Goal: Information Seeking & Learning: Learn about a topic

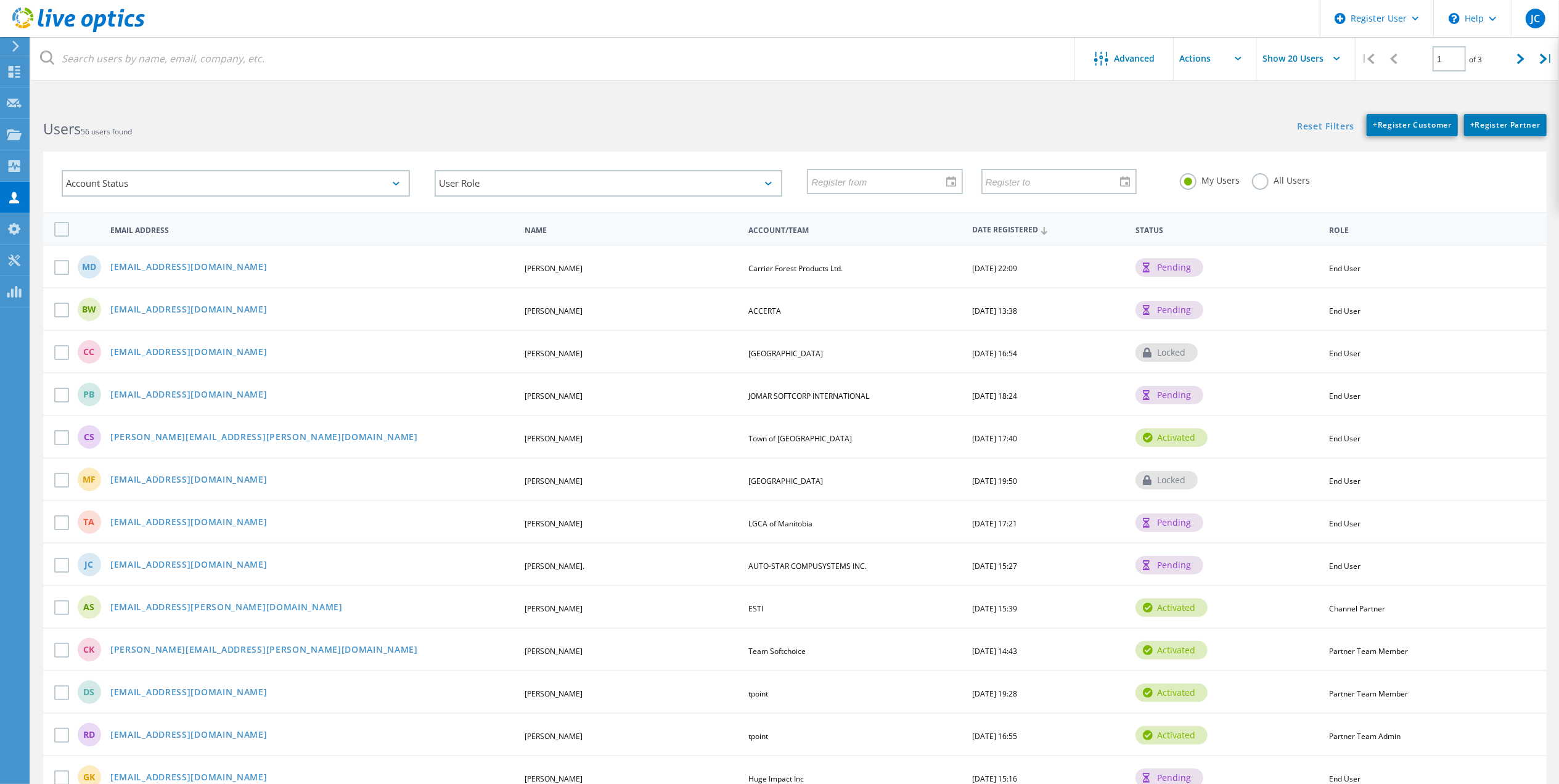
click at [1285, 180] on label "All Users" at bounding box center [1280, 179] width 58 height 12
click at [0, 0] on input "All Users" at bounding box center [0, 0] width 0 height 0
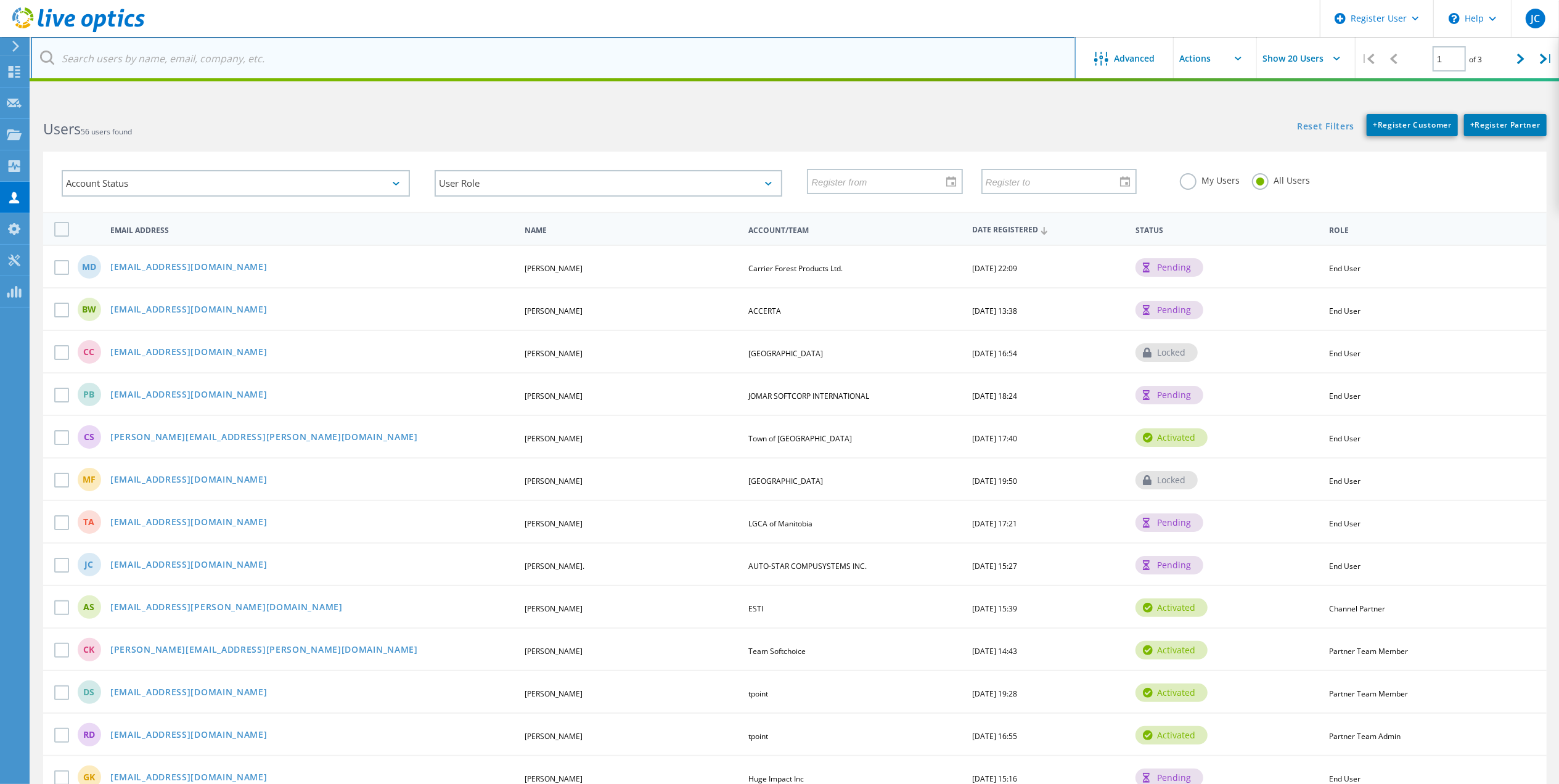
drag, startPoint x: 500, startPoint y: 62, endPoint x: 509, endPoint y: 38, distance: 25.6
click at [500, 62] on input "text" at bounding box center [552, 58] width 1045 height 43
paste input "[EMAIL_ADDRESS][DOMAIN_NAME]"
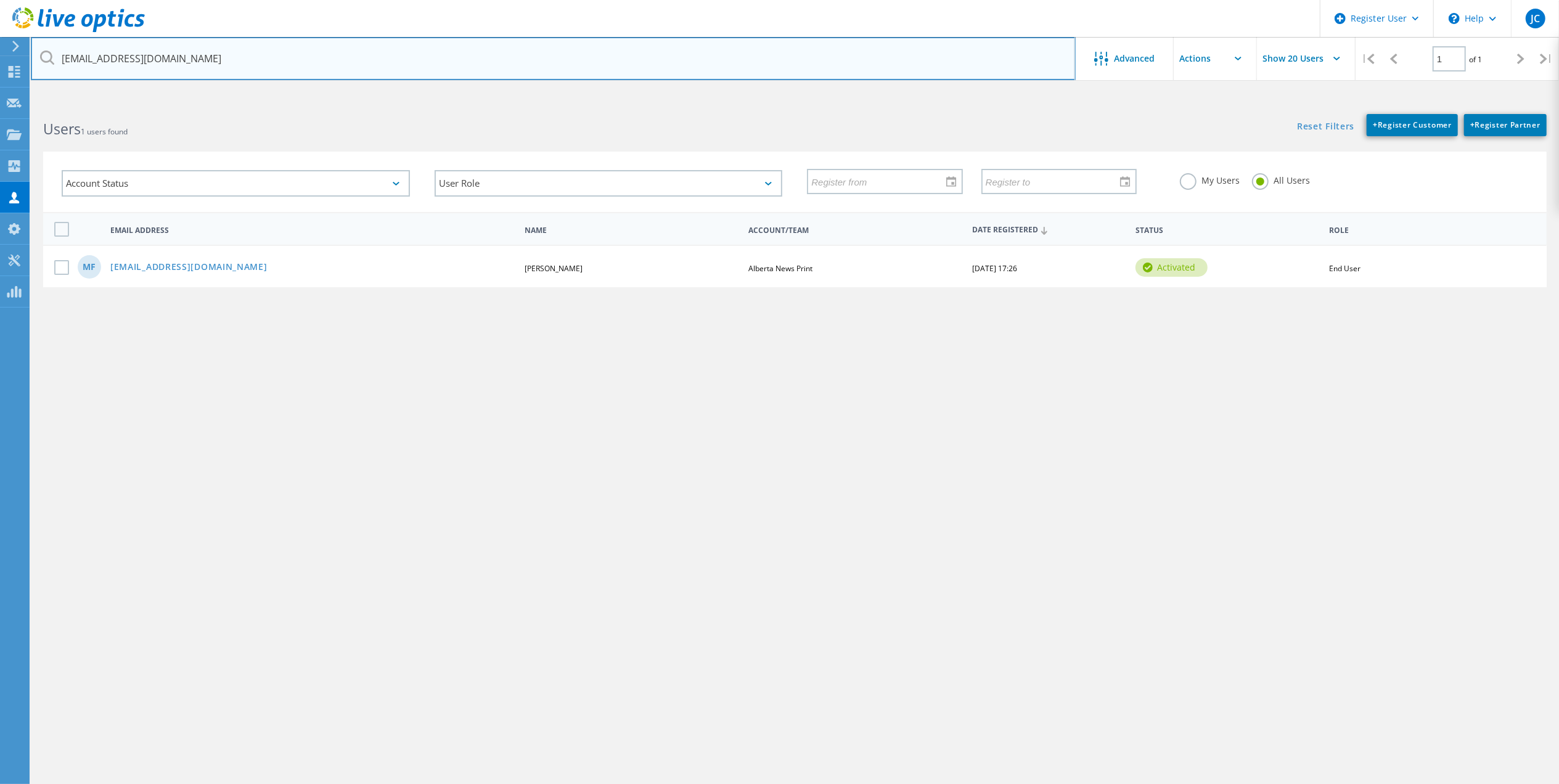
type input "[EMAIL_ADDRESS][DOMAIN_NAME]"
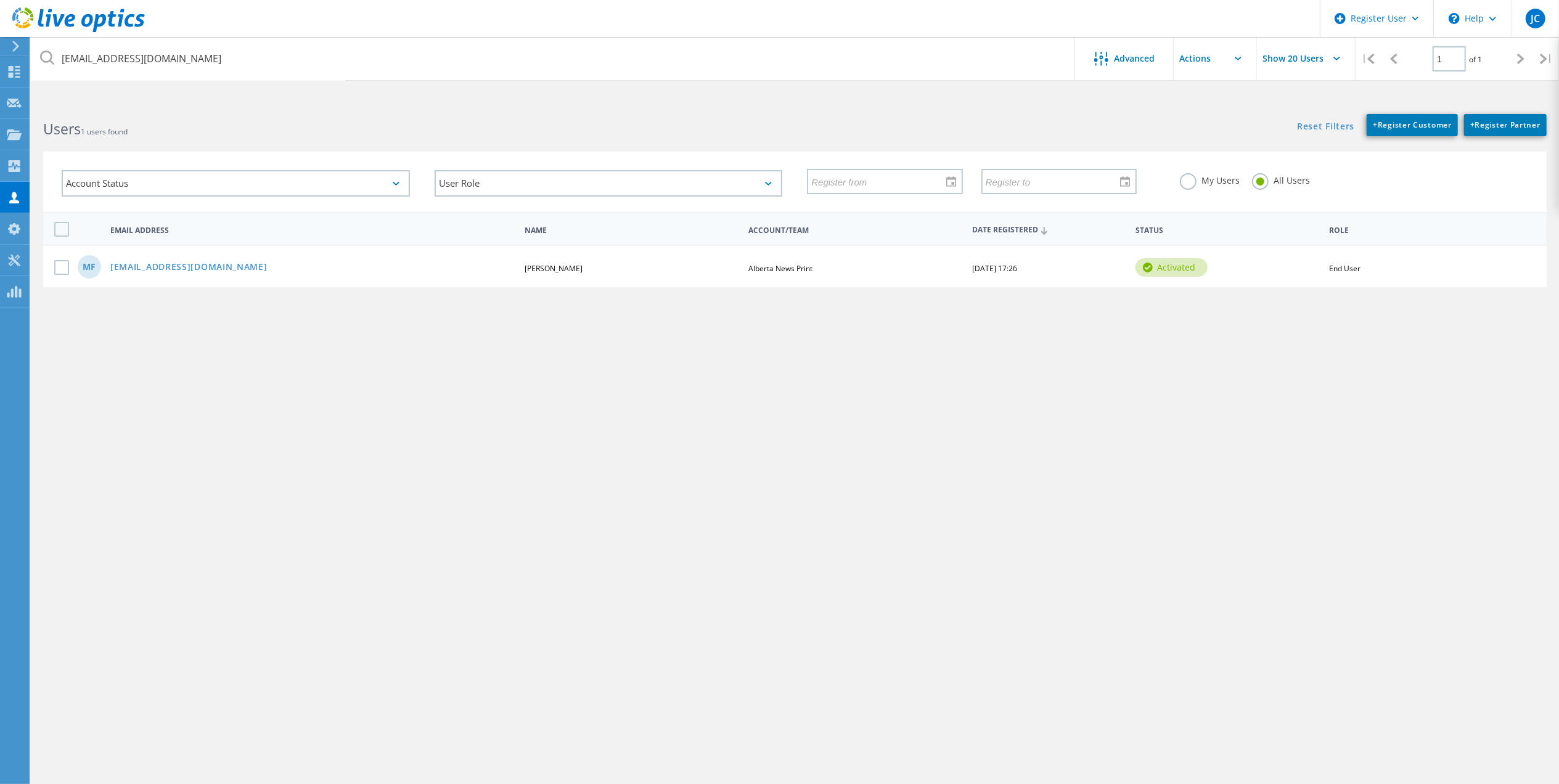
click at [190, 257] on div "MF matthewf@albertanewsprint.com Matt Fancey Alberta News Print 01/12/2022, 17:…" at bounding box center [794, 266] width 1504 height 43
click at [185, 263] on link "[EMAIL_ADDRESS][DOMAIN_NAME]" at bounding box center [188, 268] width 157 height 10
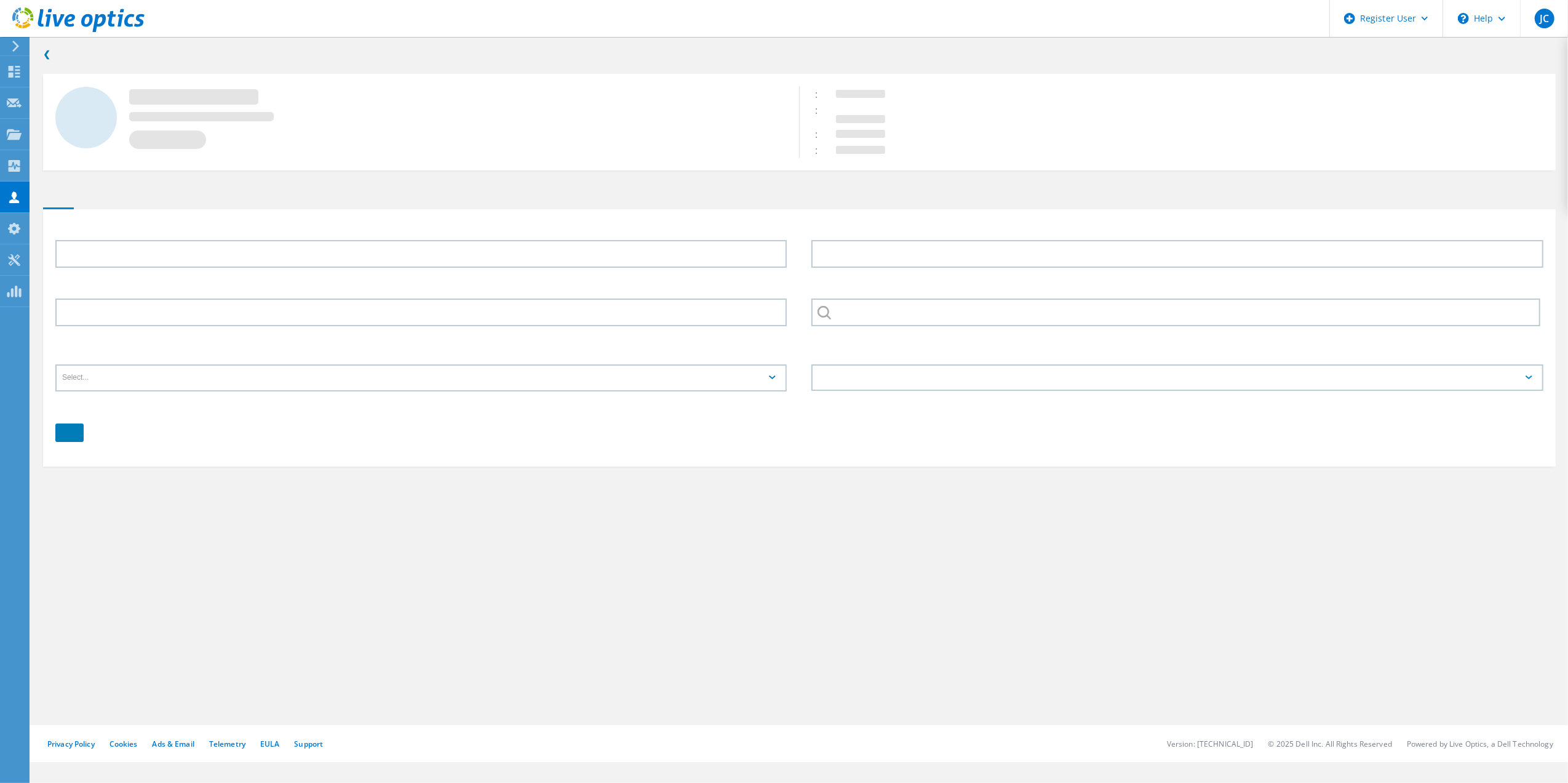
type input "Matt"
type input "Fancey"
type input "7807787909"
type input "Alberta News Print"
type input "English"
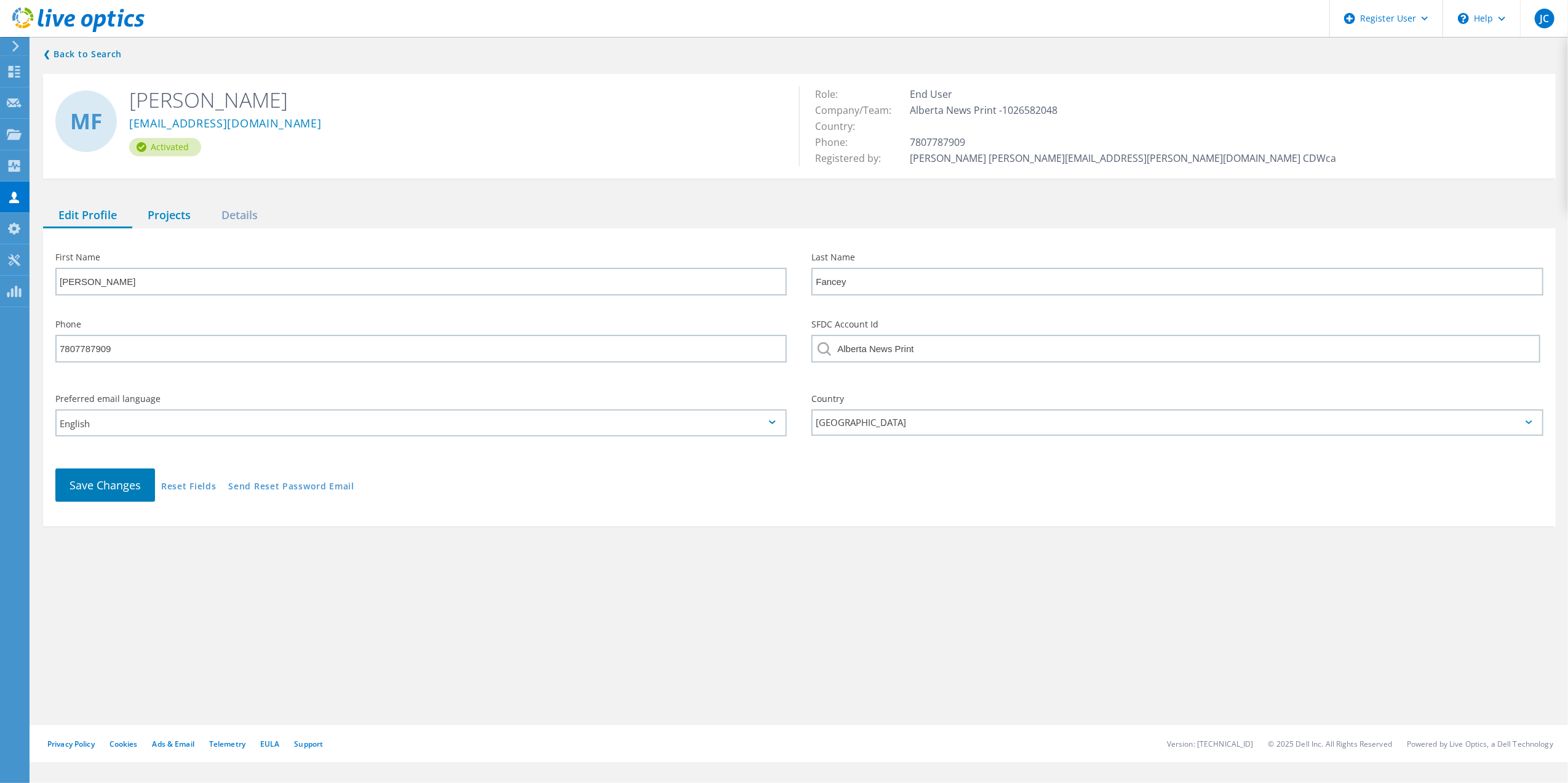
click at [150, 212] on div "Projects" at bounding box center [169, 216] width 74 height 25
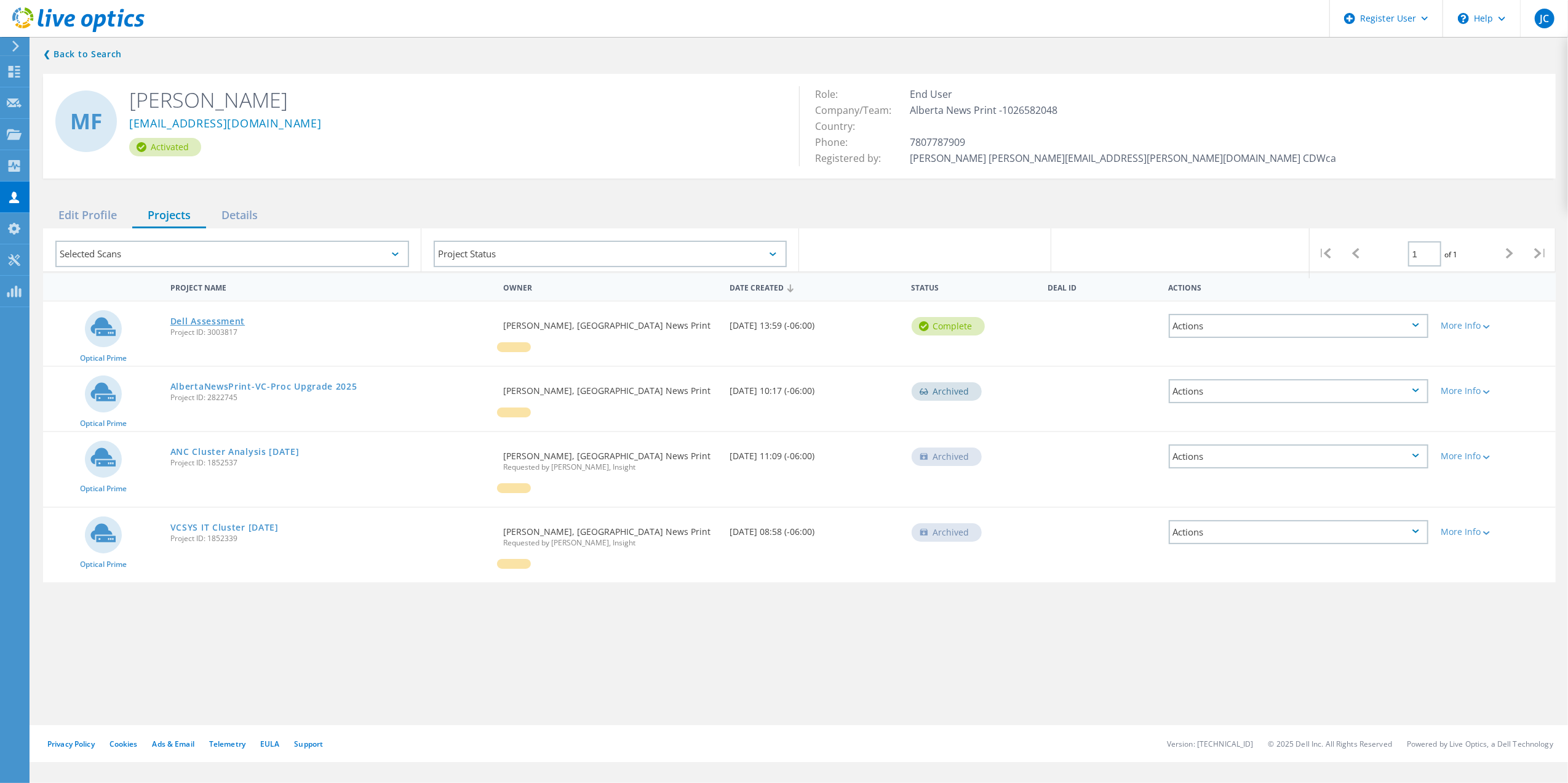
click at [189, 323] on link "Dell Assessment" at bounding box center [208, 321] width 75 height 9
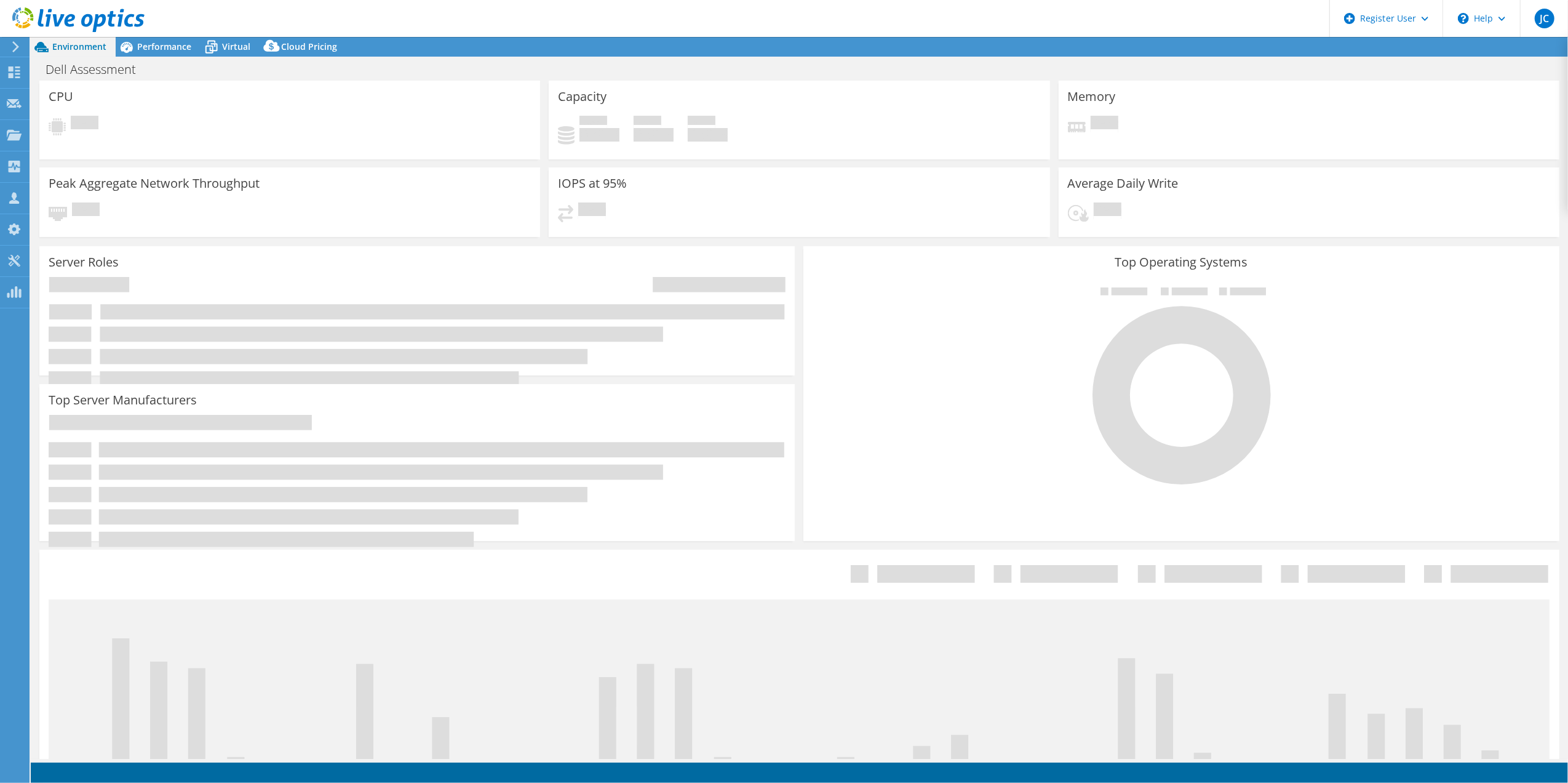
select select "USD"
select select "[GEOGRAPHIC_DATA]"
select select "CAD"
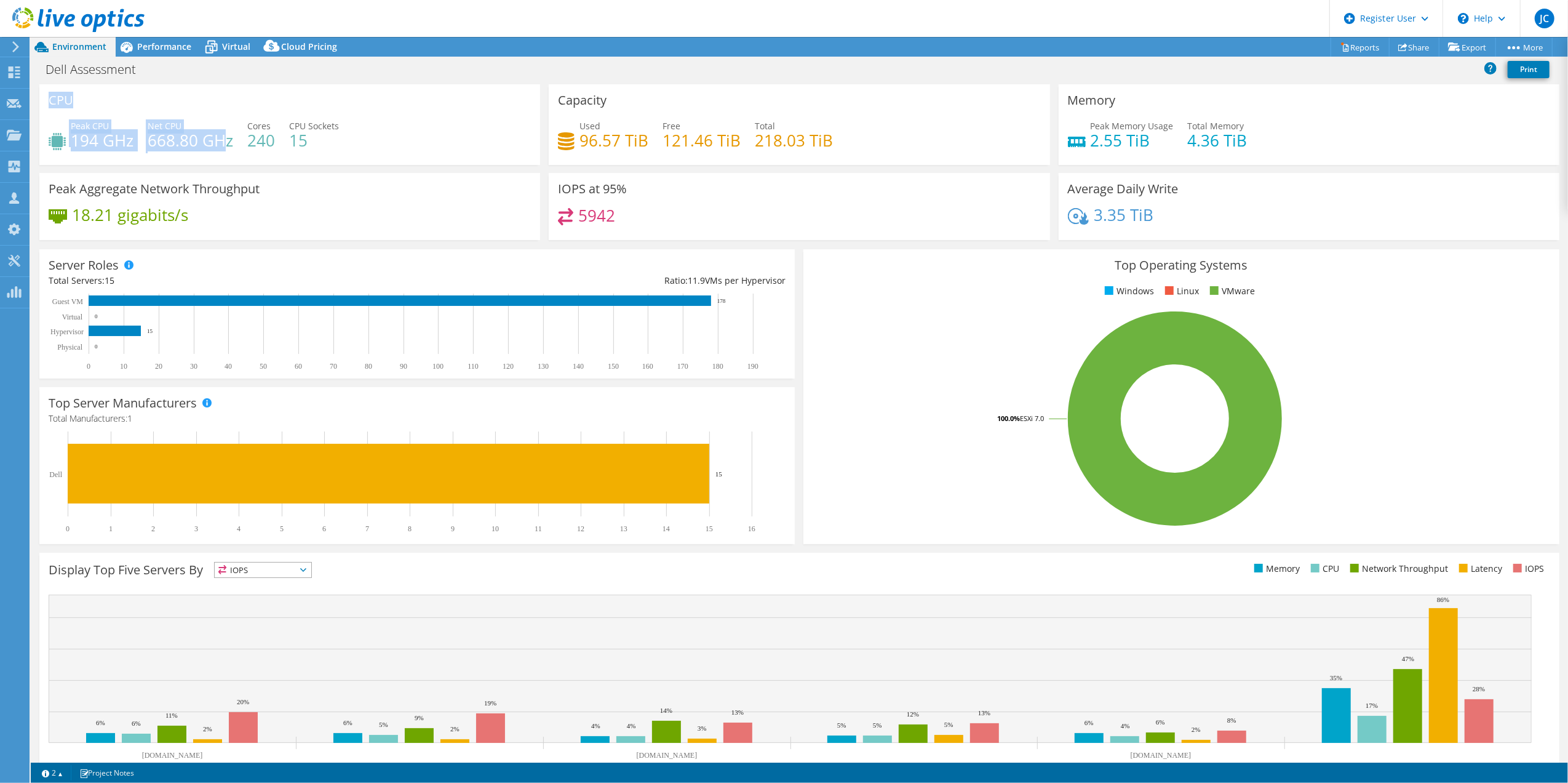
drag, startPoint x: 50, startPoint y: 100, endPoint x: 220, endPoint y: 133, distance: 173.2
click at [220, 133] on div "CPU Peak CPU 194 GHz Net CPU 668.80 GHz Cores 240 CPU Sockets 15" at bounding box center [290, 124] width 501 height 80
drag, startPoint x: 220, startPoint y: 133, endPoint x: 195, endPoint y: 139, distance: 25.7
click at [195, 139] on h4 "668.80 GHz" at bounding box center [191, 139] width 86 height 13
drag, startPoint x: 70, startPoint y: 126, endPoint x: 130, endPoint y: 138, distance: 61.2
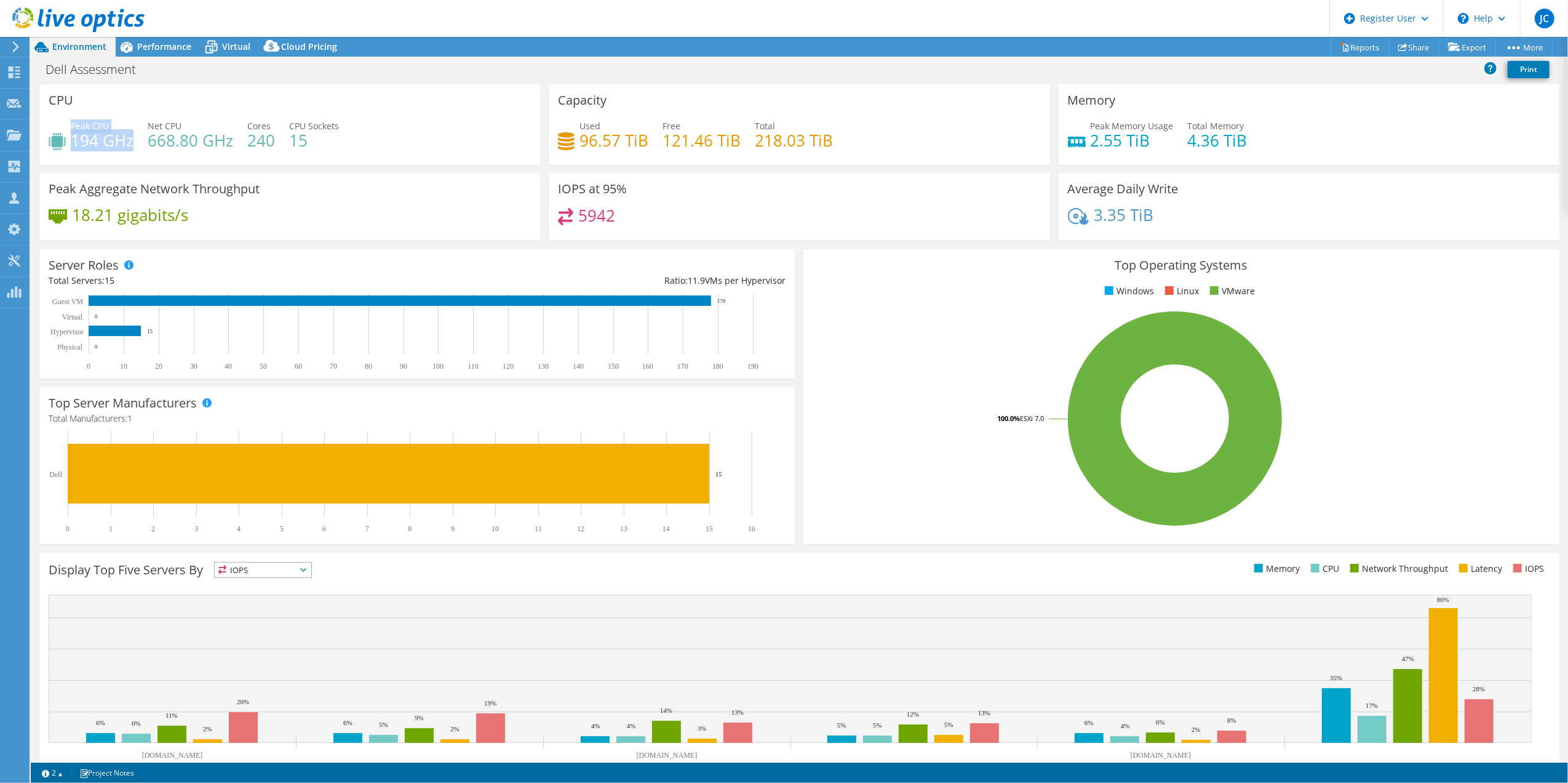
click at [130, 138] on div "Peak CPU 194 GHz" at bounding box center [102, 133] width 63 height 28
drag, startPoint x: 130, startPoint y: 138, endPoint x: 181, endPoint y: 144, distance: 51.4
click at [181, 144] on h4 "668.80 GHz" at bounding box center [191, 139] width 86 height 13
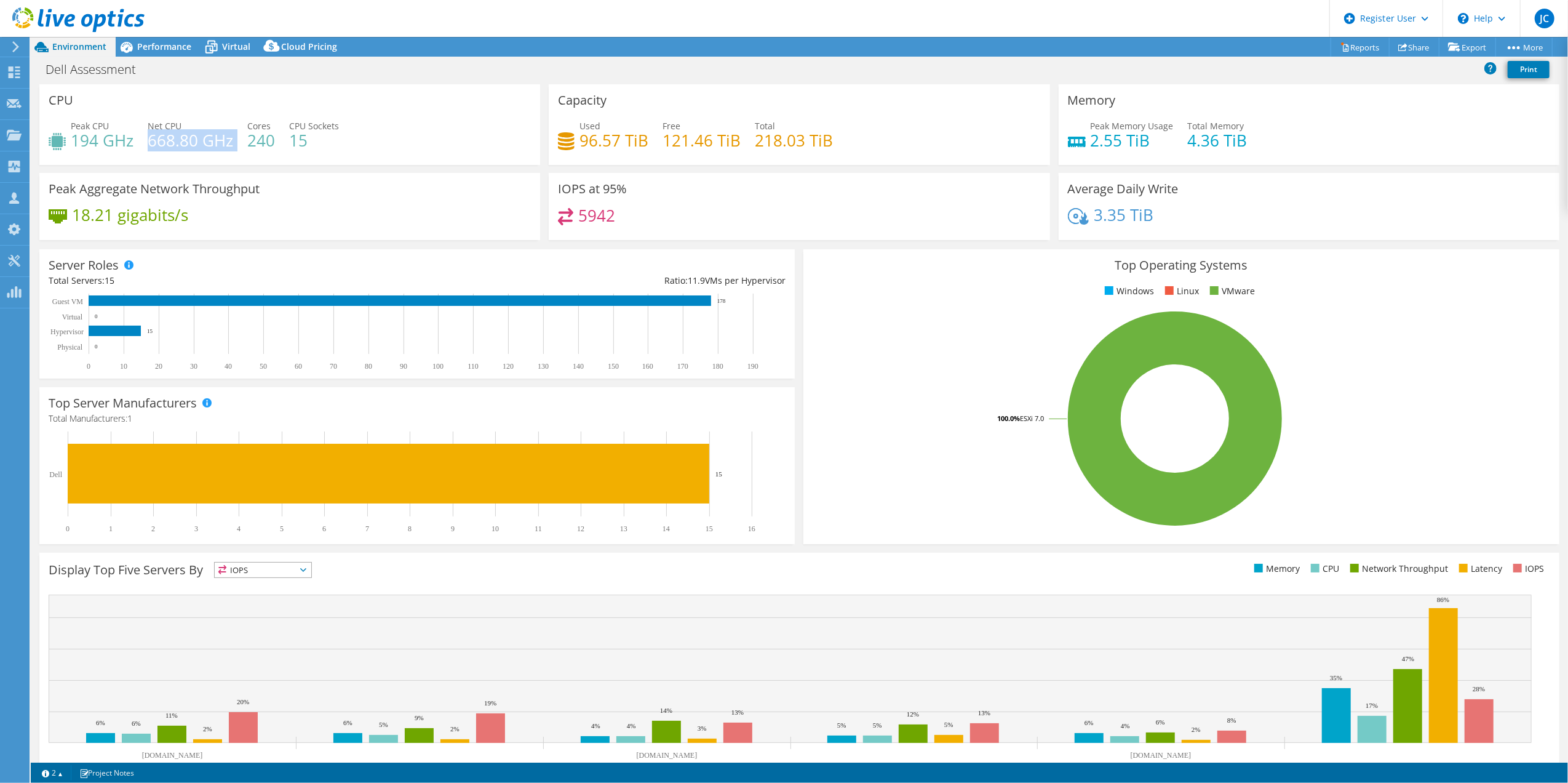
click at [181, 144] on h4 "668.80 GHz" at bounding box center [191, 139] width 86 height 13
drag, startPoint x: 148, startPoint y: 140, endPoint x: 189, endPoint y: 141, distance: 41.0
click at [189, 141] on h4 "668.80 GHz" at bounding box center [191, 139] width 86 height 13
drag, startPoint x: 189, startPoint y: 141, endPoint x: 210, endPoint y: 153, distance: 24.2
click at [207, 153] on div "Peak CPU 194 GHz Net CPU 668.80 GHz Cores 240 CPU Sockets 15" at bounding box center [289, 139] width 482 height 40
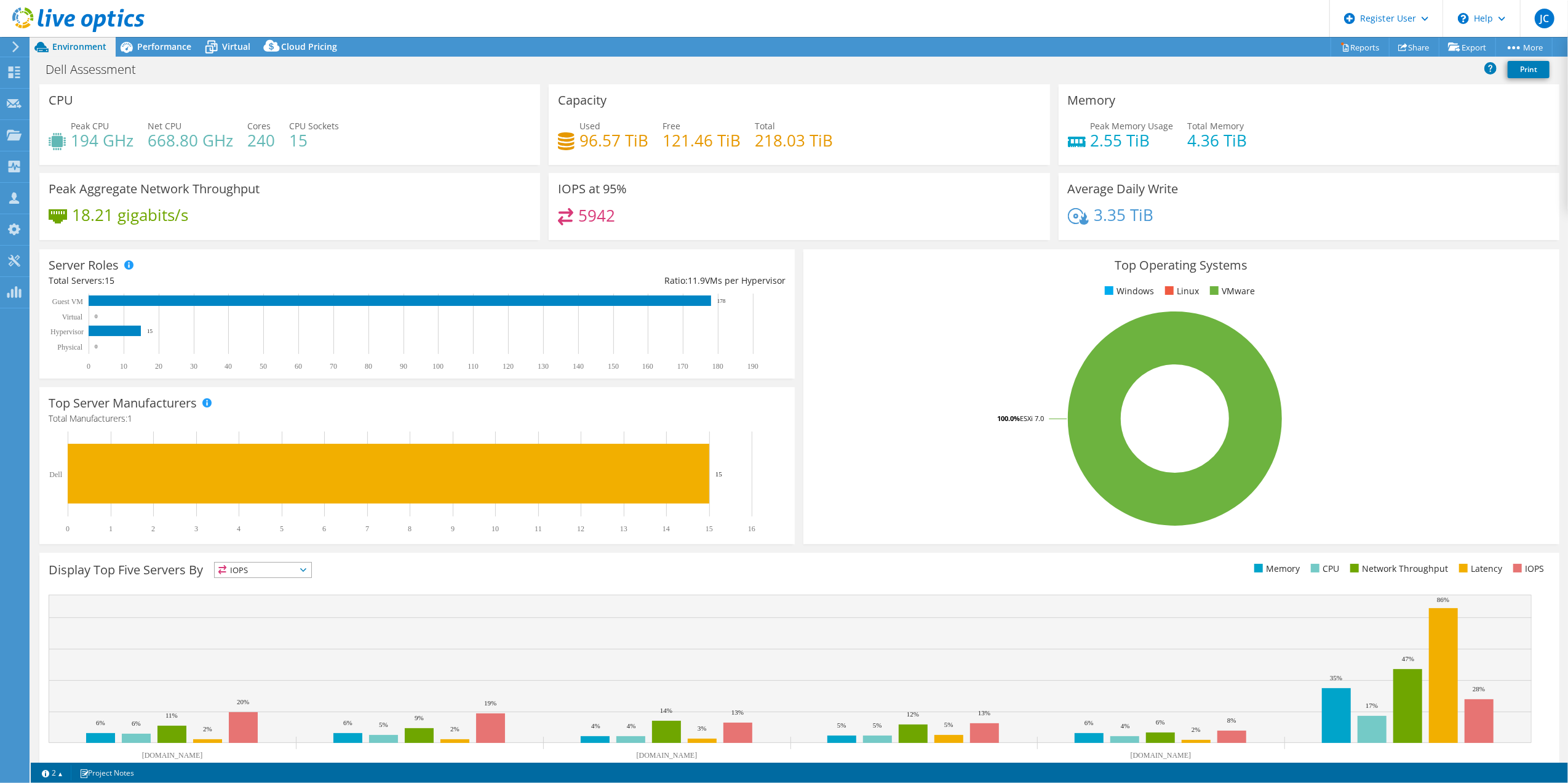
click at [262, 147] on h4 "240" at bounding box center [262, 139] width 28 height 13
drag, startPoint x: 262, startPoint y: 148, endPoint x: 299, endPoint y: 153, distance: 37.3
click at [299, 153] on div "Peak CPU 194 GHz Net CPU 668.80 GHz Cores 240 CPU Sockets 15" at bounding box center [289, 139] width 482 height 40
click at [299, 145] on h4 "15" at bounding box center [314, 139] width 50 height 13
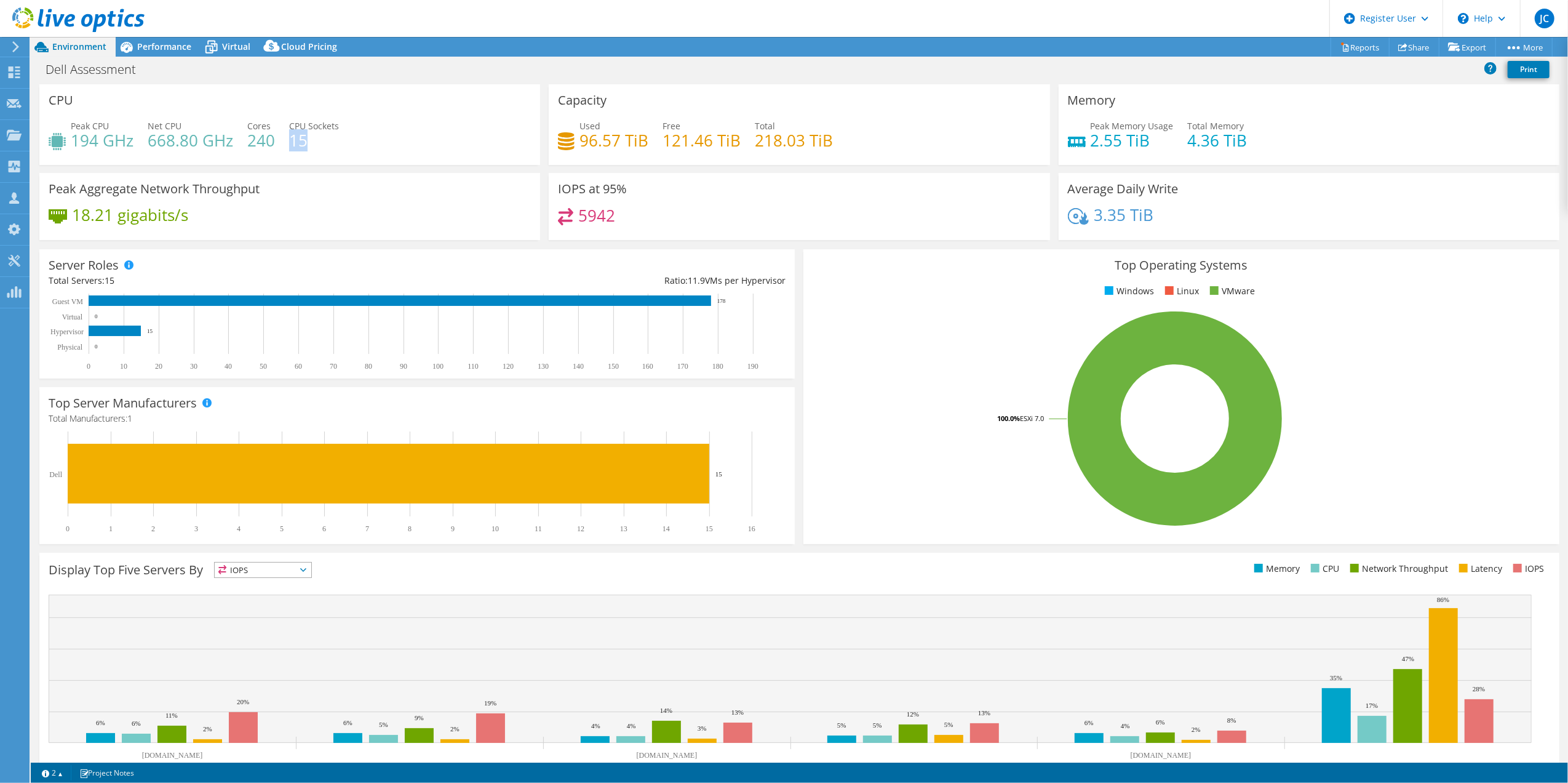
click at [299, 145] on h4 "15" at bounding box center [314, 139] width 50 height 13
drag, startPoint x: 299, startPoint y: 145, endPoint x: 286, endPoint y: 158, distance: 18.4
click at [286, 158] on div "Peak CPU 194 GHz Net CPU 668.80 GHz Cores 240 CPU Sockets 15" at bounding box center [289, 139] width 482 height 40
drag, startPoint x: 116, startPoint y: 276, endPoint x: 136, endPoint y: 277, distance: 20.0
click at [136, 277] on div "Total Servers: 15" at bounding box center [232, 280] width 368 height 13
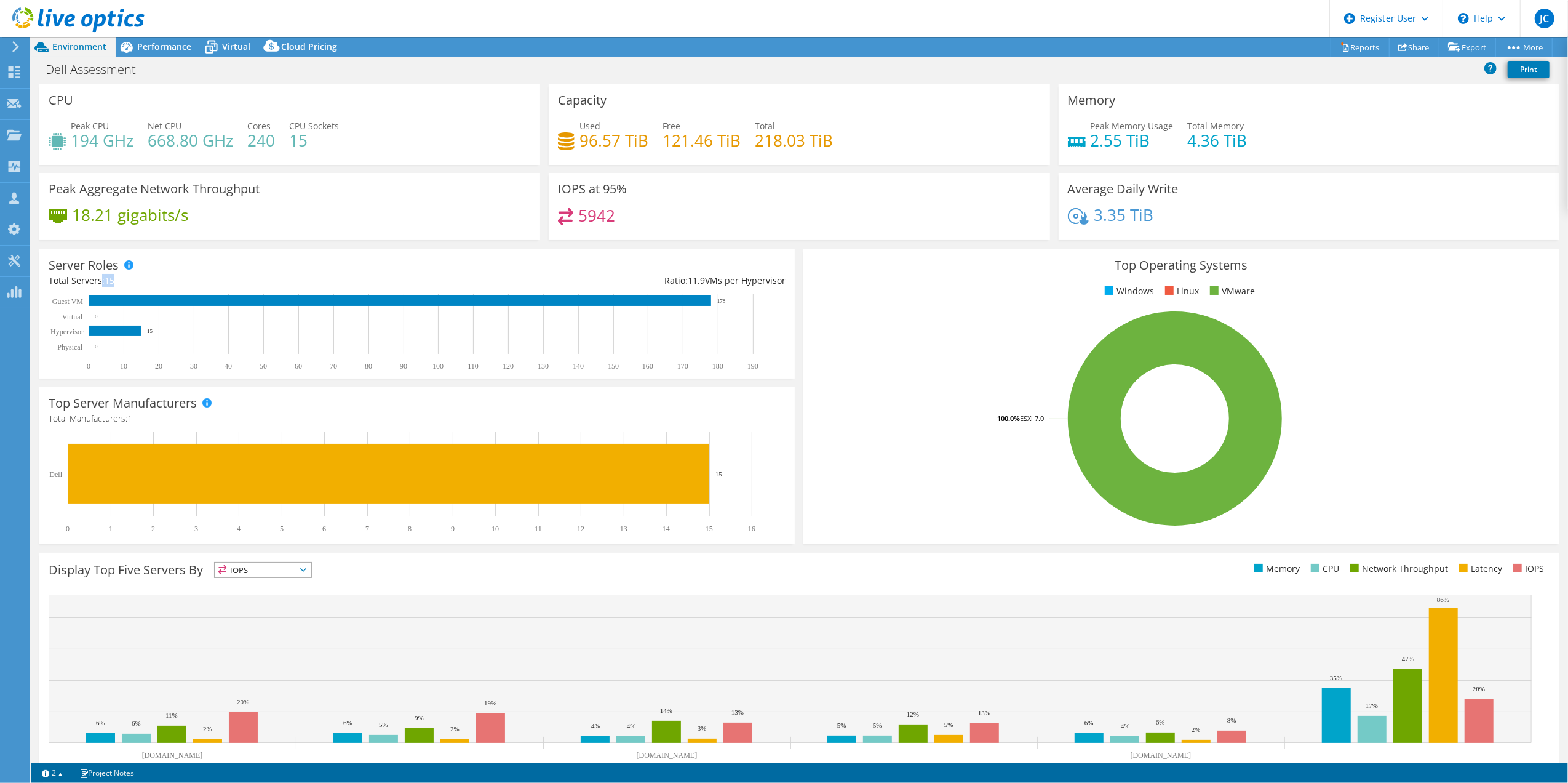
click at [136, 277] on div "Total Servers: 15" at bounding box center [232, 280] width 368 height 13
click at [138, 55] on div "Performance" at bounding box center [158, 46] width 85 height 19
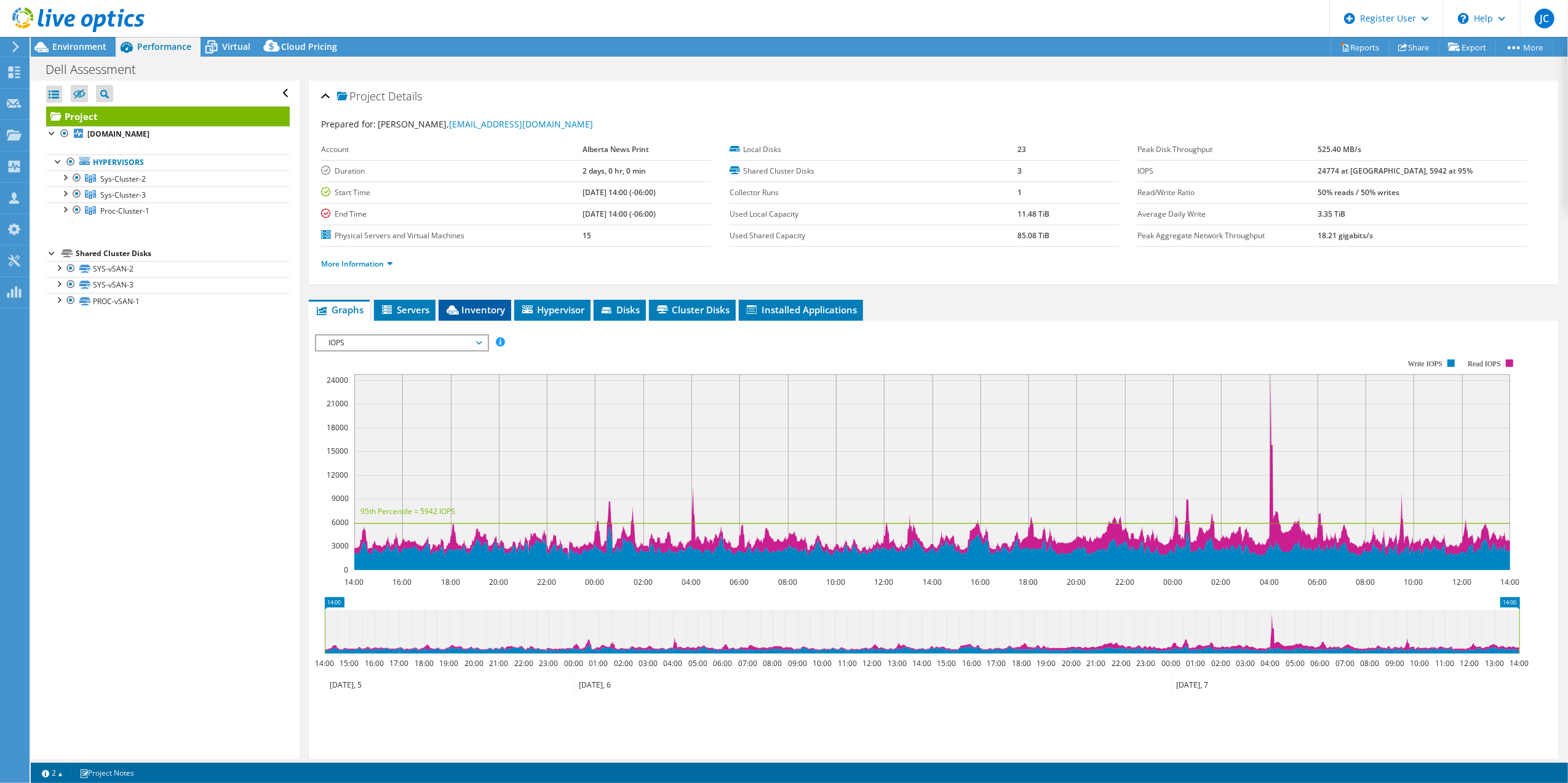
click at [496, 312] on span "Inventory" at bounding box center [474, 309] width 60 height 12
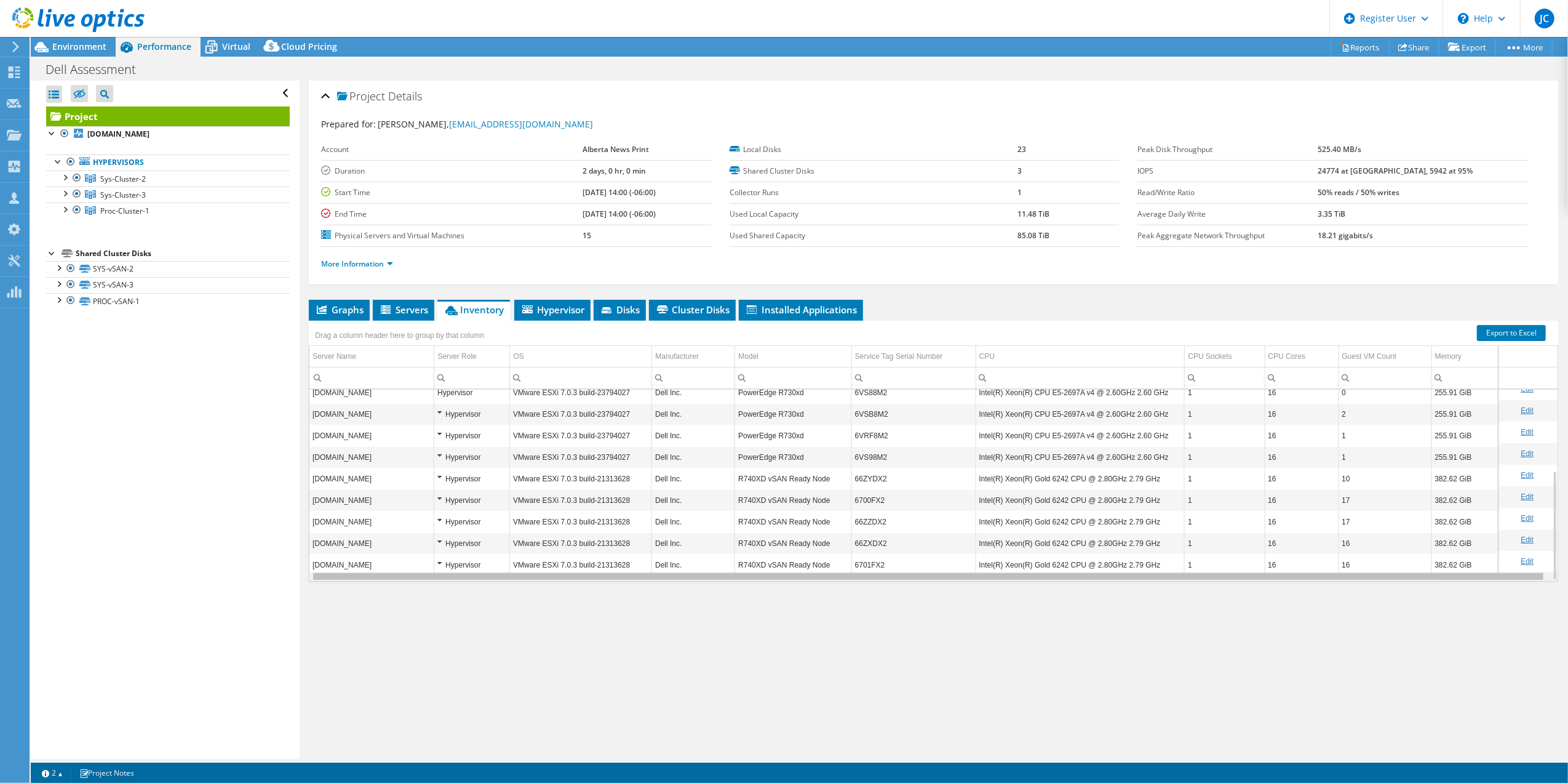
scroll to position [0, 2]
drag, startPoint x: 862, startPoint y: 581, endPoint x: 918, endPoint y: 581, distance: 56.0
click at [918, 581] on body "JC Dell User Jeneshan Chandrarajan Jeneshan.Chandrarajan@Dell.com Dell My Profi…" at bounding box center [784, 391] width 1568 height 783
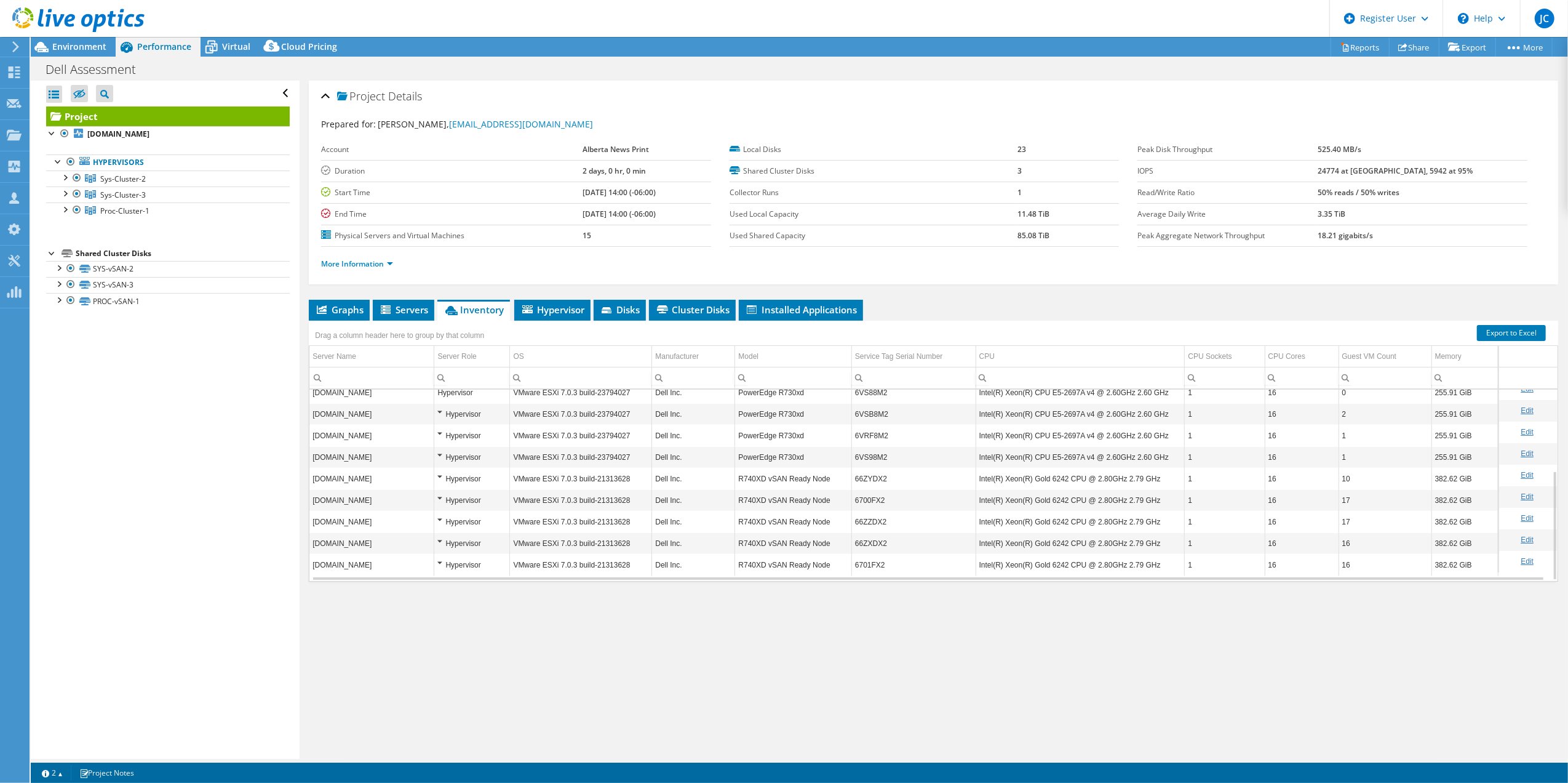
scroll to position [43, 2]
click at [337, 264] on link "More Information" at bounding box center [357, 263] width 72 height 10
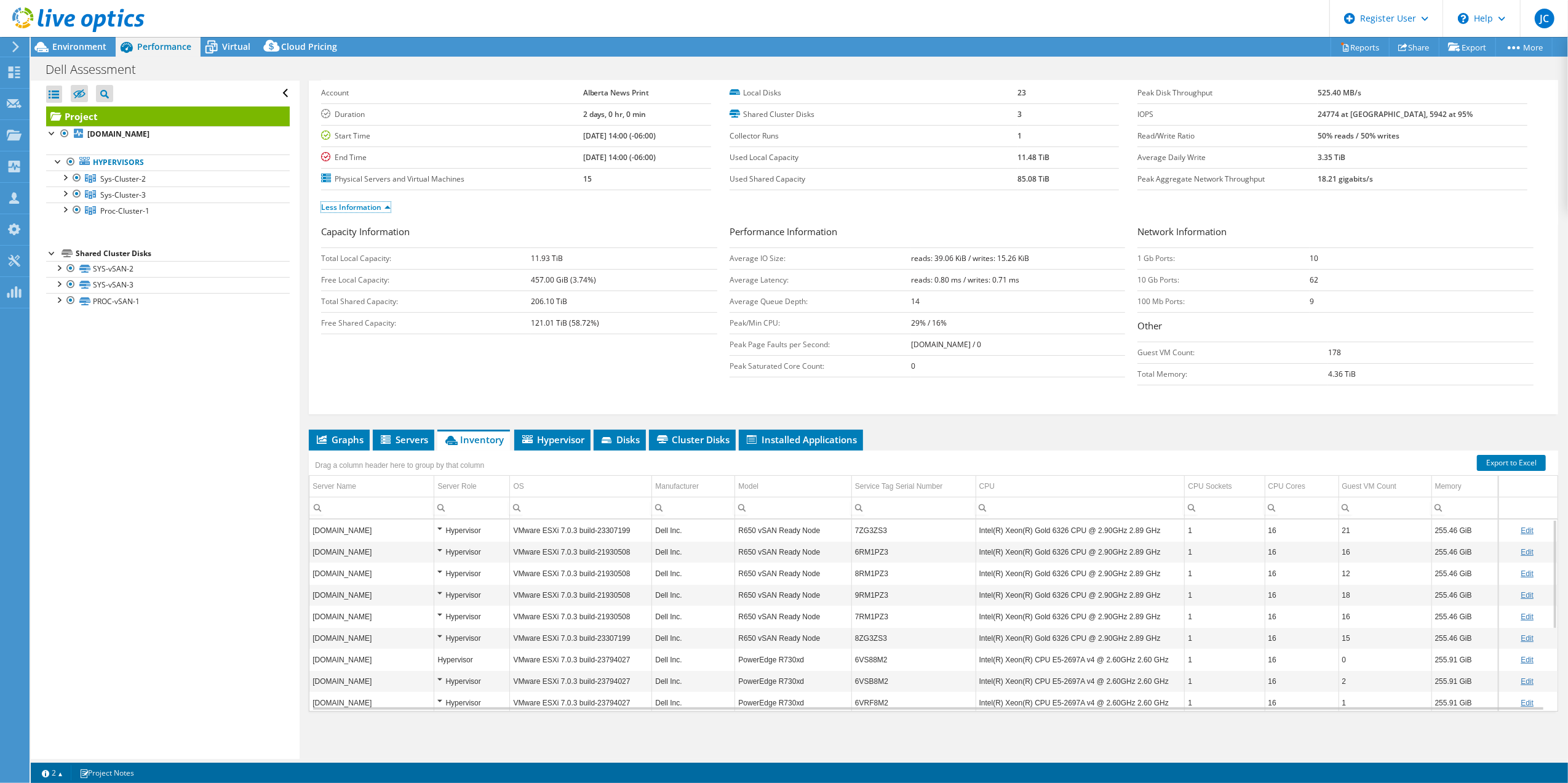
scroll to position [141, 2]
drag, startPoint x: 50, startPoint y: 48, endPoint x: 57, endPoint y: 53, distance: 8.6
click at [51, 48] on icon at bounding box center [41, 48] width 22 height 22
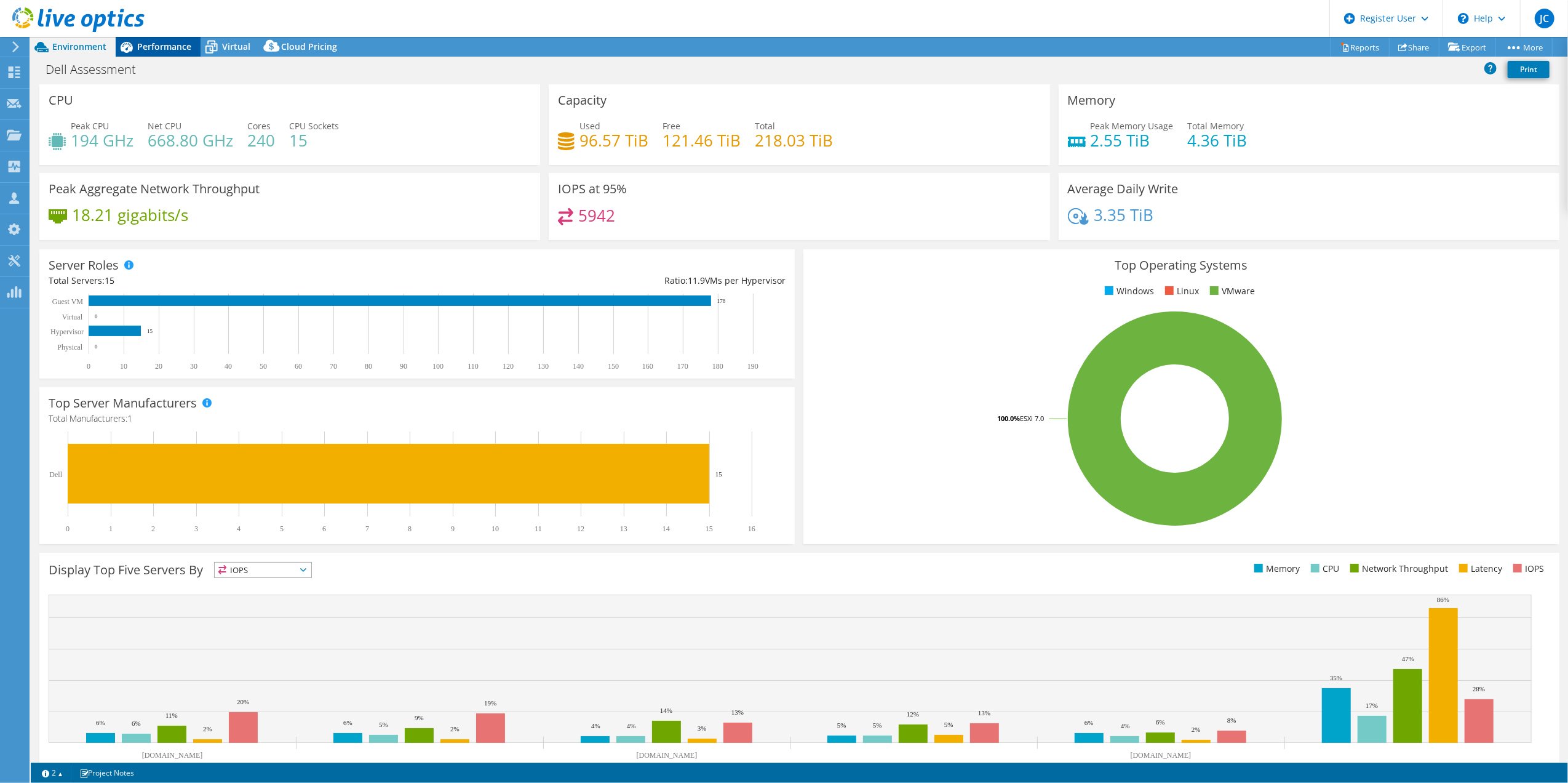
click at [174, 51] on span "Performance" at bounding box center [164, 46] width 55 height 12
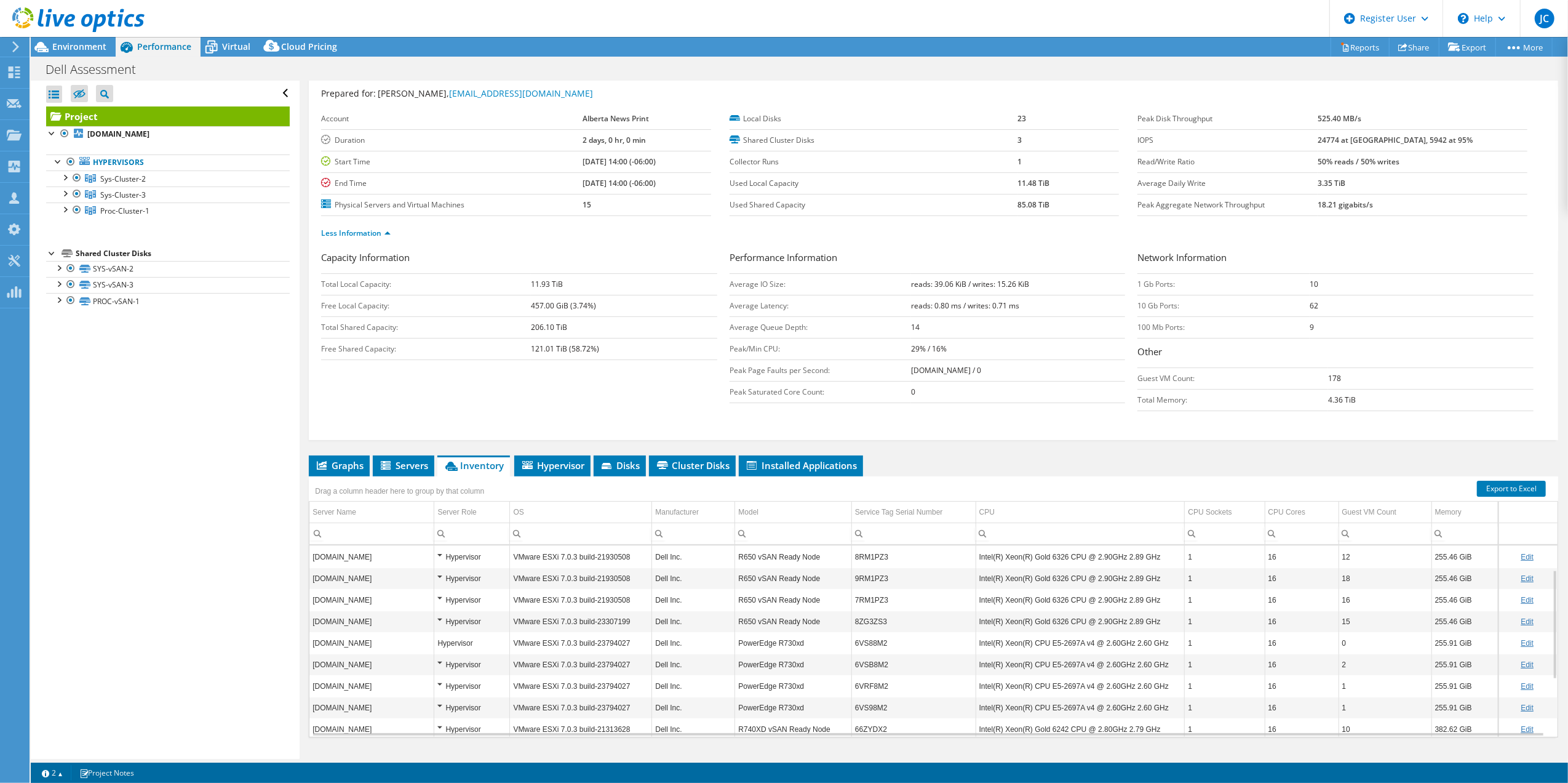
scroll to position [0, 2]
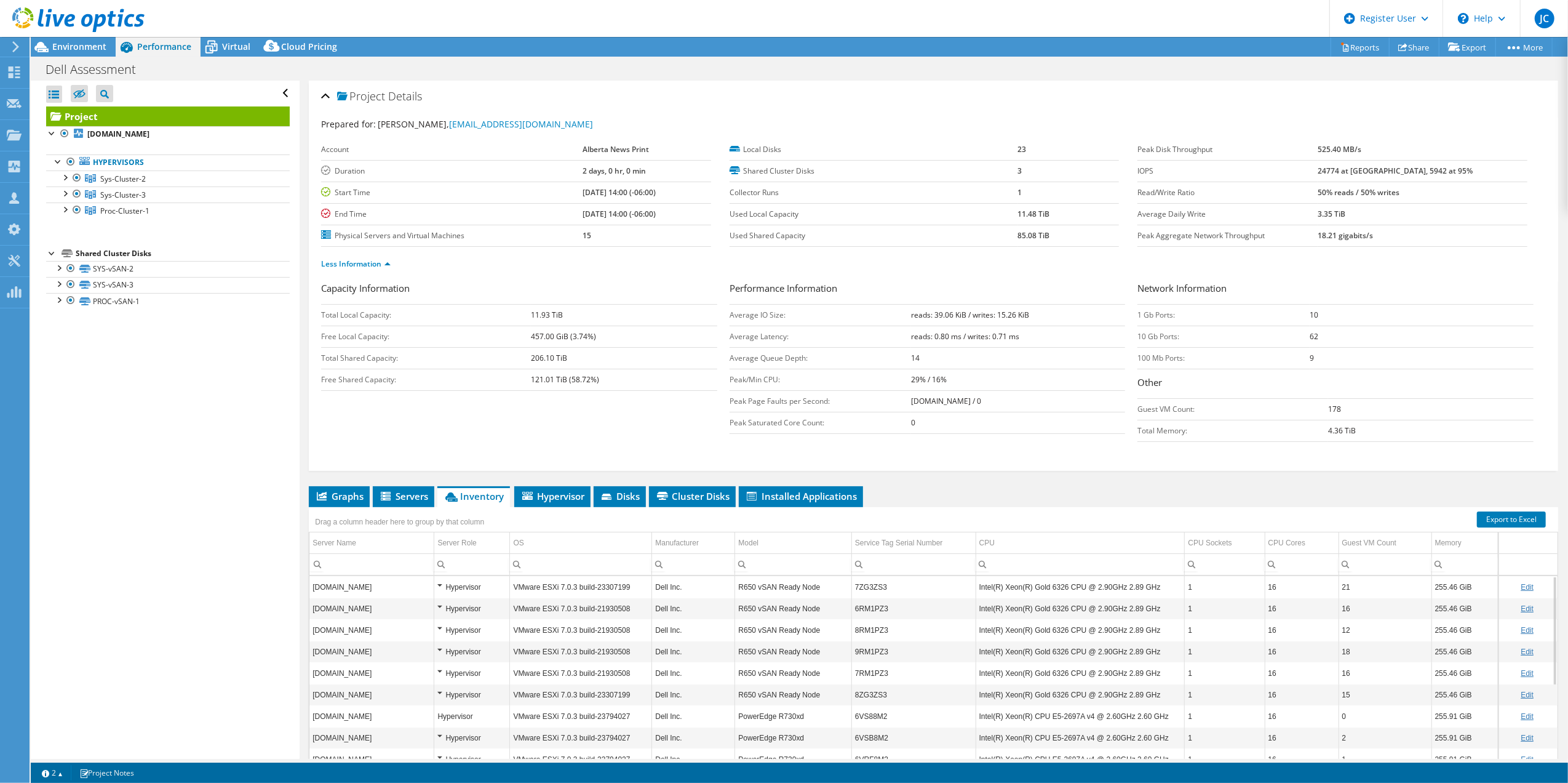
click at [81, 30] on icon at bounding box center [79, 19] width 132 height 25
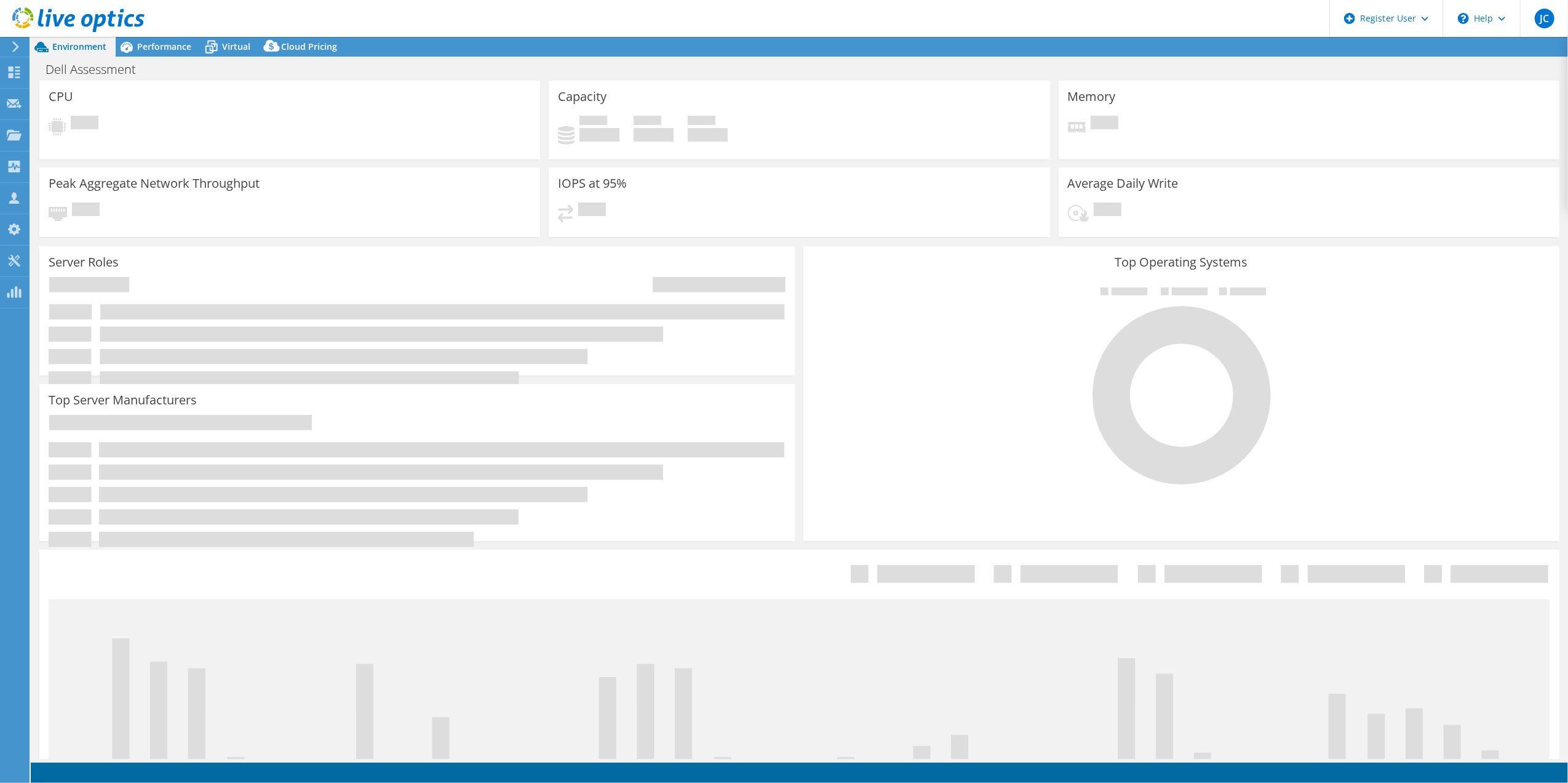
select select "[GEOGRAPHIC_DATA]"
select select "CAD"
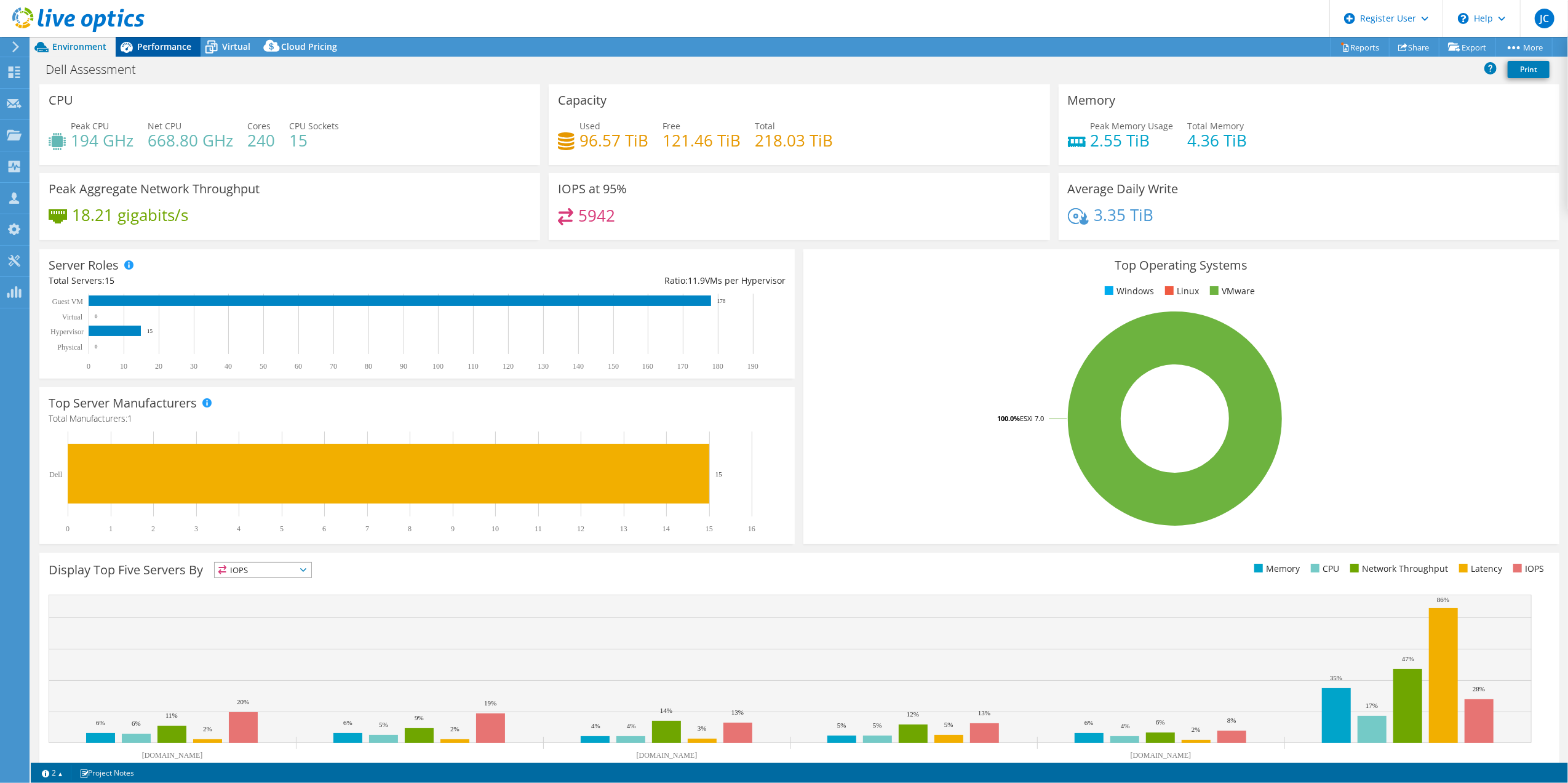
click at [172, 49] on span "Performance" at bounding box center [164, 46] width 55 height 12
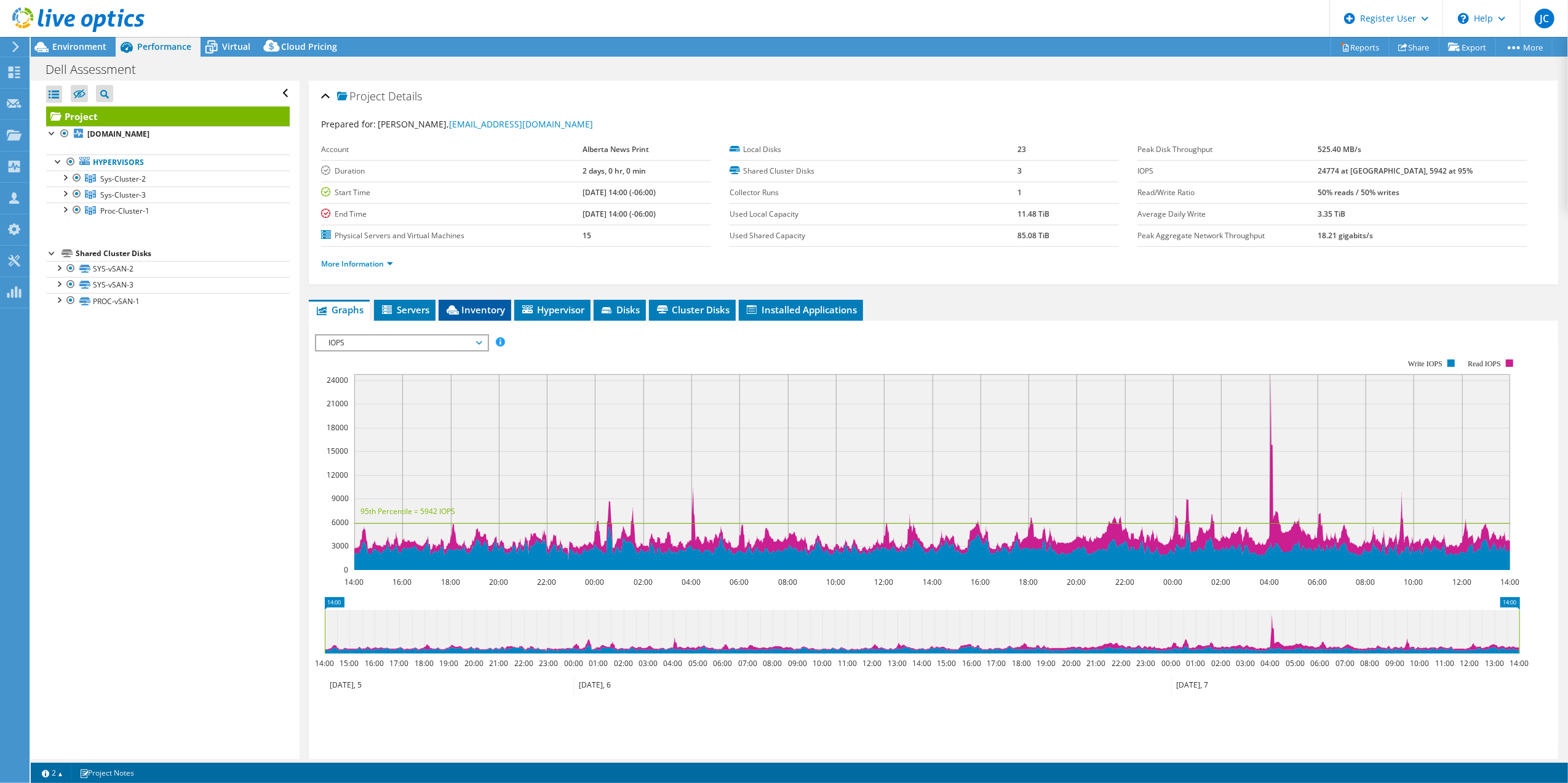
click at [474, 313] on span "Inventory" at bounding box center [474, 309] width 60 height 12
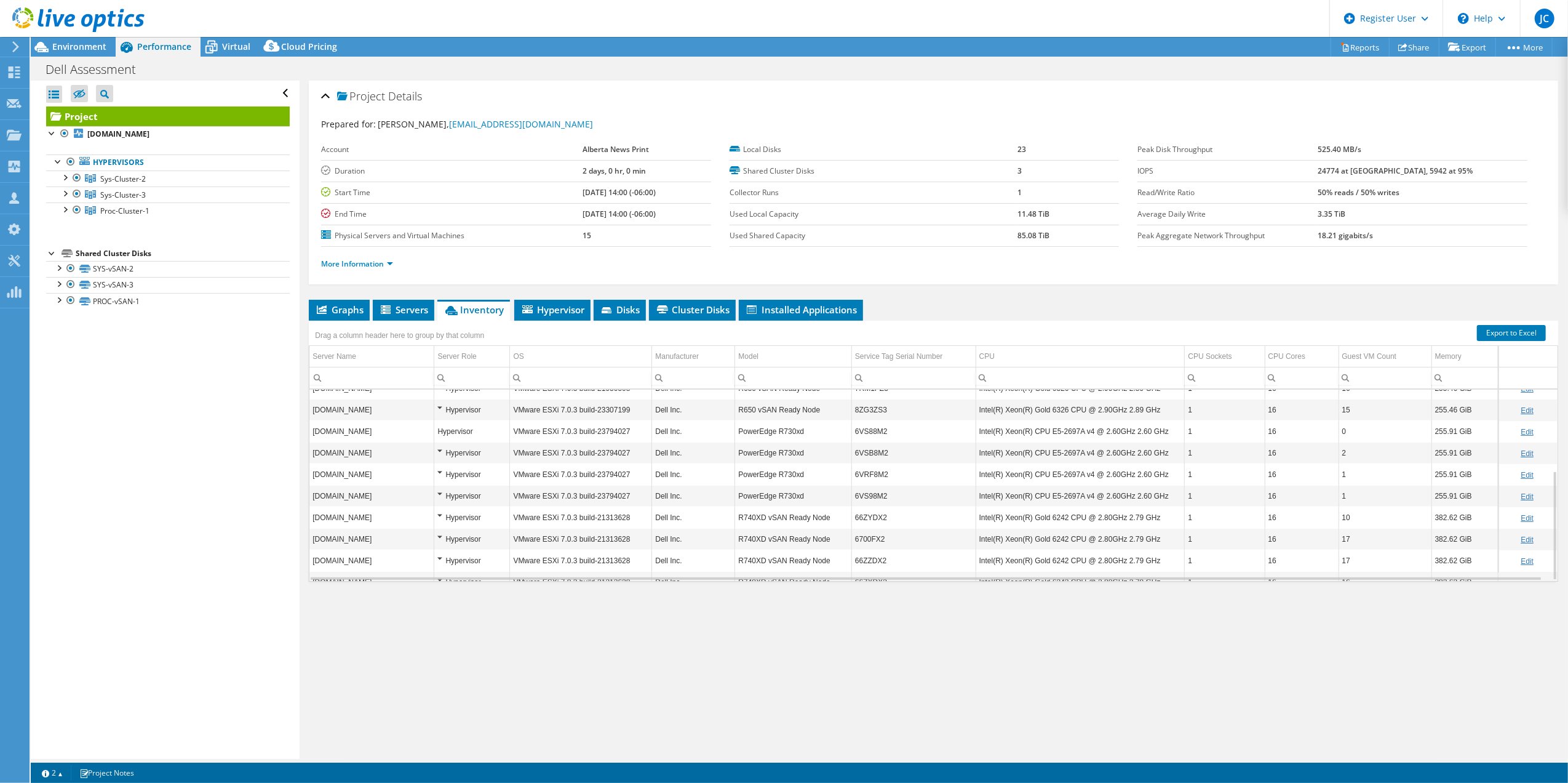
scroll to position [141, 0]
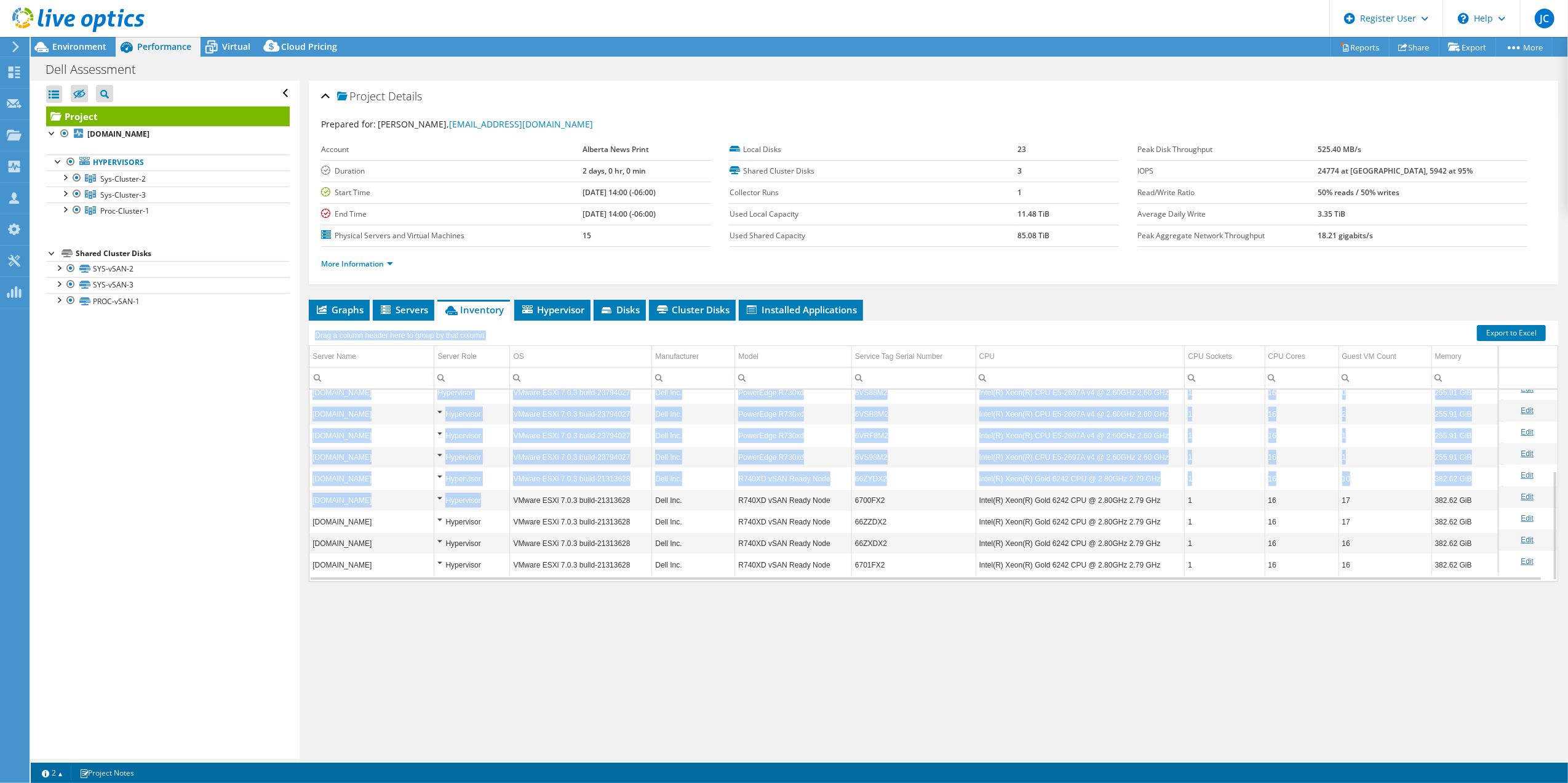
drag, startPoint x: 311, startPoint y: 481, endPoint x: 490, endPoint y: 494, distance: 179.5
click at [490, 494] on div "Drag a column header here to group by that column Server Name Server Role OS Ma…" at bounding box center [934, 451] width 1249 height 261
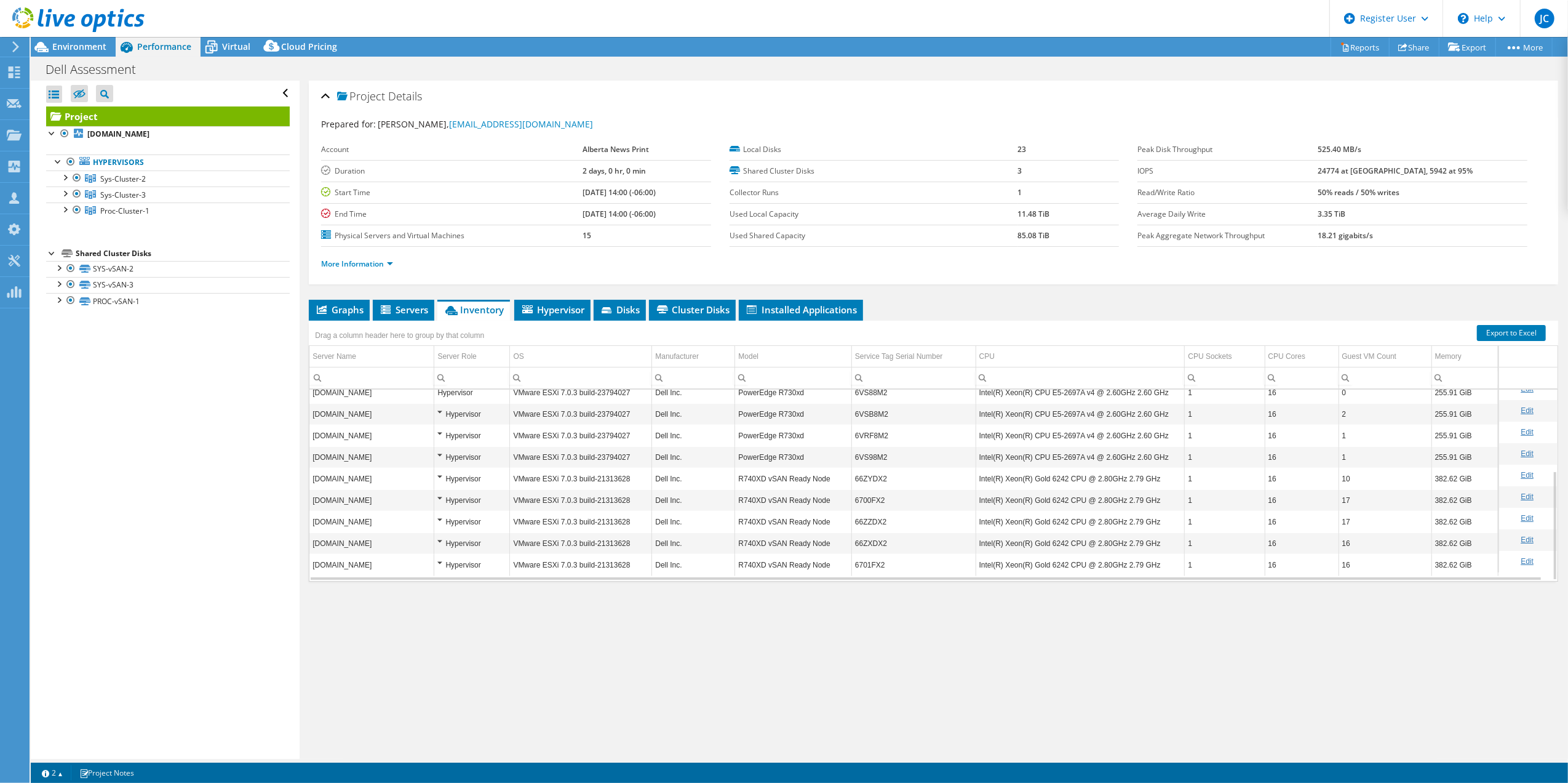
click at [815, 552] on td "R740XD vSAN Ready Node" at bounding box center [794, 543] width 117 height 22
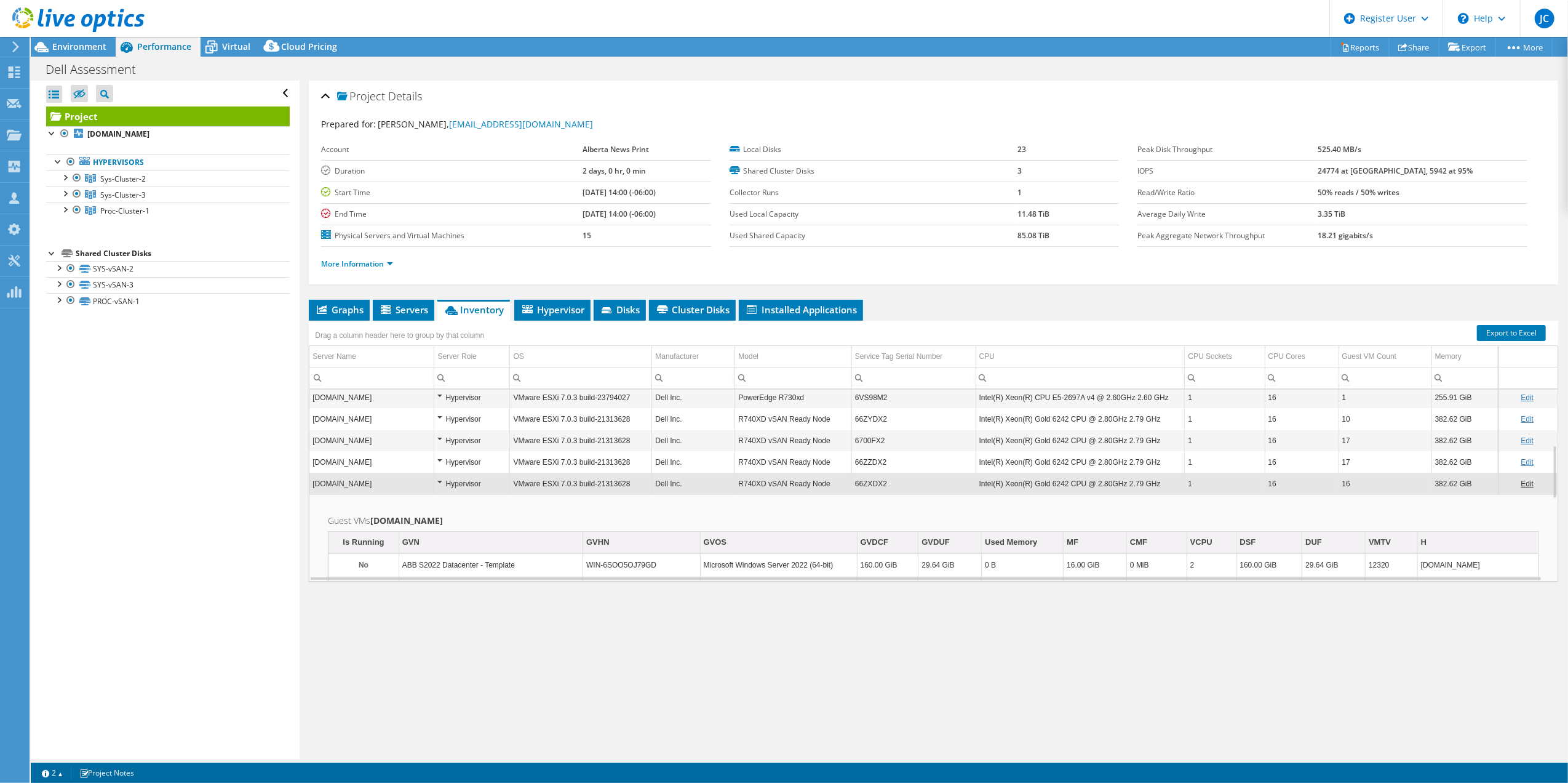
scroll to position [0, 0]
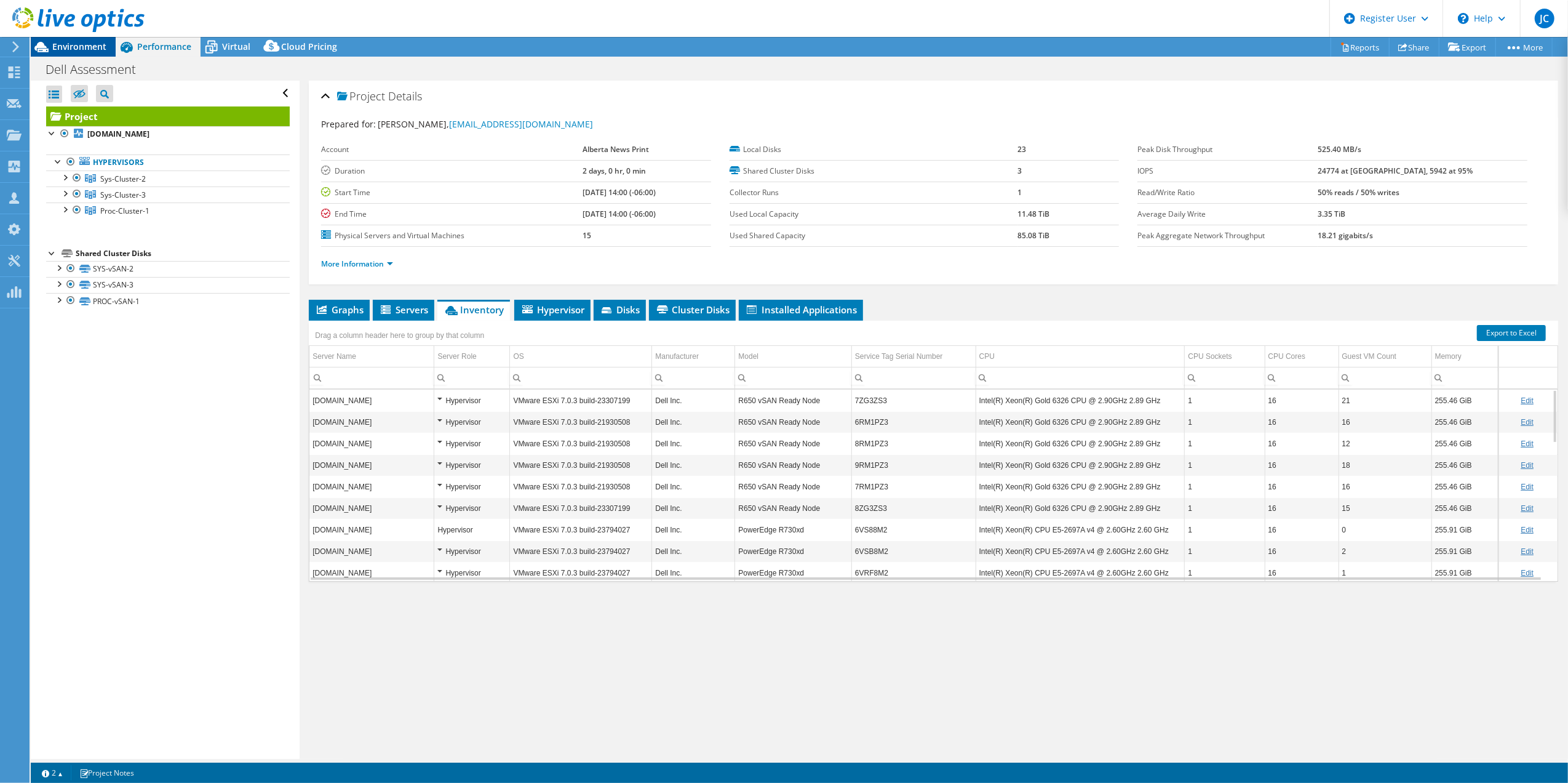
click at [110, 43] on div "Environment" at bounding box center [72, 46] width 85 height 19
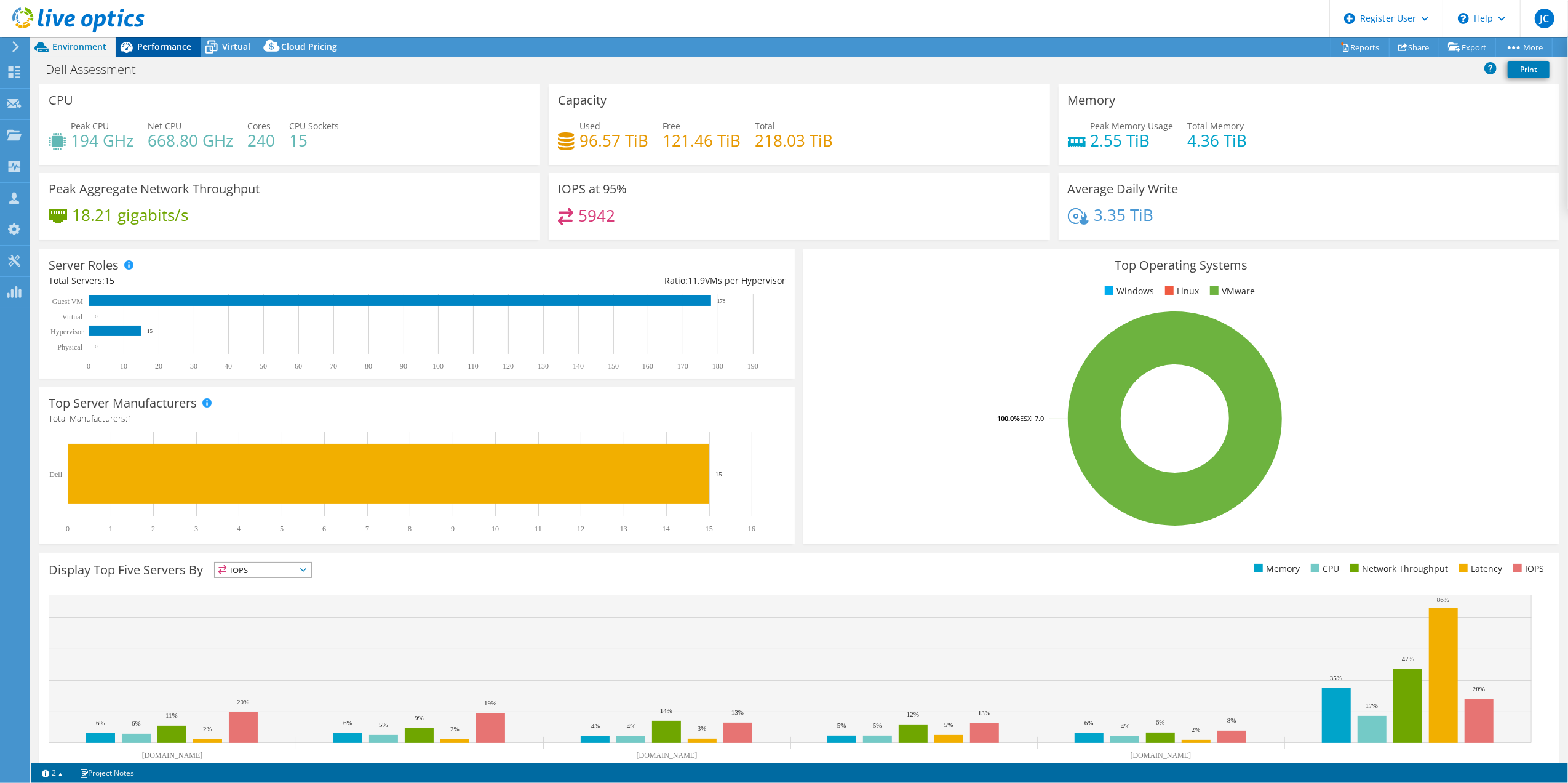
click at [175, 48] on span "Performance" at bounding box center [164, 46] width 55 height 12
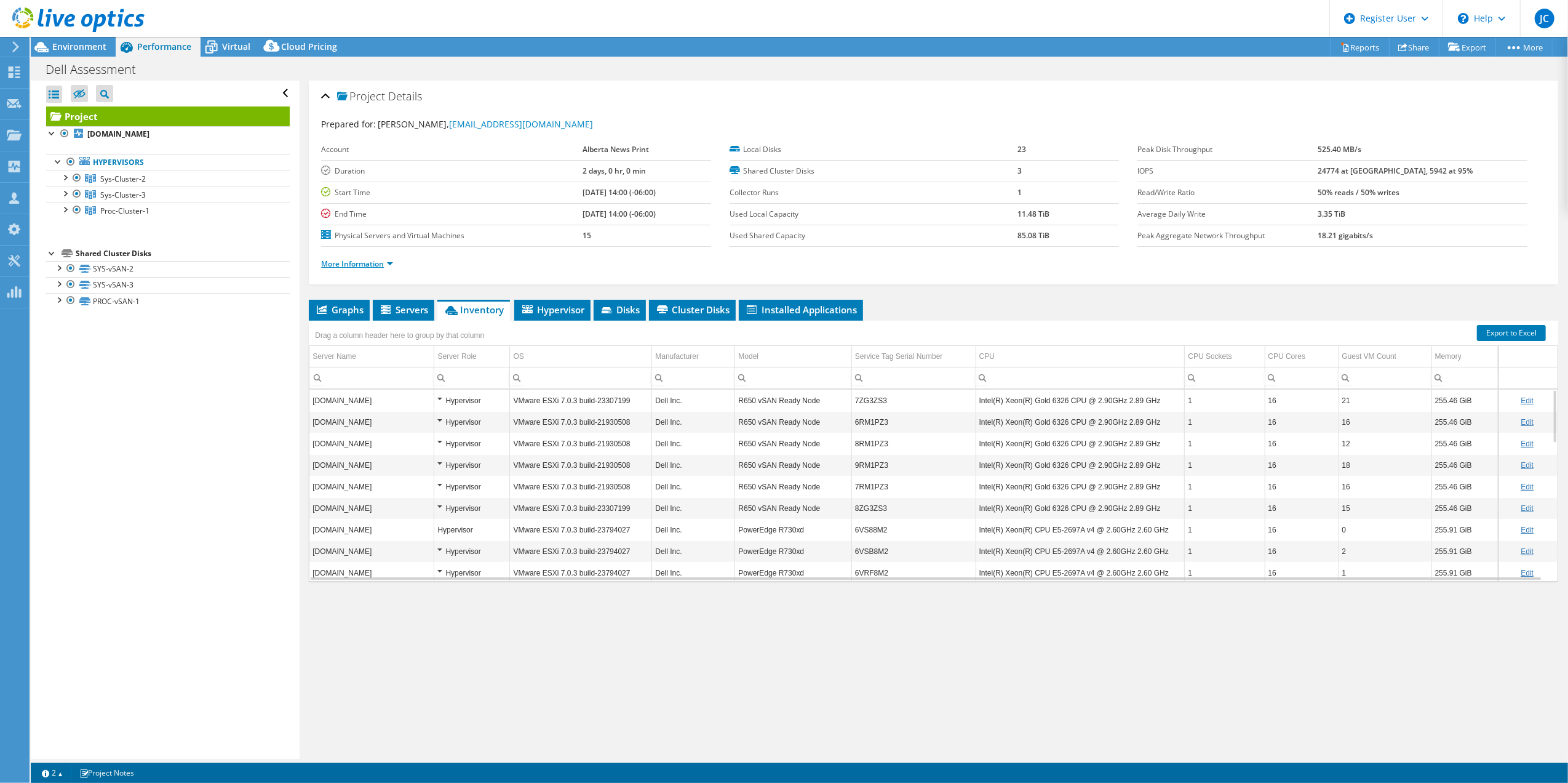
click at [368, 263] on link "More Information" at bounding box center [357, 263] width 72 height 10
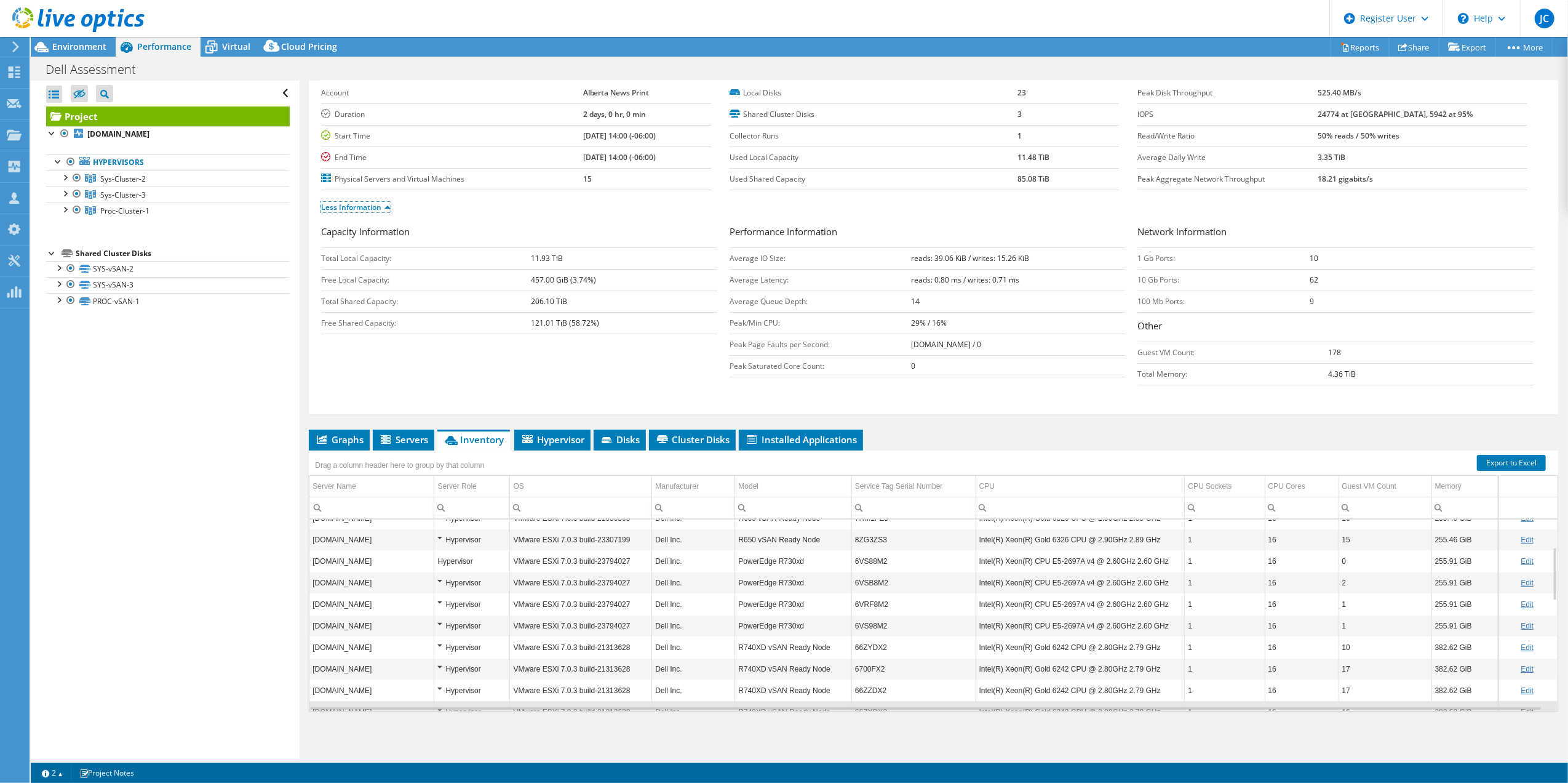
scroll to position [197, 0]
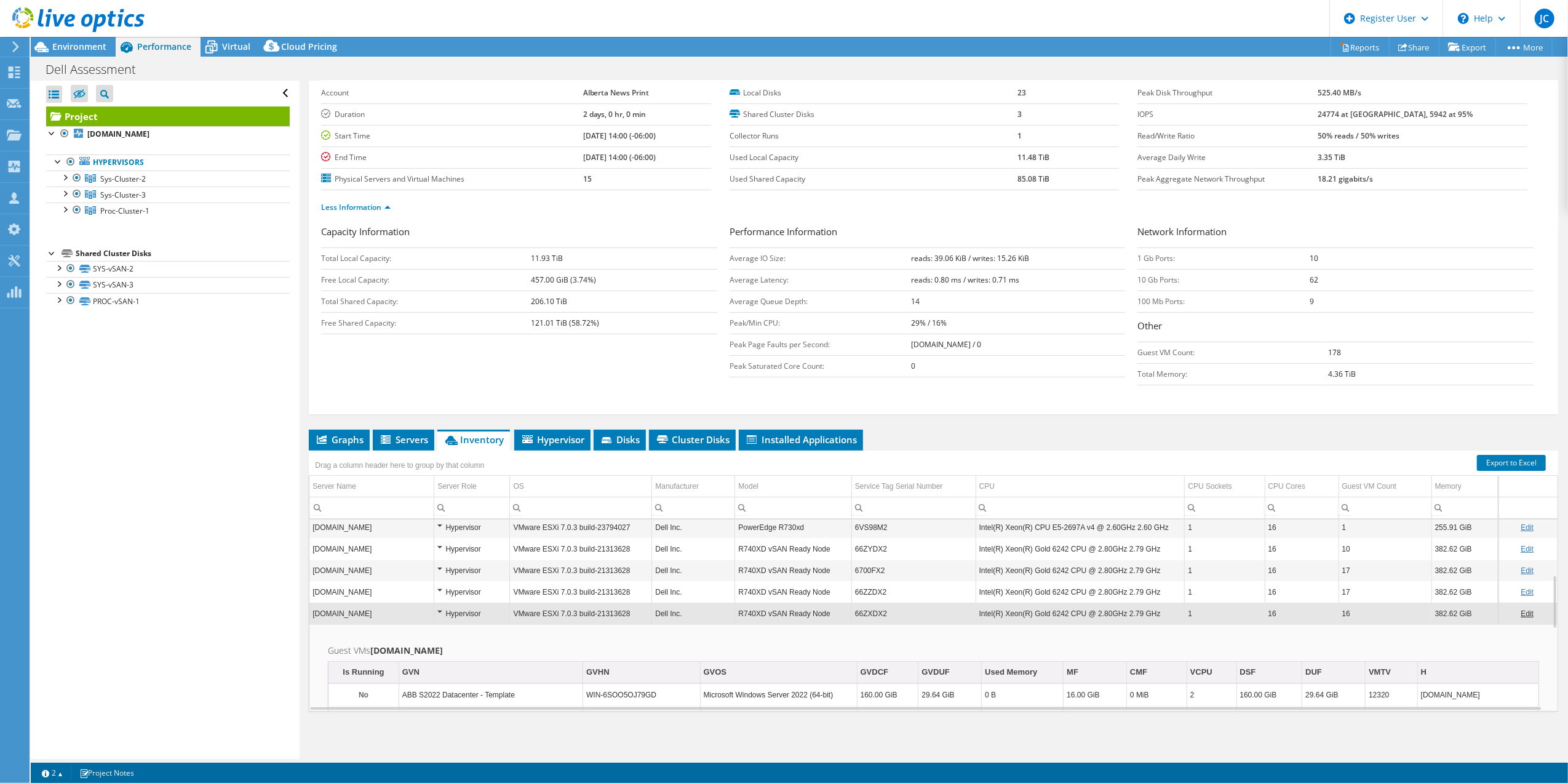
drag, startPoint x: 737, startPoint y: 552, endPoint x: 1154, endPoint y: 629, distance: 424.0
click at [1154, 629] on div "syshost6.ad.altanewsprint.ca Hypervisor VMware ESXi 7.0.3 build-23307199 Dell I…" at bounding box center [934, 615] width 1249 height 192
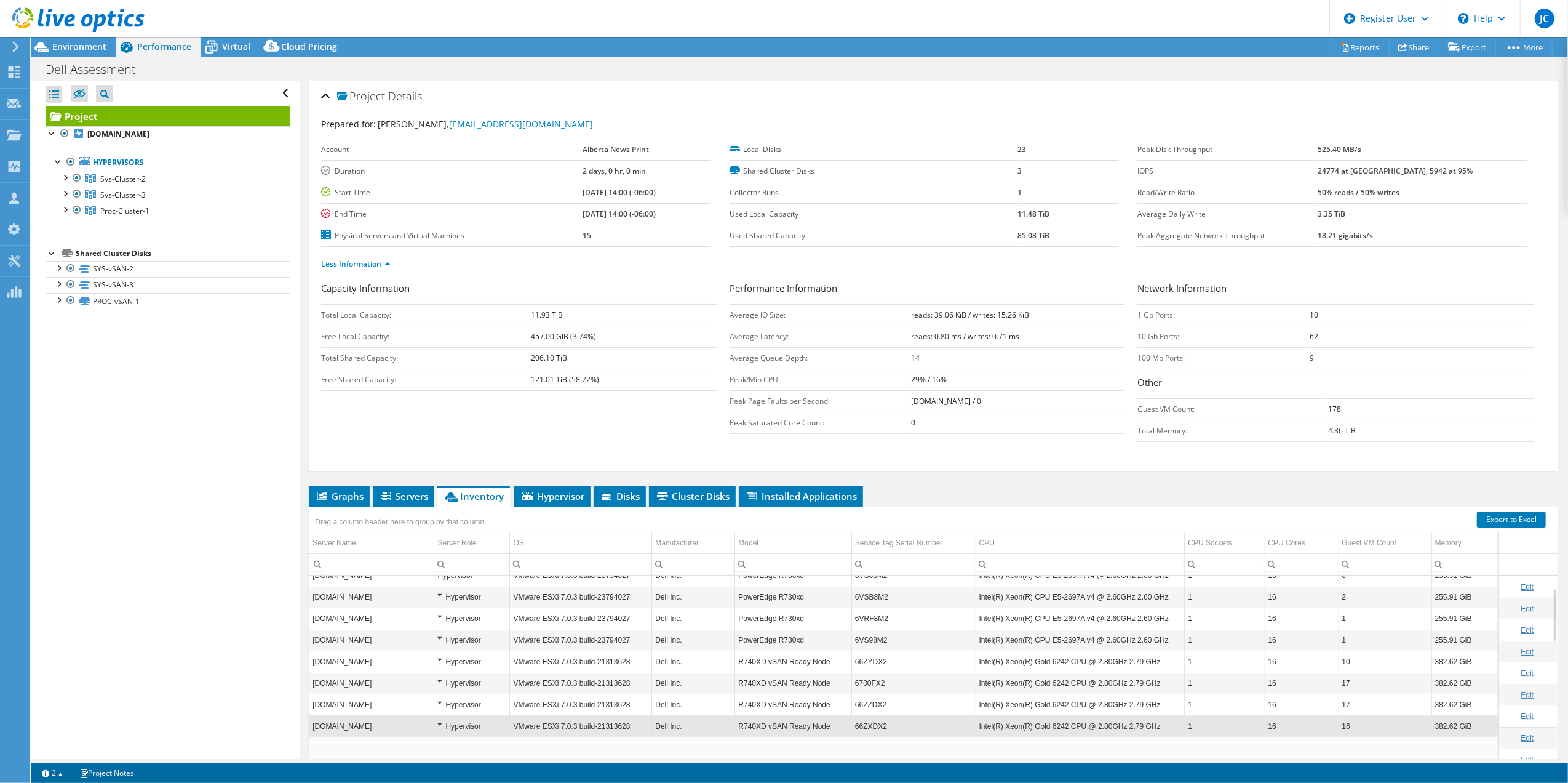
scroll to position [0, 0]
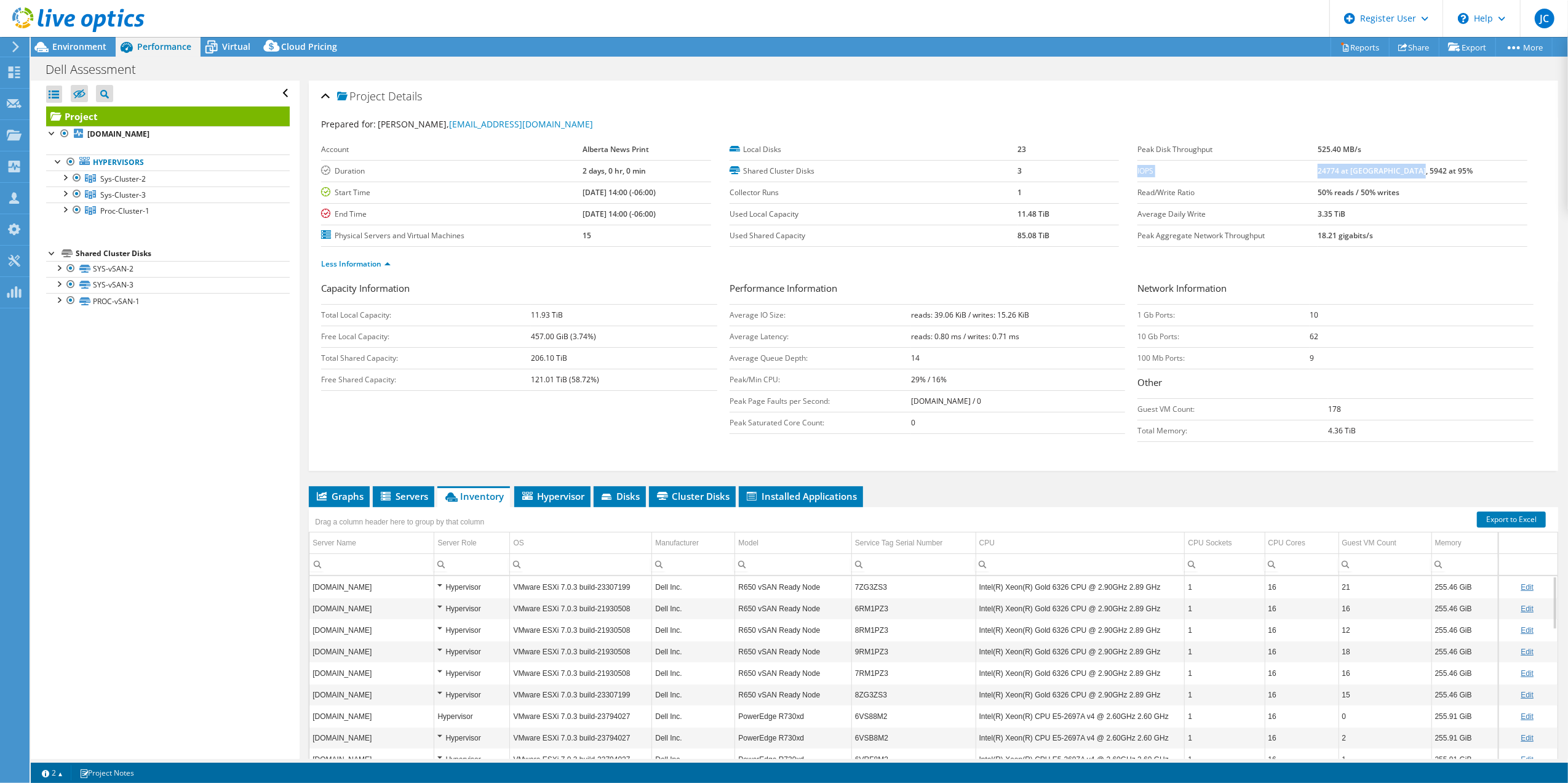
drag, startPoint x: 1130, startPoint y: 171, endPoint x: 1450, endPoint y: 171, distance: 320.0
click at [1450, 171] on tr "IOPS 24774 at Peak, 5942 at 95%" at bounding box center [1333, 171] width 389 height 22
drag, startPoint x: 1450, startPoint y: 171, endPoint x: 1388, endPoint y: 178, distance: 62.4
click at [1388, 178] on td "24774 at [GEOGRAPHIC_DATA], 5942 at 95%" at bounding box center [1422, 171] width 210 height 22
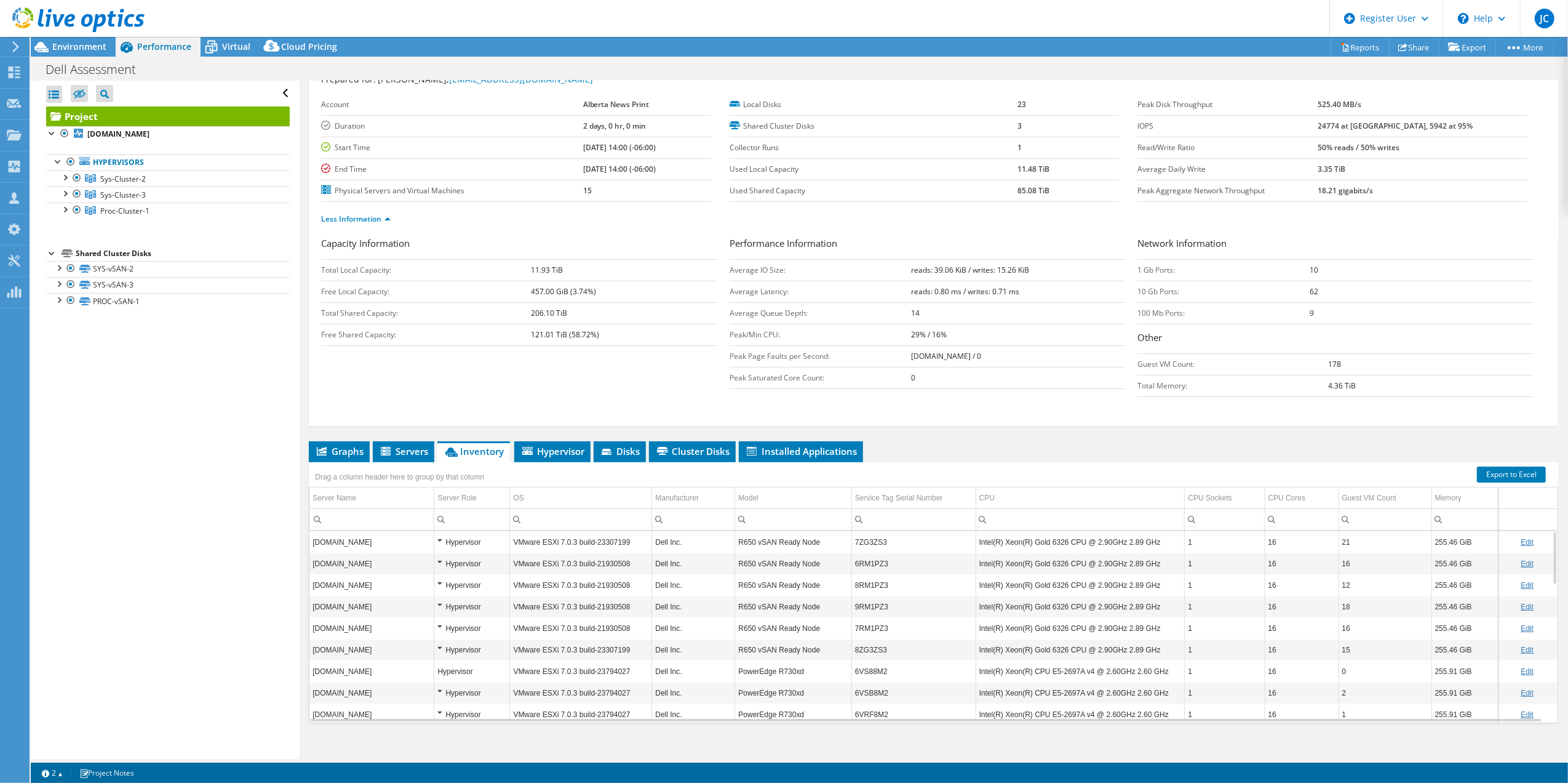
scroll to position [59, 0]
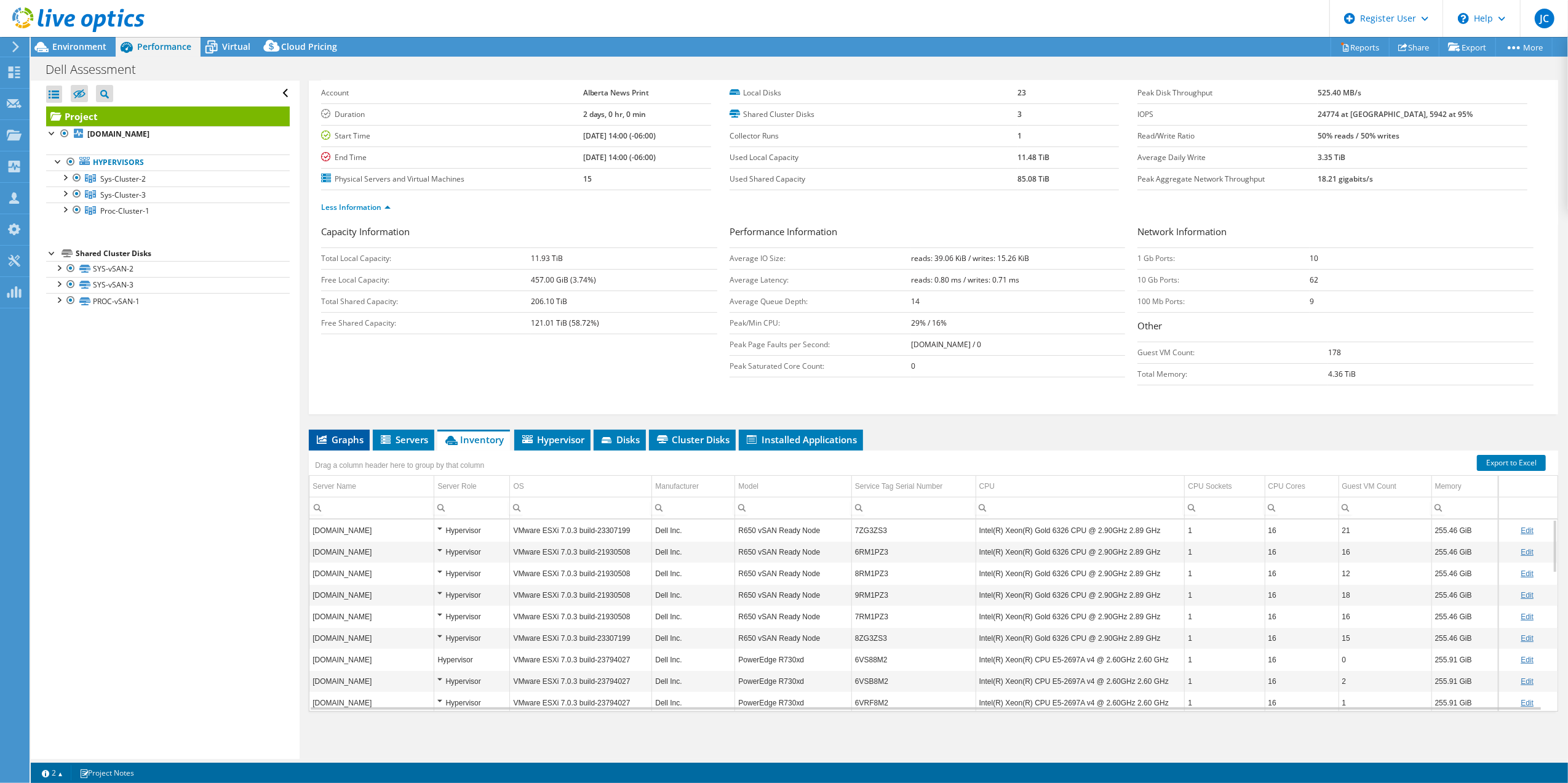
click at [313, 446] on li "Graphs" at bounding box center [340, 439] width 61 height 21
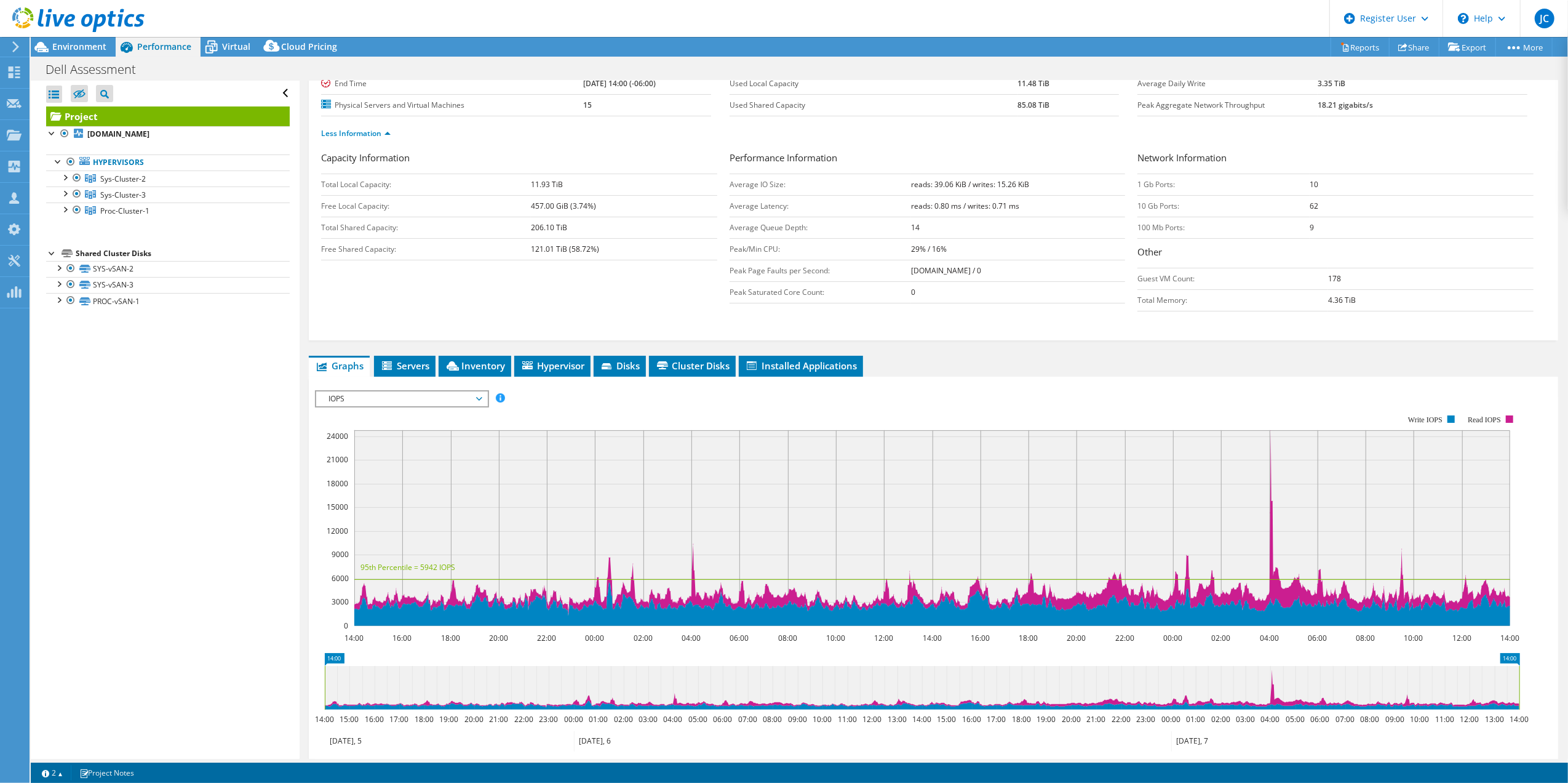
scroll to position [223, 0]
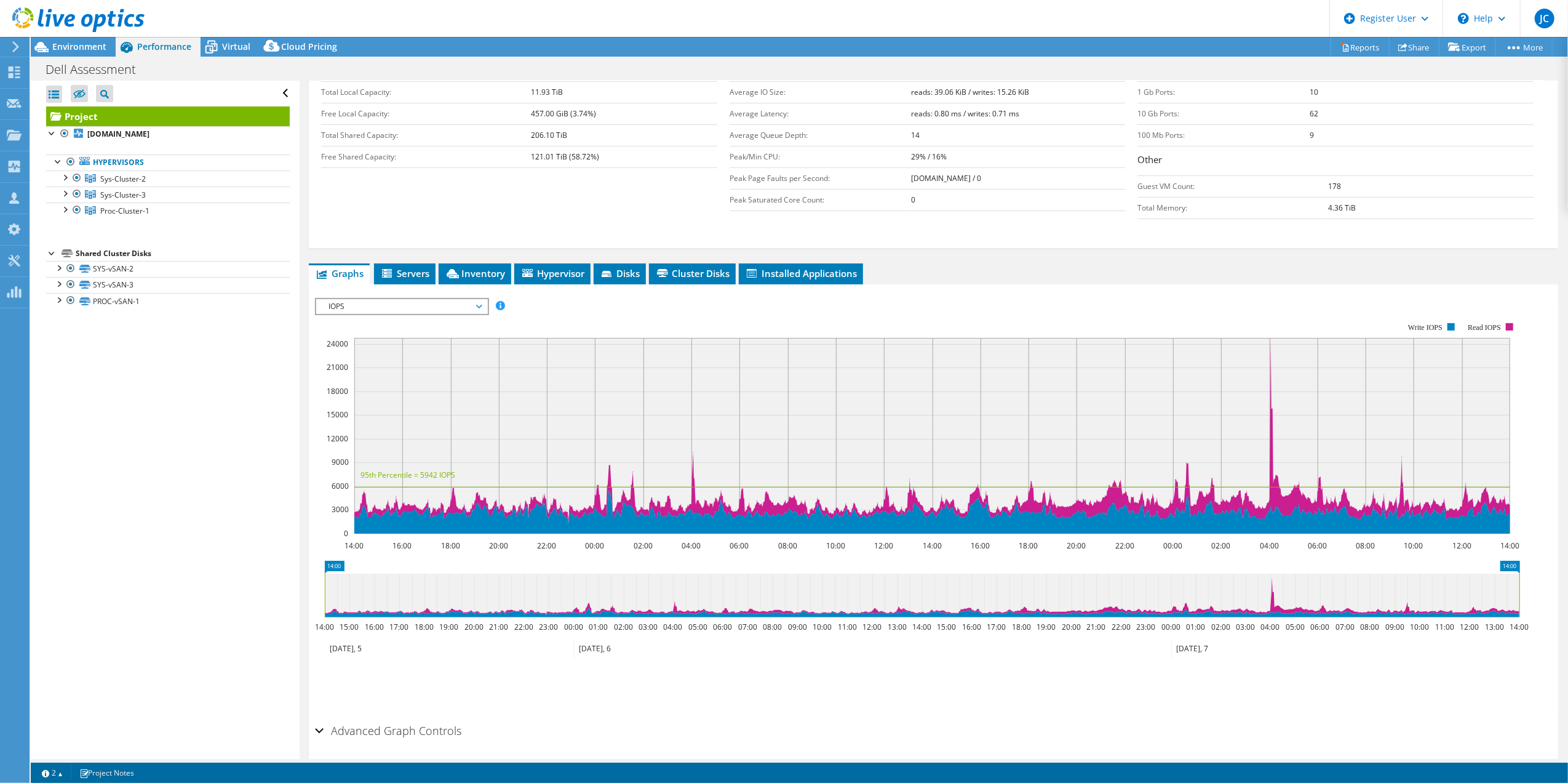
click at [400, 313] on span "IOPS" at bounding box center [401, 306] width 158 height 15
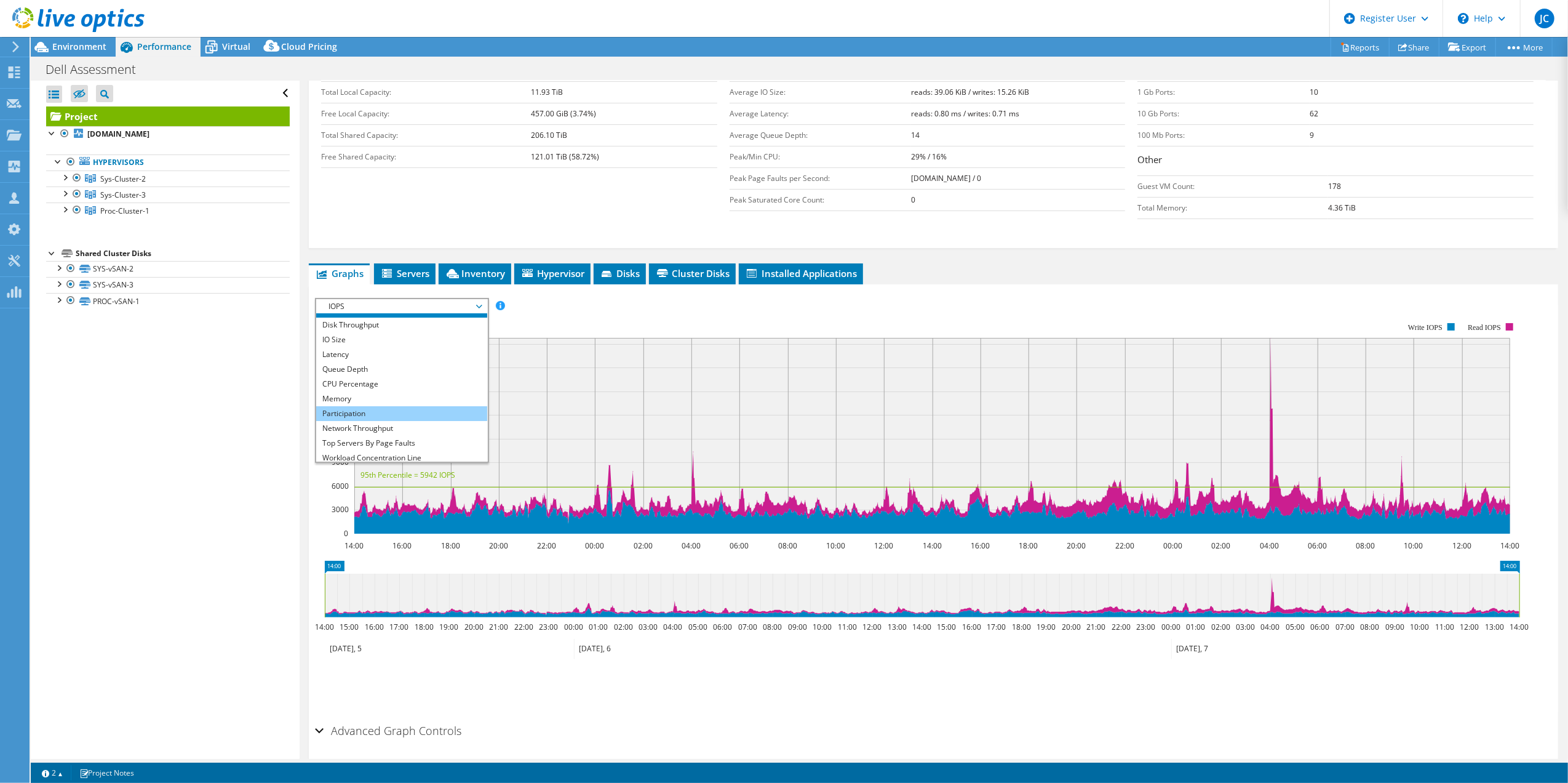
scroll to position [44, 0]
click at [379, 401] on li "Network Throughput" at bounding box center [401, 395] width 171 height 15
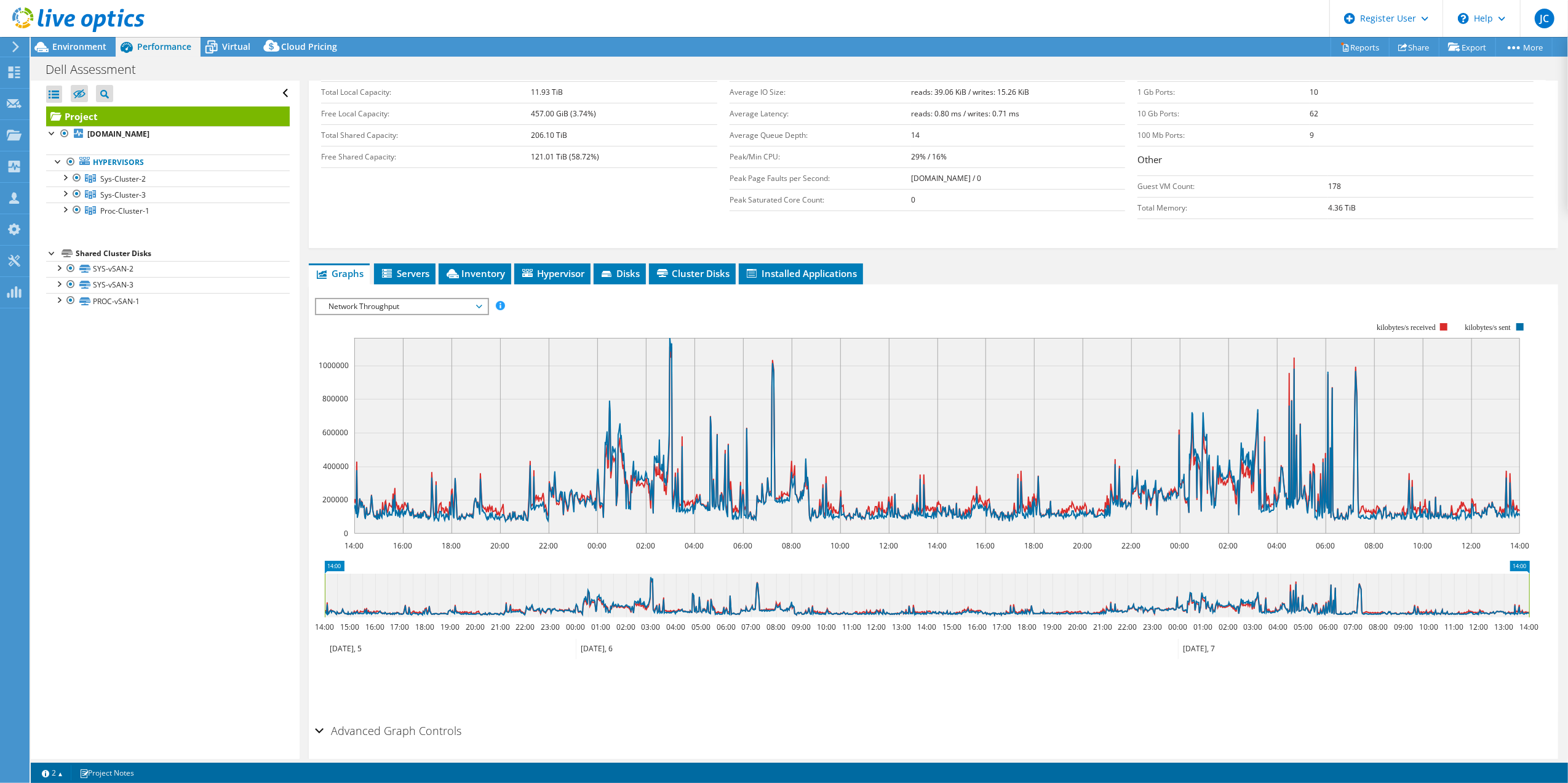
click at [432, 311] on span "Network Throughput" at bounding box center [401, 306] width 158 height 15
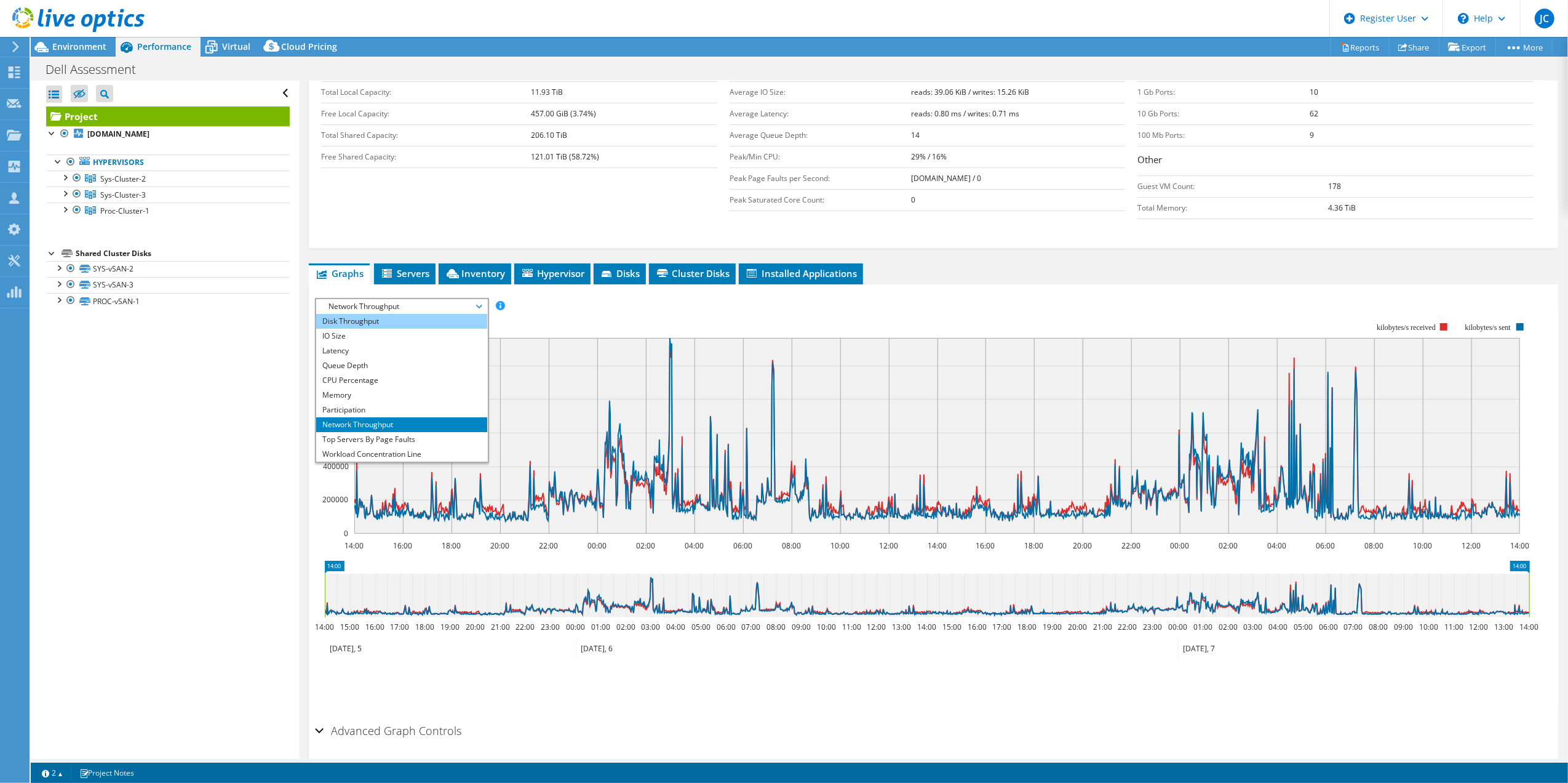
scroll to position [0, 0]
click at [390, 329] on li "IOPS" at bounding box center [401, 321] width 171 height 15
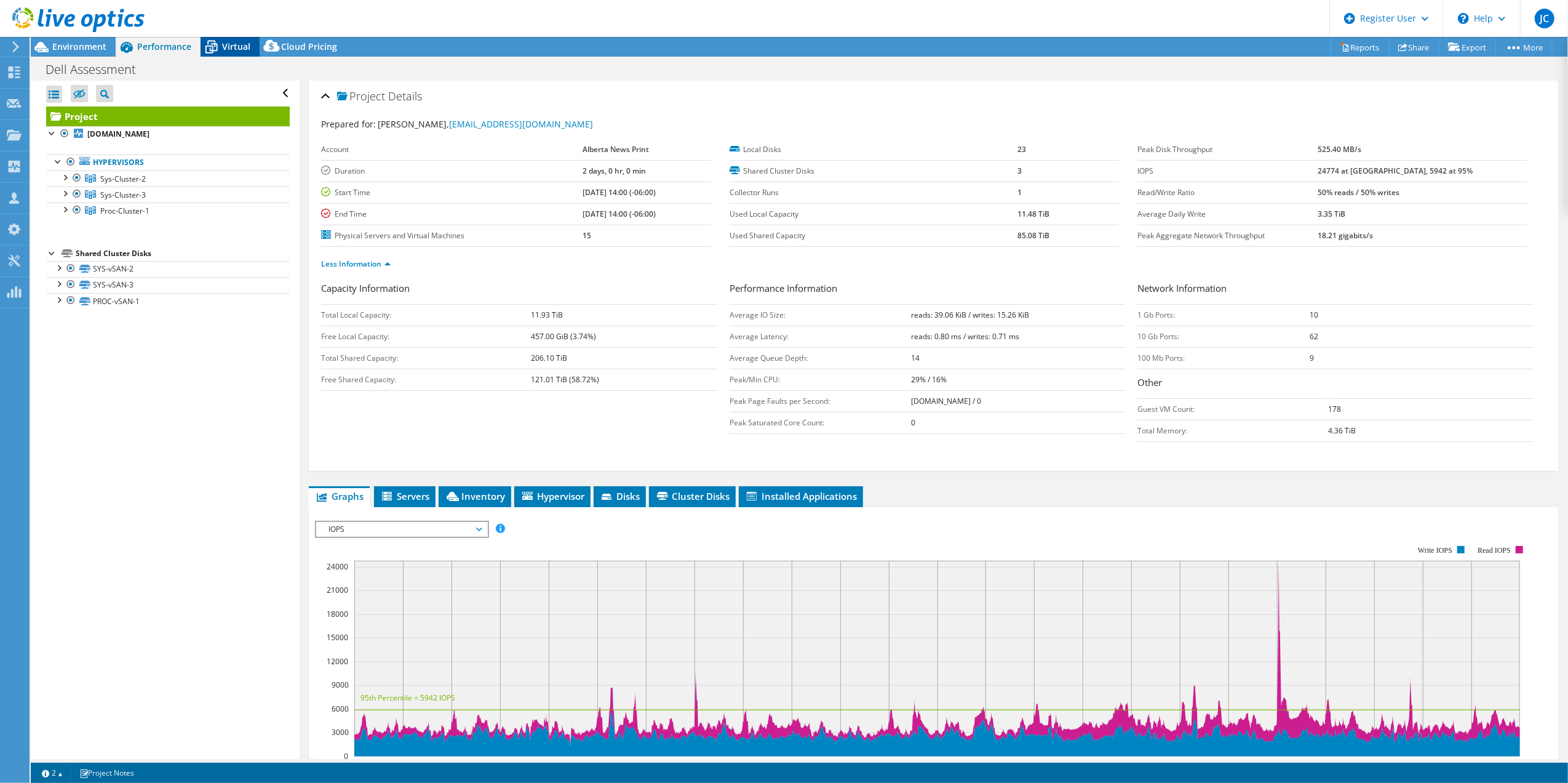
click at [203, 47] on icon at bounding box center [212, 48] width 22 height 22
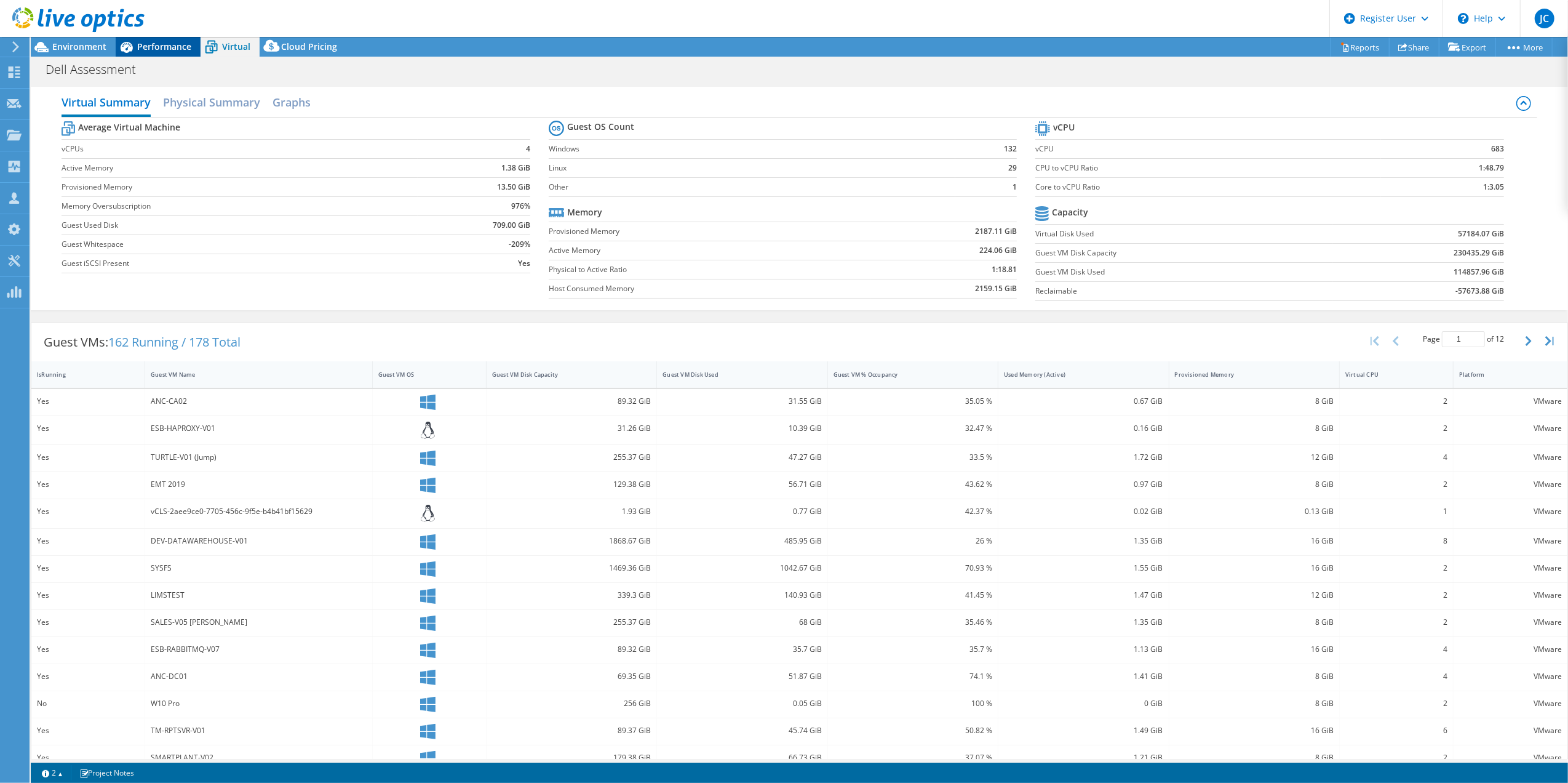
click at [163, 45] on span "Performance" at bounding box center [164, 46] width 55 height 12
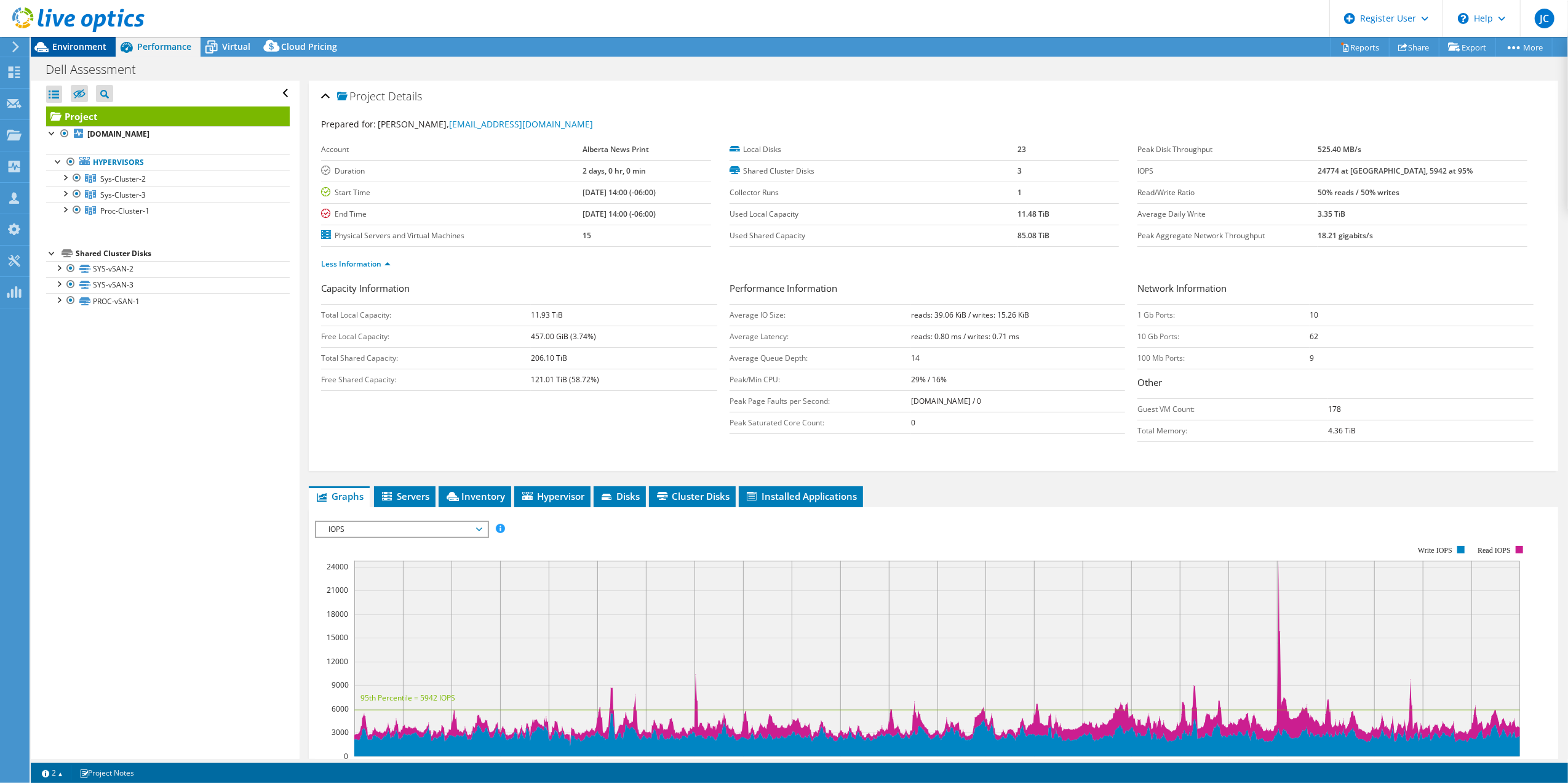
click at [104, 42] on span "Environment" at bounding box center [79, 46] width 55 height 12
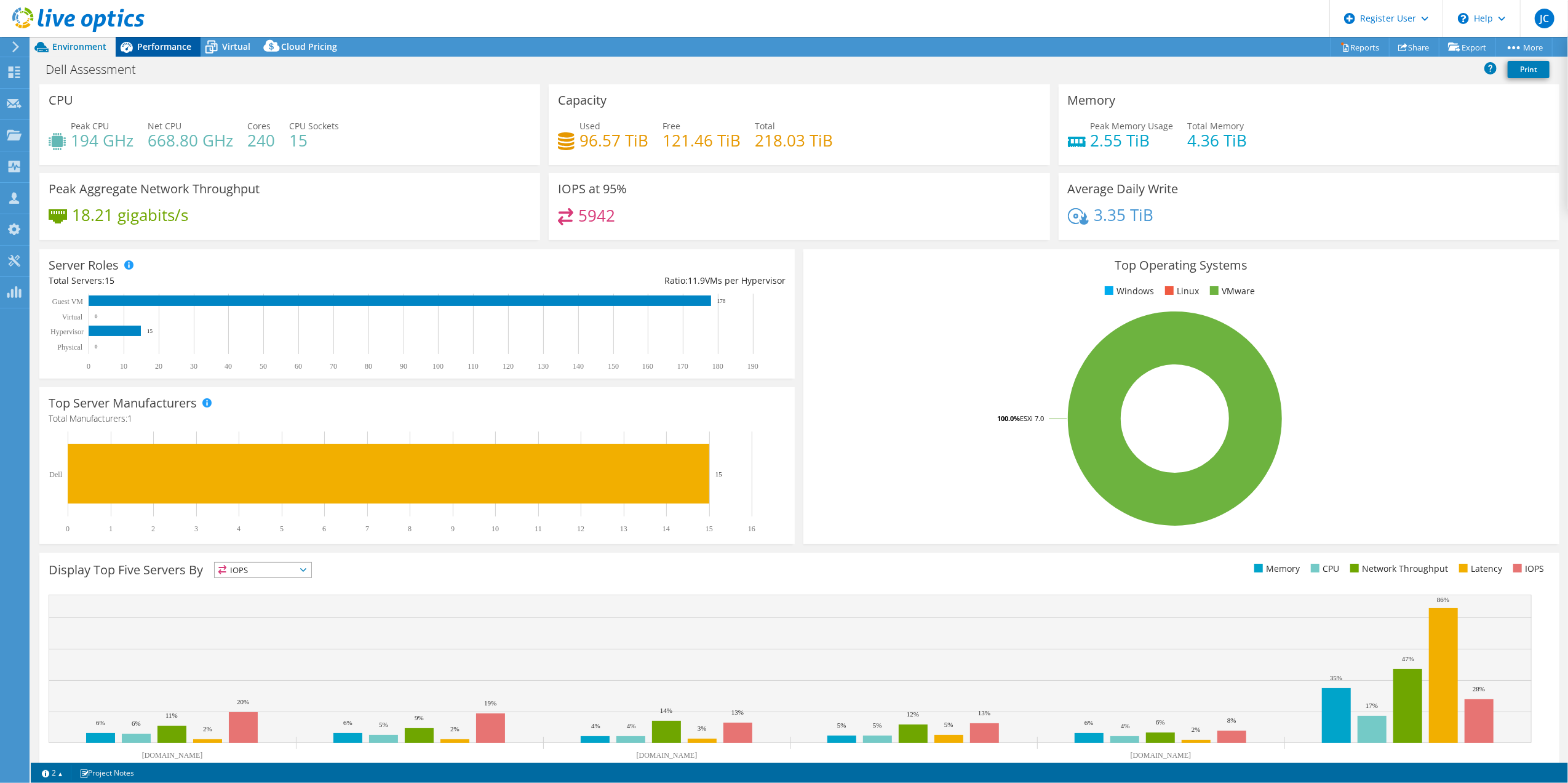
drag, startPoint x: 168, startPoint y: 43, endPoint x: 180, endPoint y: 40, distance: 12.4
click at [171, 41] on span "Performance" at bounding box center [164, 46] width 55 height 12
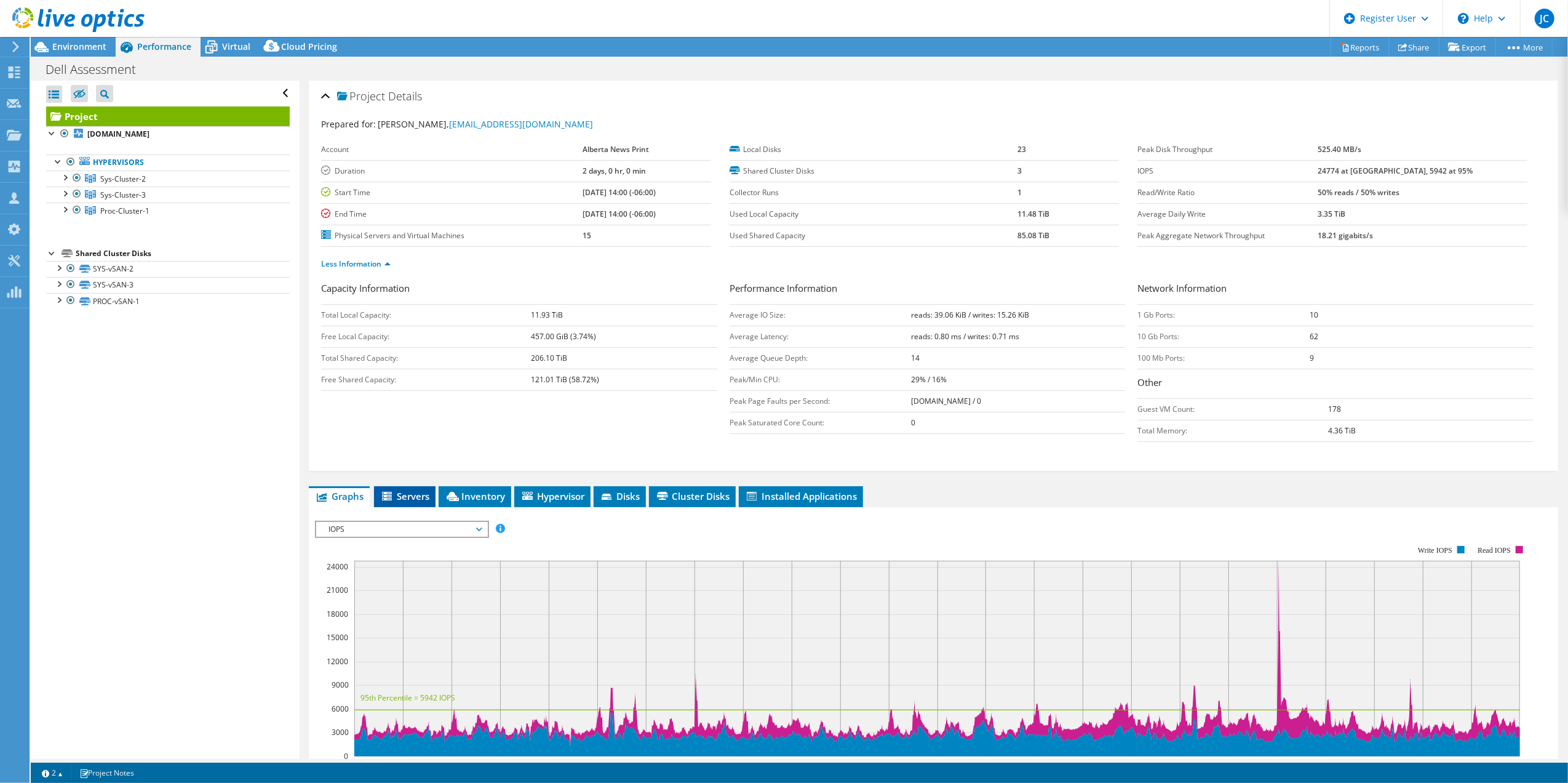
click at [405, 503] on span "Servers" at bounding box center [404, 496] width 49 height 12
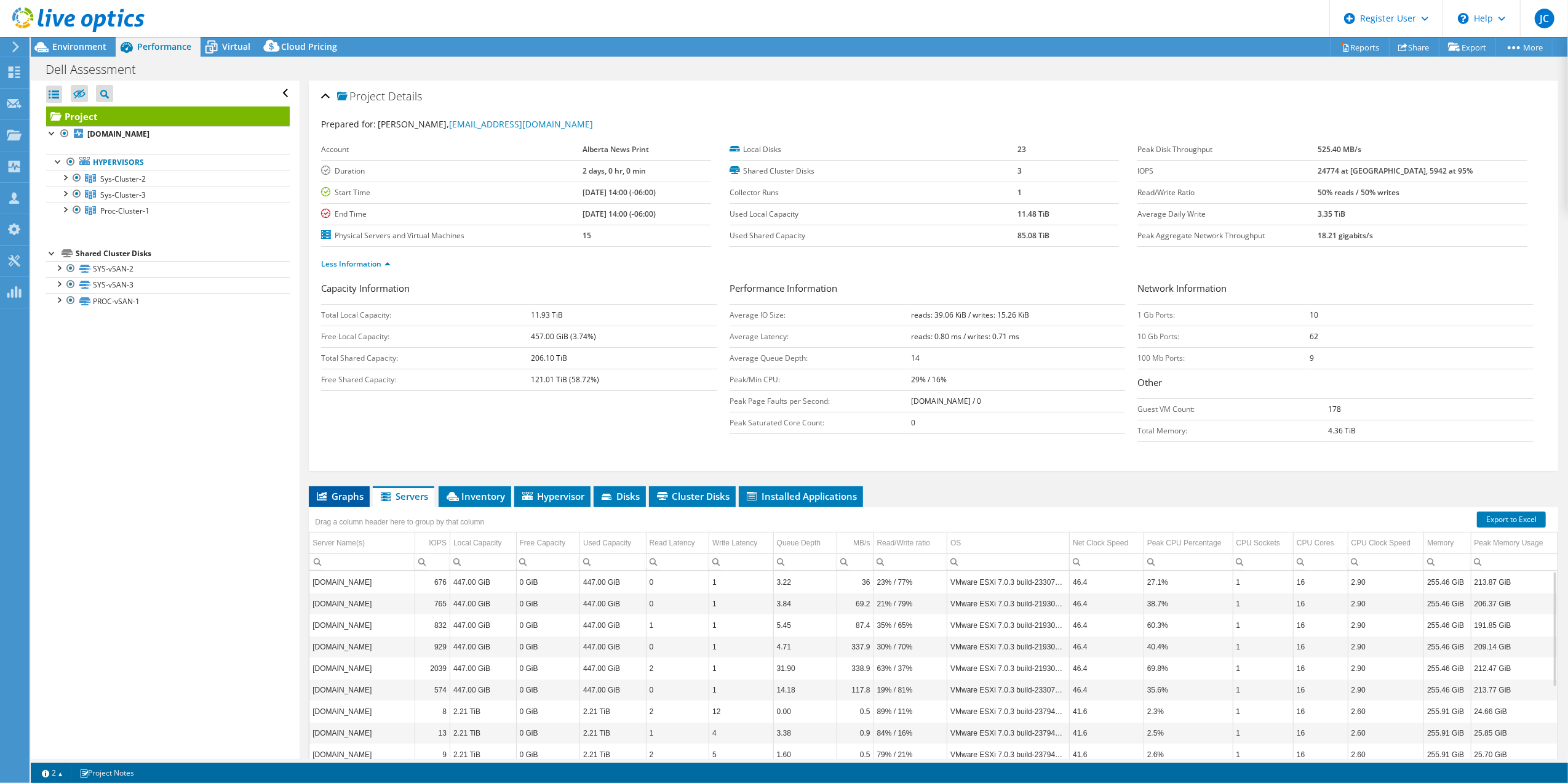
click at [338, 495] on span "Graphs" at bounding box center [339, 496] width 48 height 12
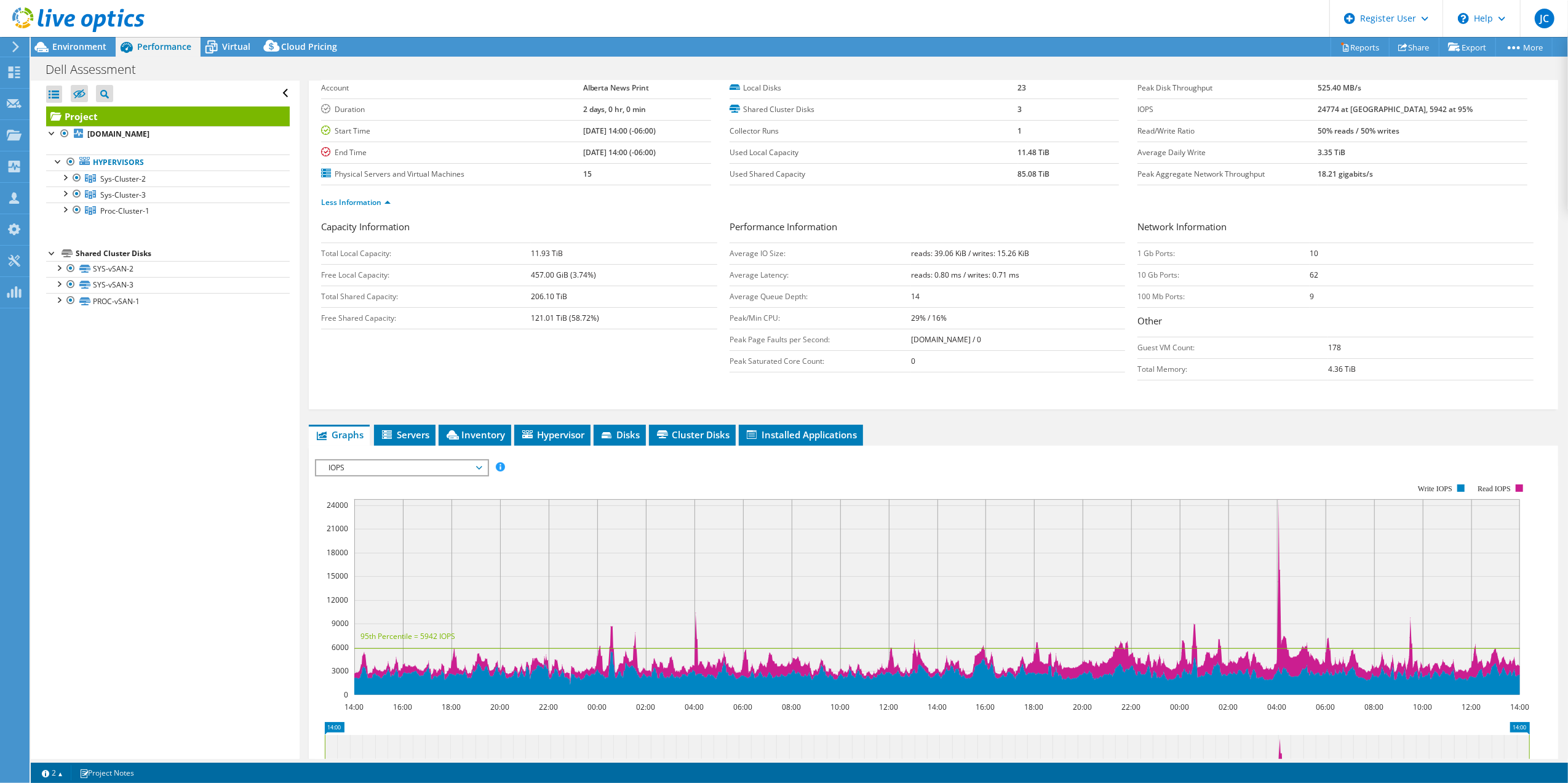
scroll to position [82, 0]
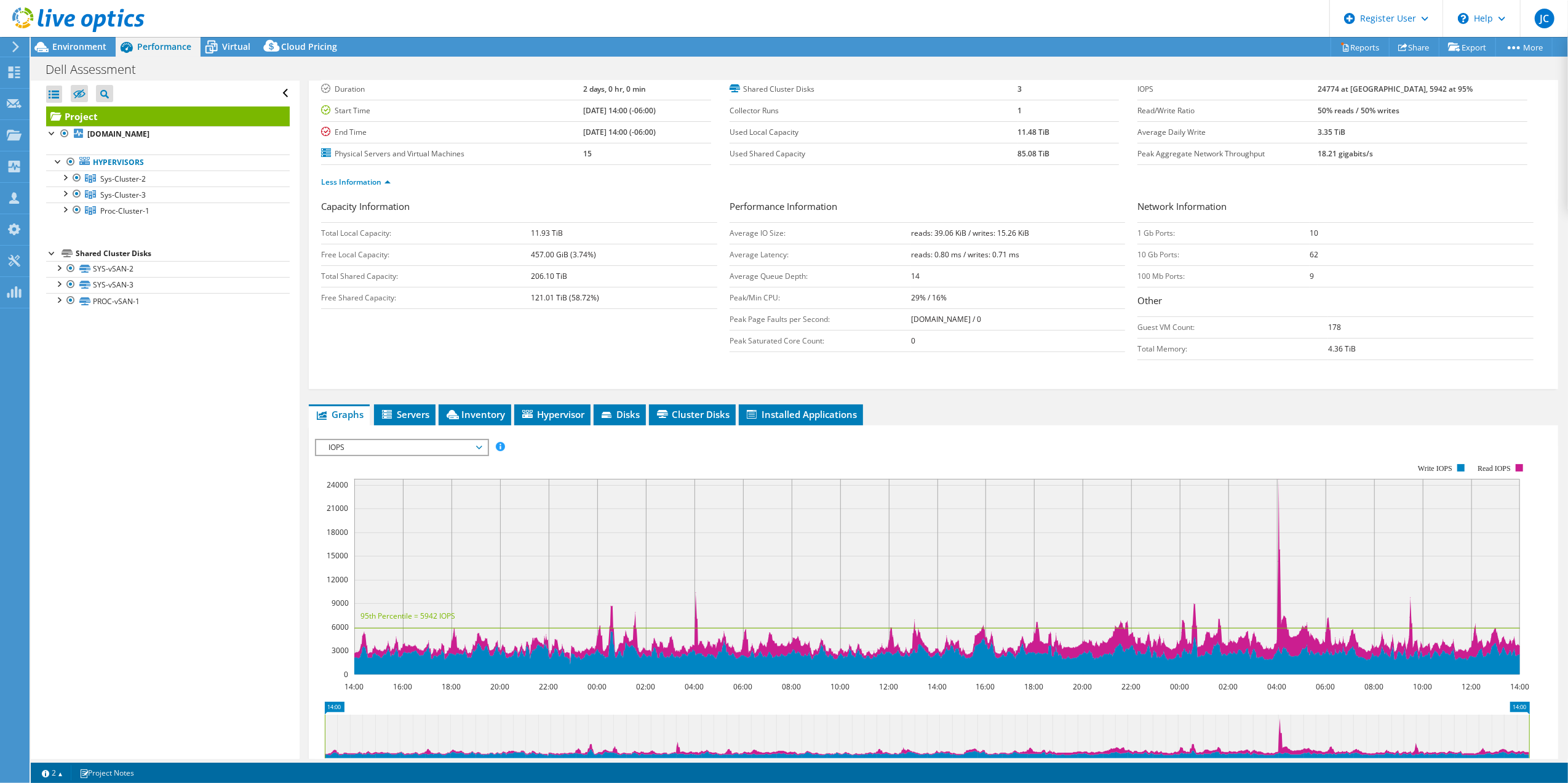
click at [446, 450] on span "IOPS" at bounding box center [401, 447] width 158 height 15
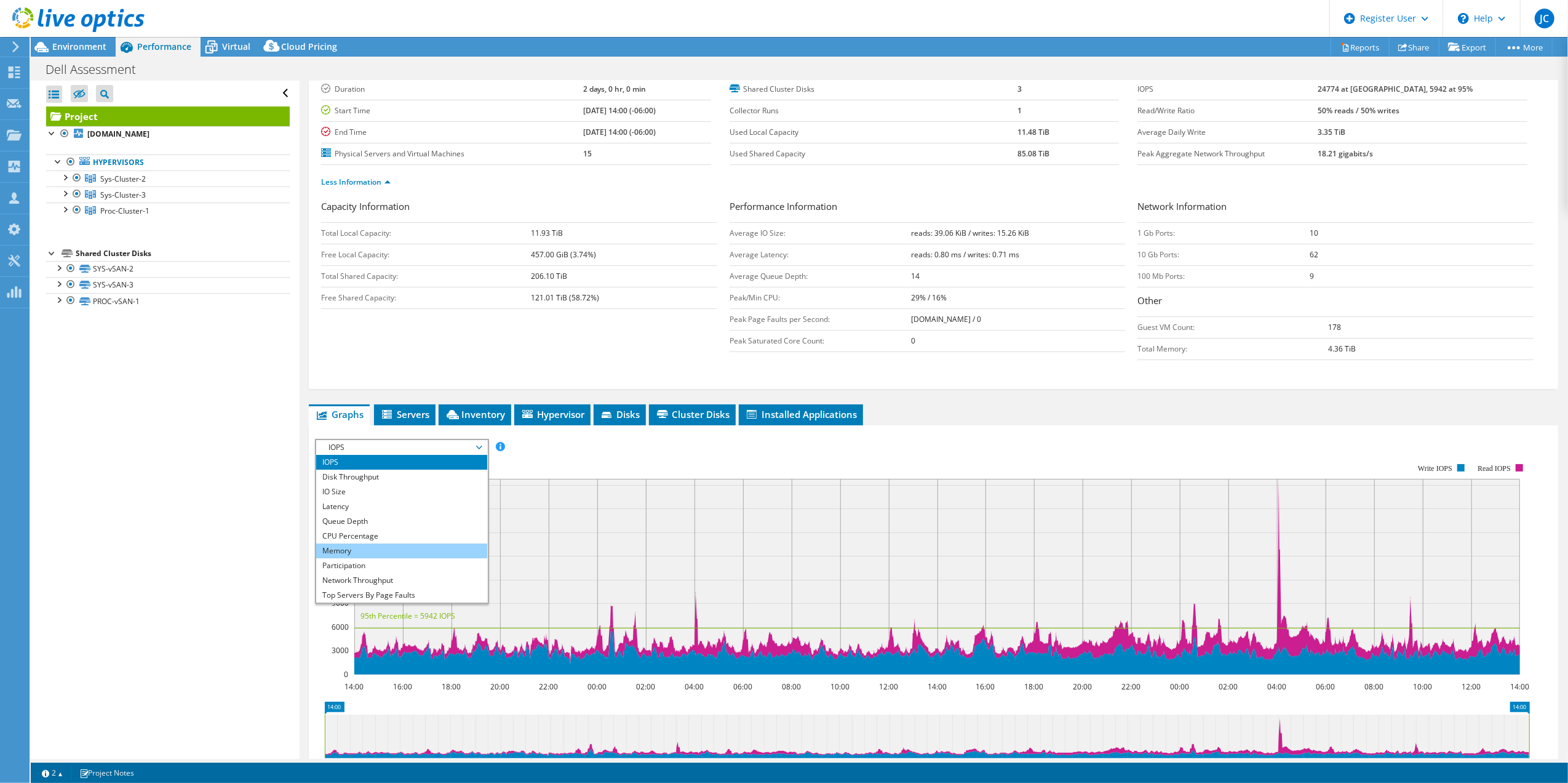
scroll to position [0, 0]
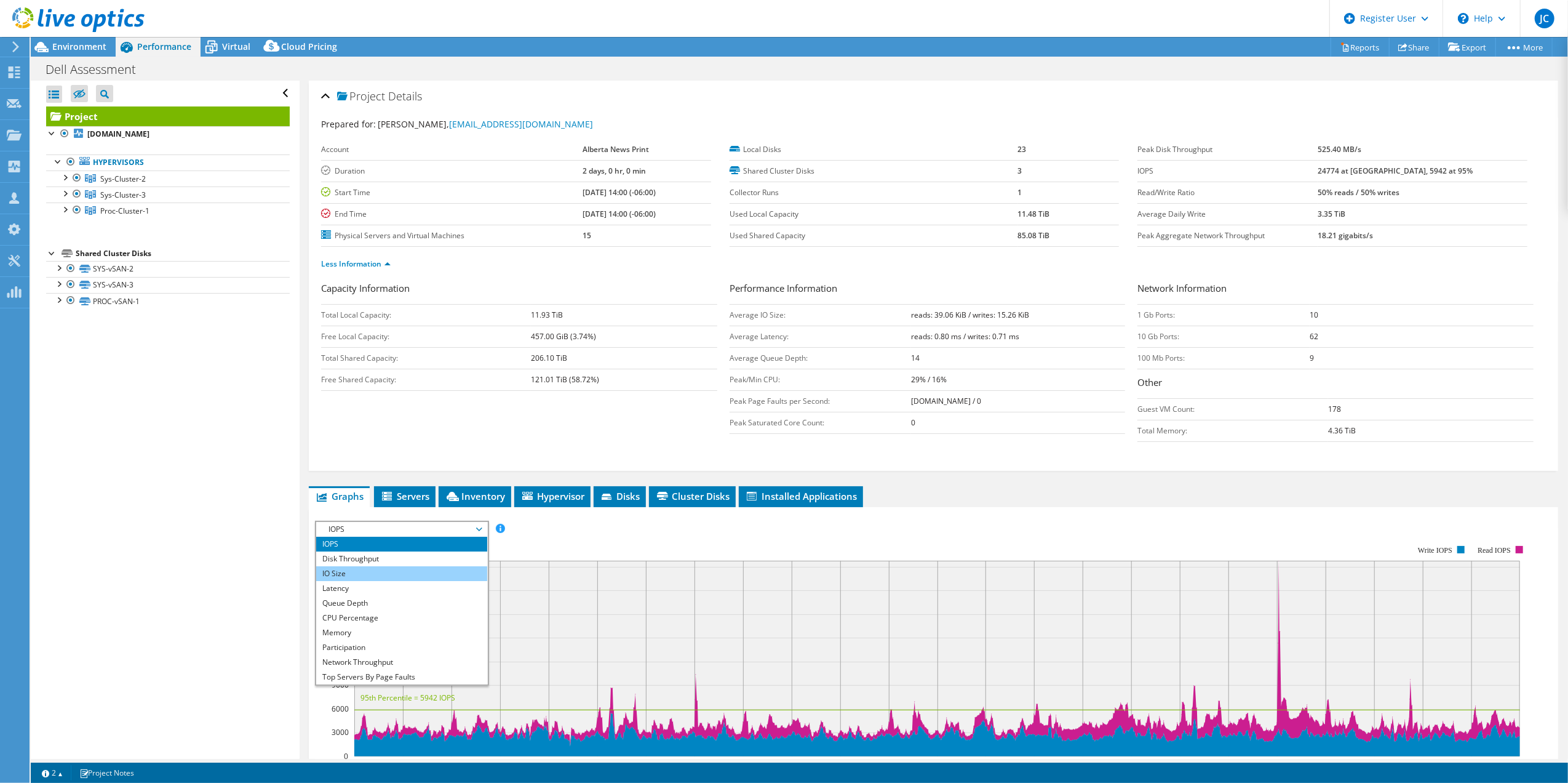
click at [361, 576] on li "IO Size" at bounding box center [401, 573] width 171 height 15
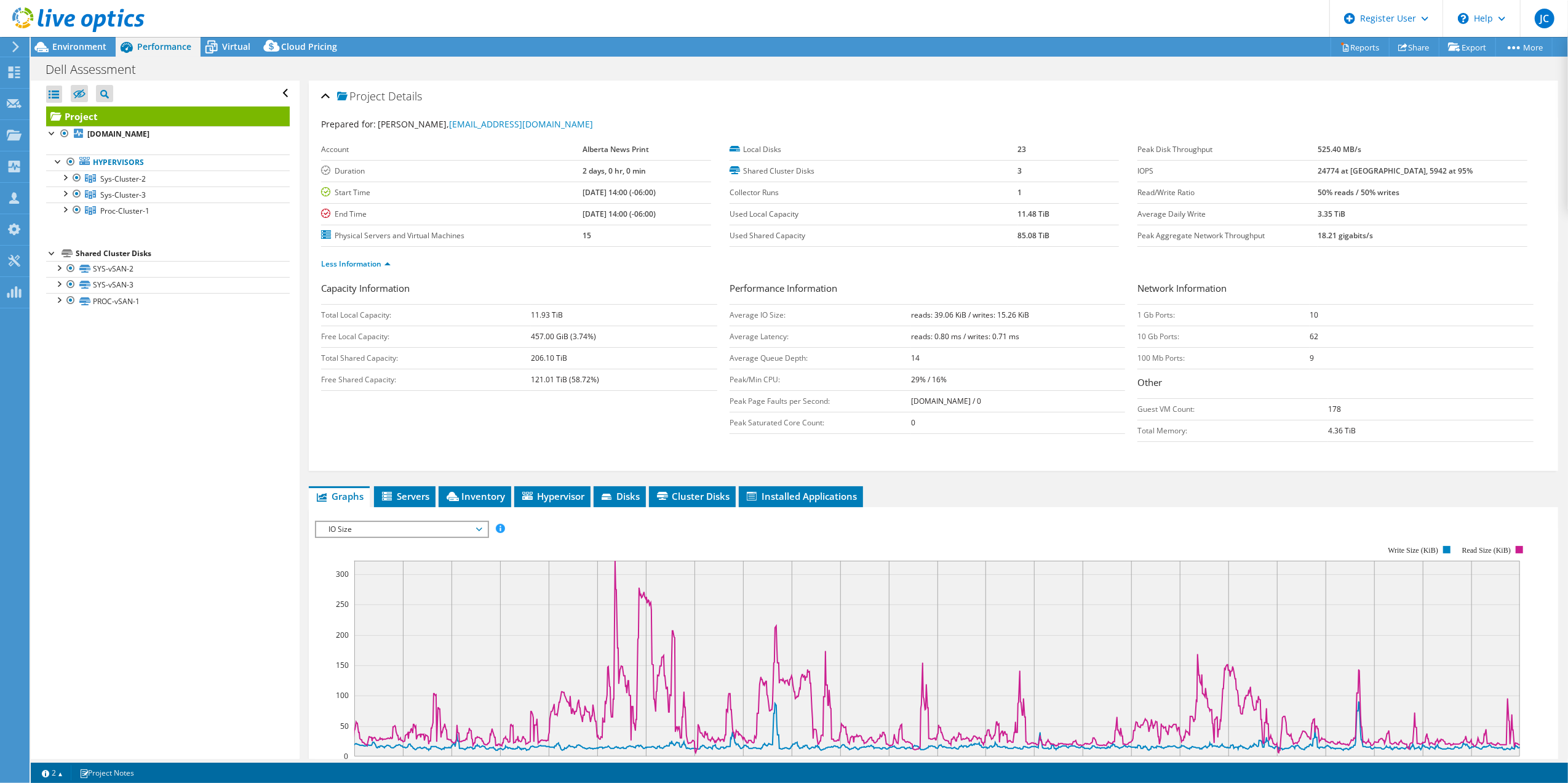
click at [377, 531] on span "IO Size" at bounding box center [401, 529] width 158 height 15
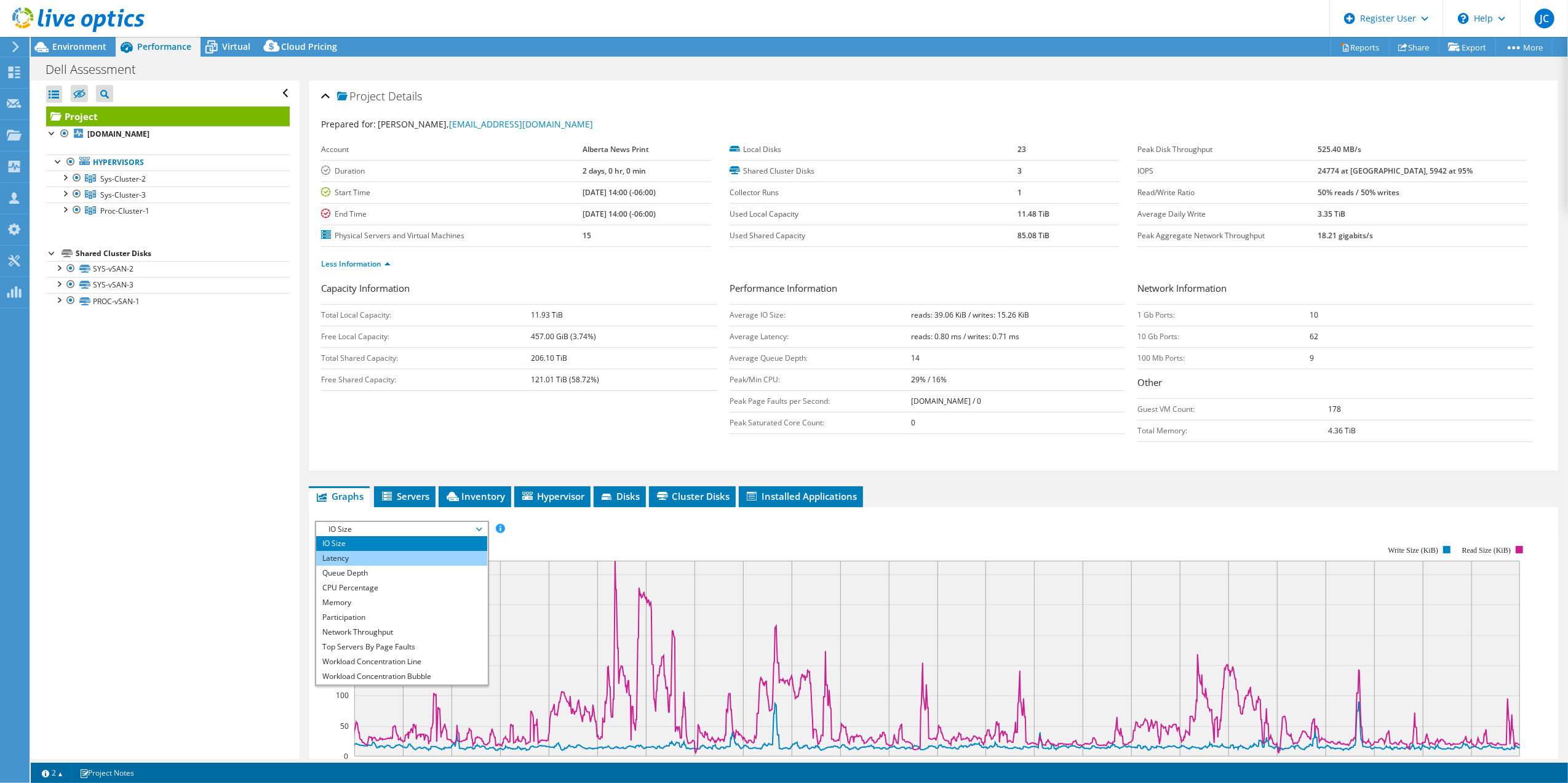
scroll to position [44, 0]
click at [429, 668] on li "Workload Concentration Bubble" at bounding box center [401, 661] width 171 height 15
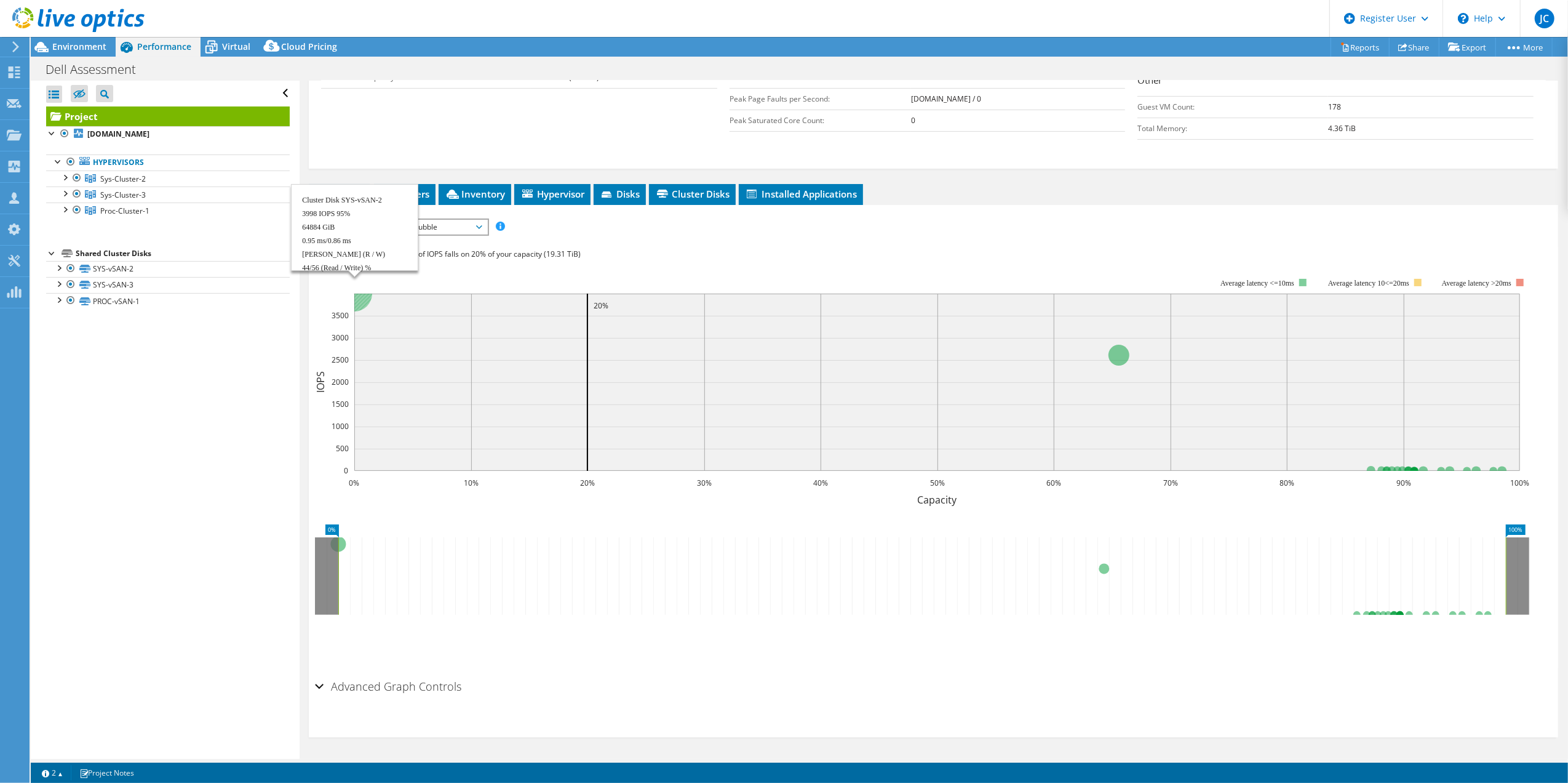
click at [365, 302] on circle at bounding box center [354, 294] width 36 height 36
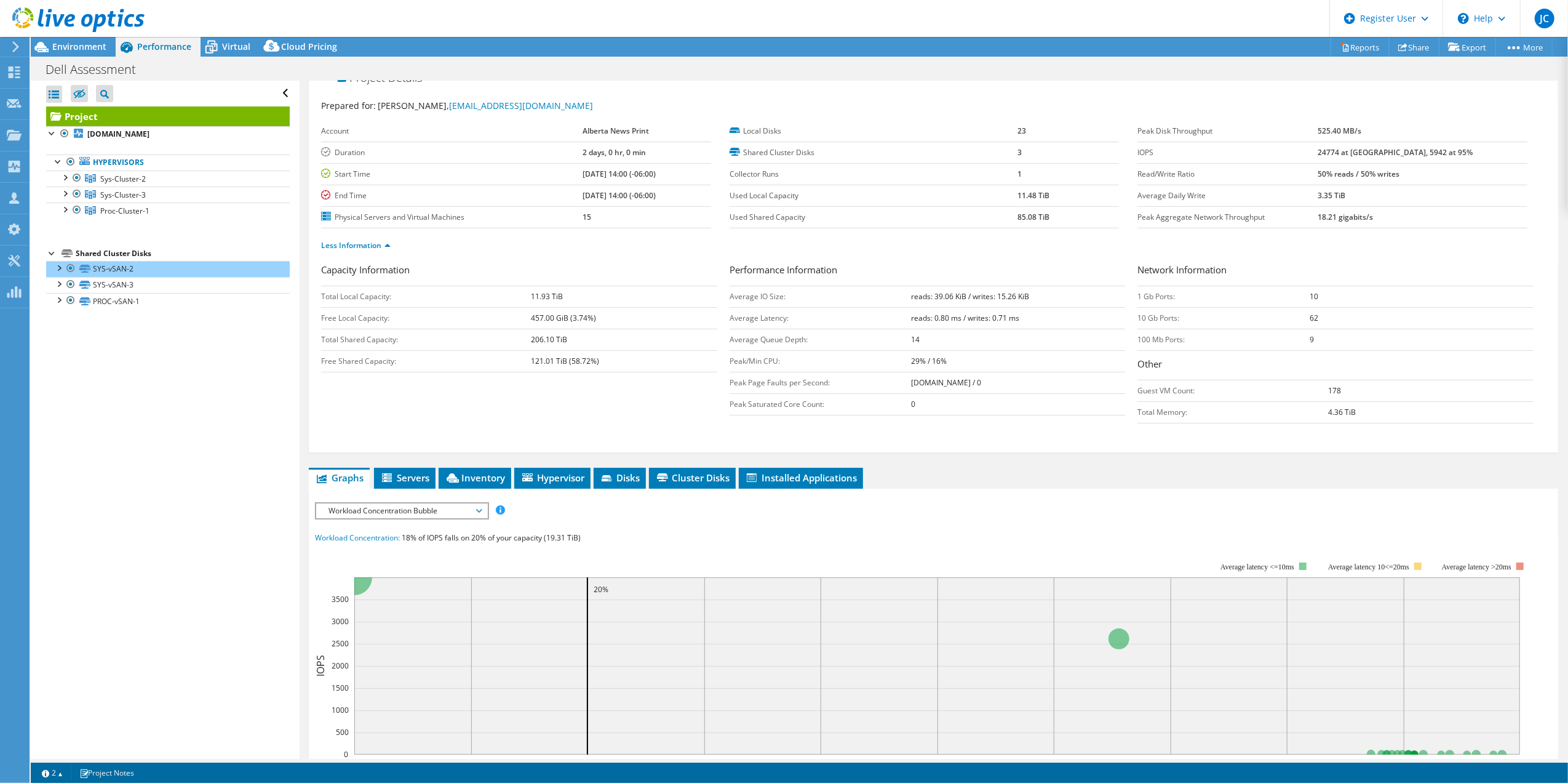
scroll to position [0, 0]
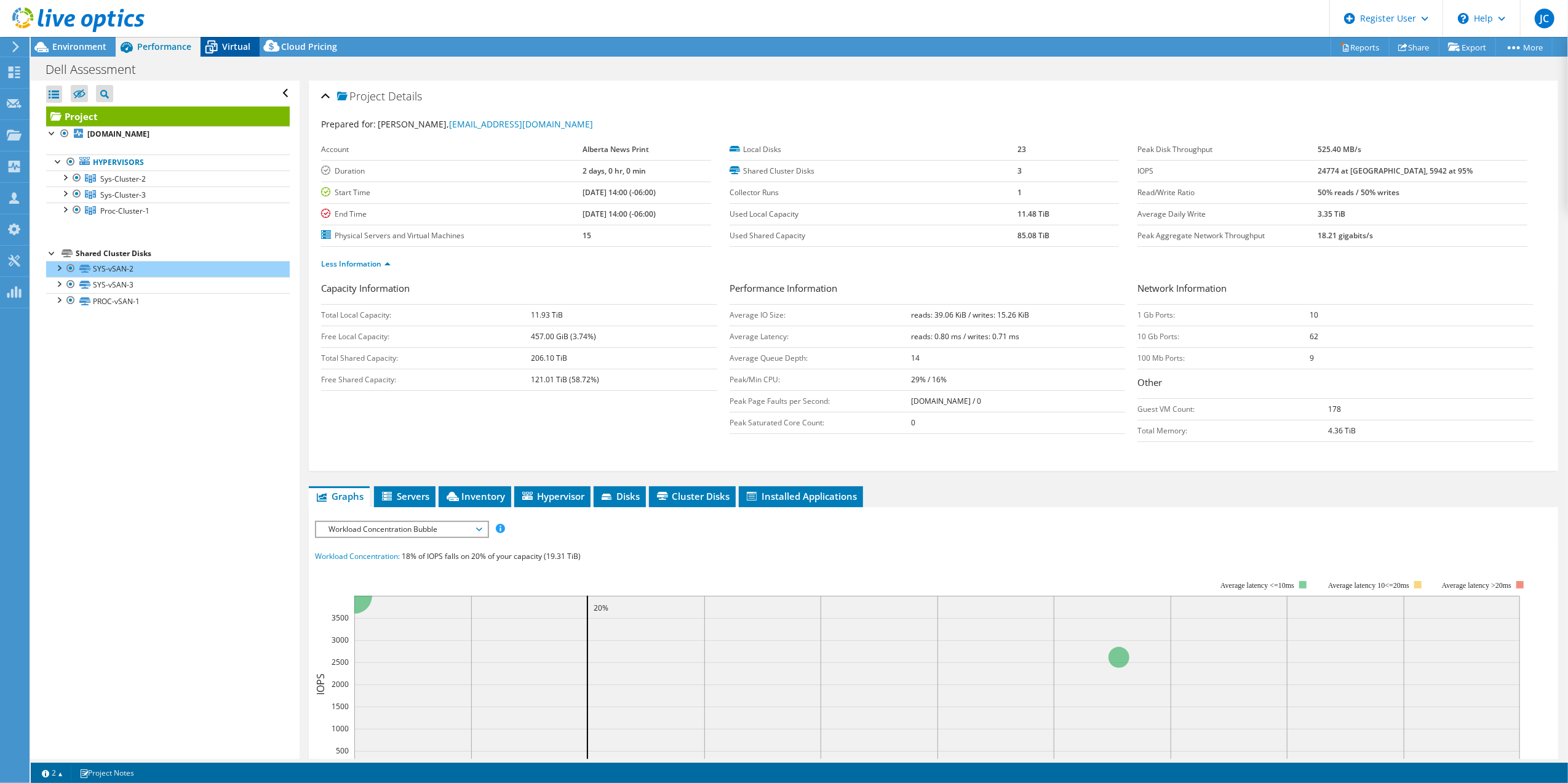
click at [239, 48] on span "Virtual" at bounding box center [236, 46] width 28 height 12
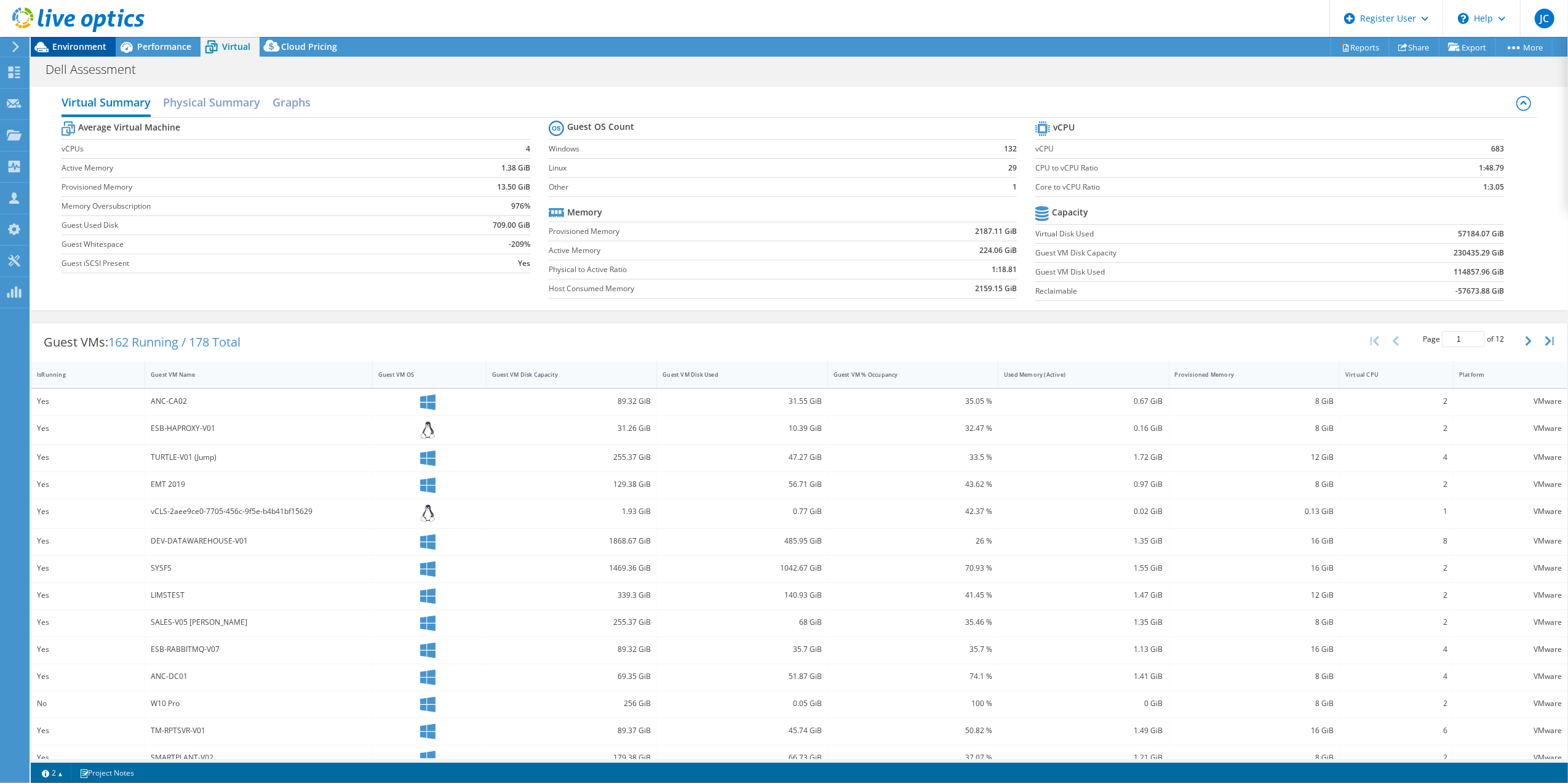
click at [79, 51] on span "Environment" at bounding box center [79, 46] width 55 height 12
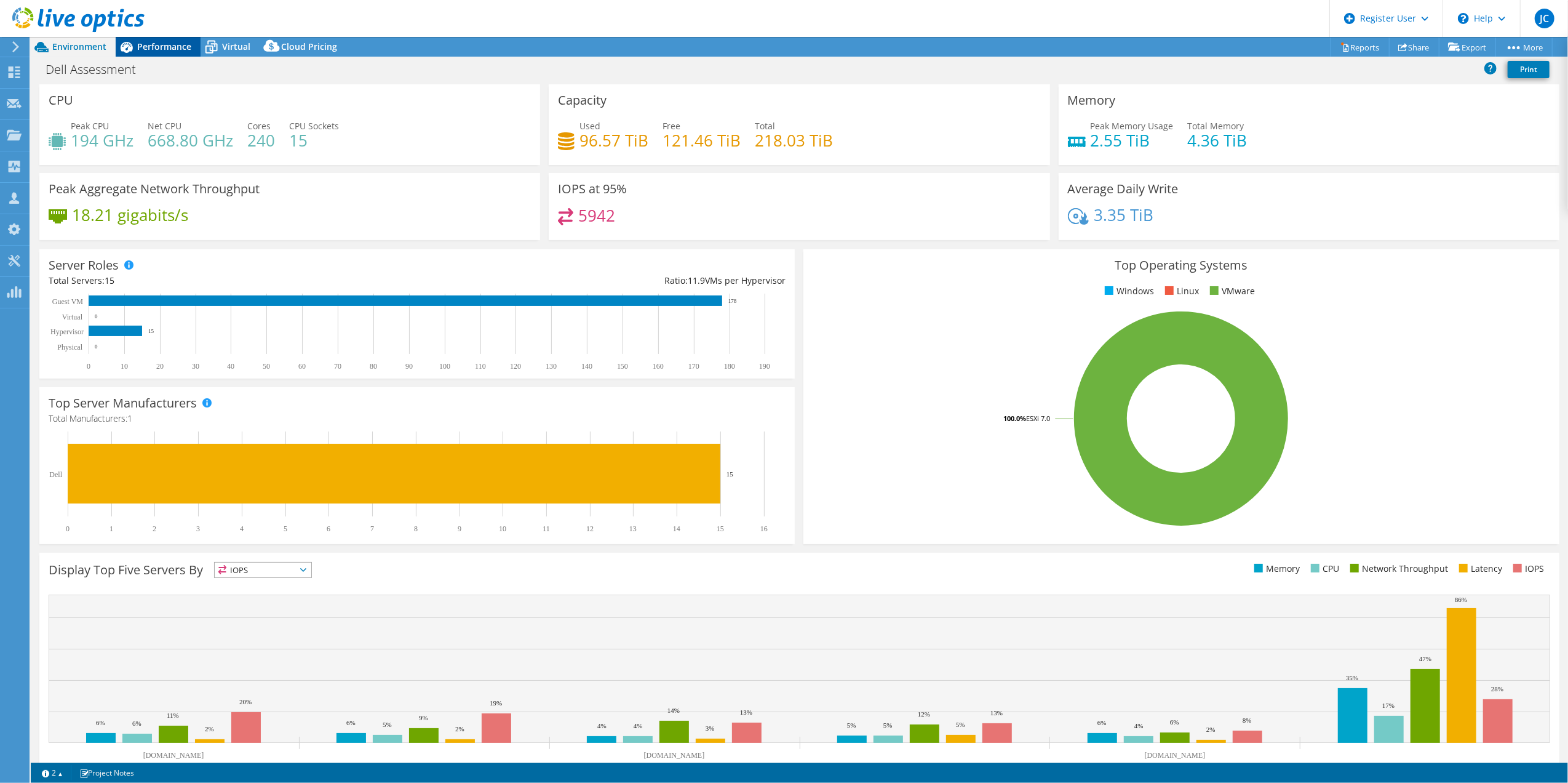
click at [174, 45] on span "Performance" at bounding box center [164, 46] width 55 height 12
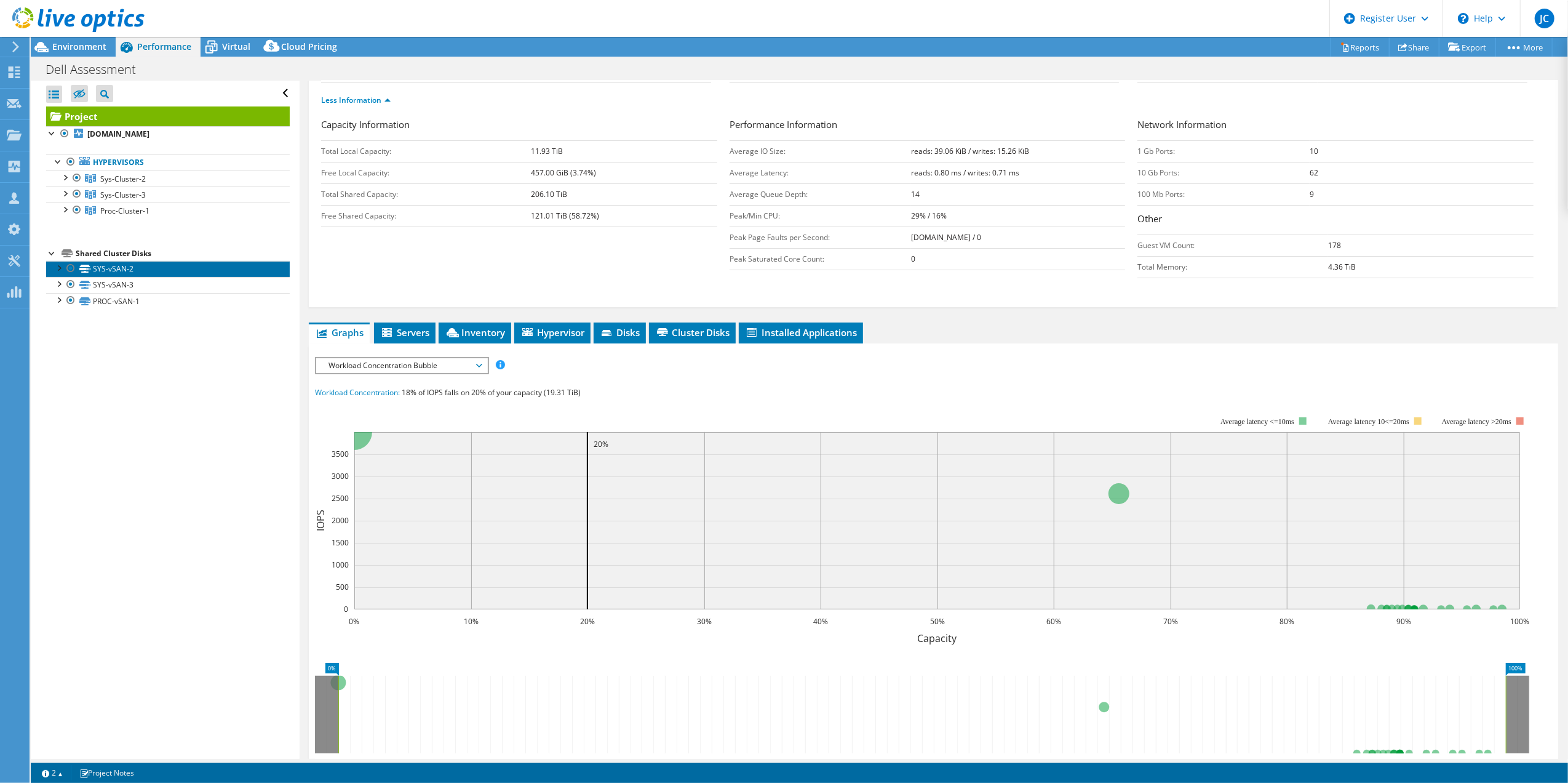
click at [136, 277] on link "SYS-vSAN-2" at bounding box center [167, 269] width 244 height 16
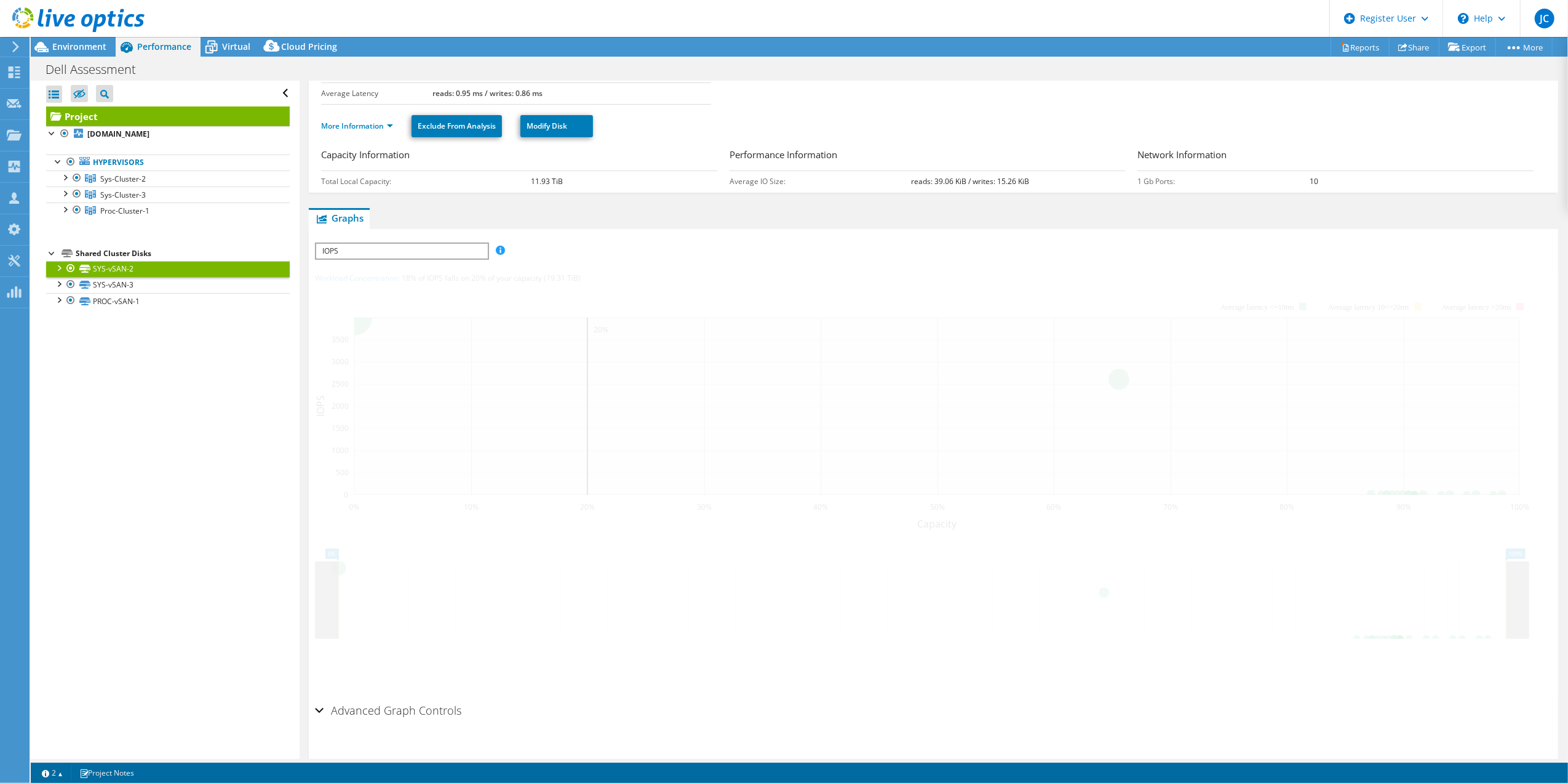
click at [136, 277] on link "SYS-vSAN-2" at bounding box center [167, 269] width 244 height 16
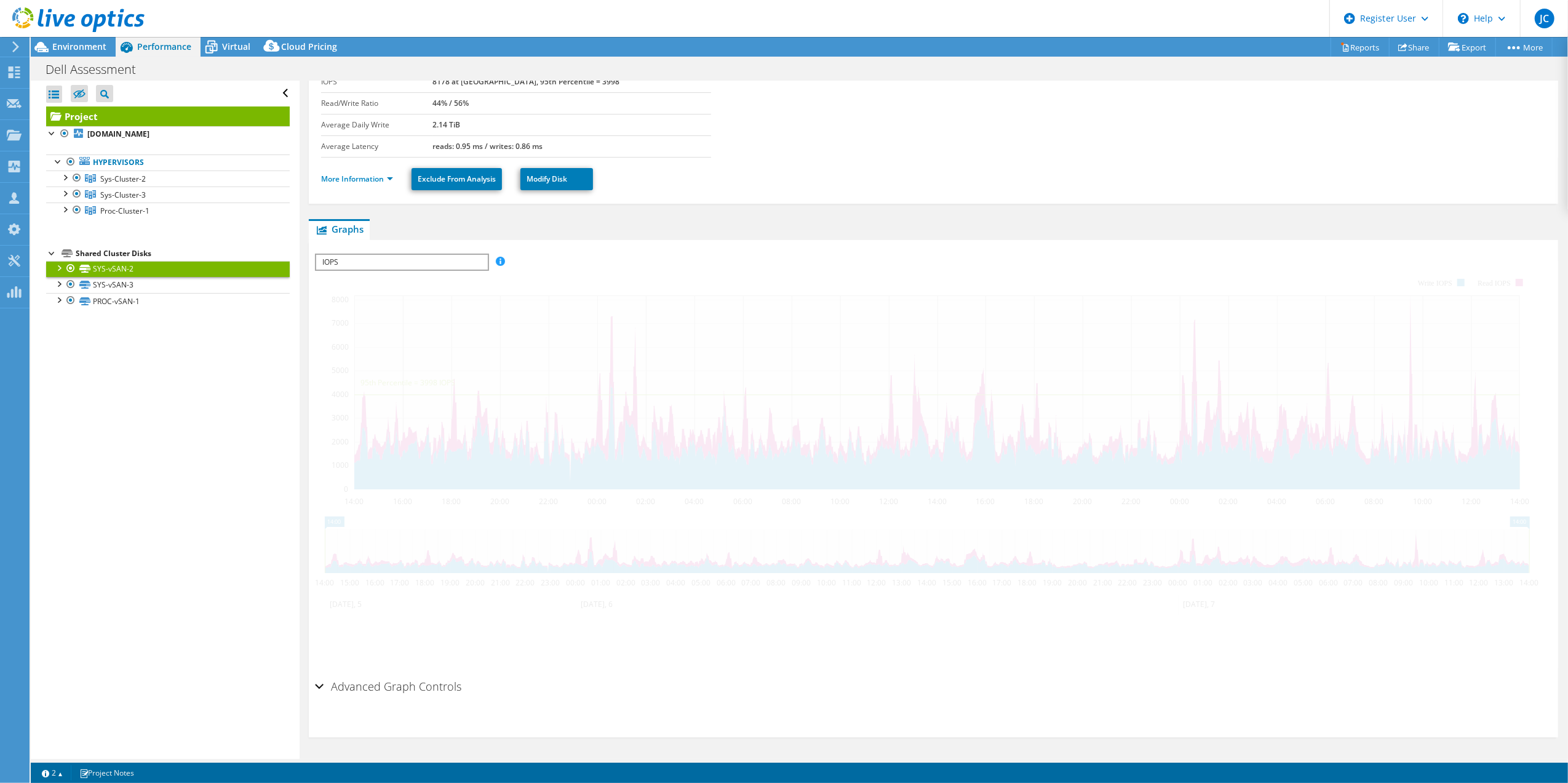
scroll to position [111, 0]
click at [62, 269] on div at bounding box center [58, 267] width 12 height 12
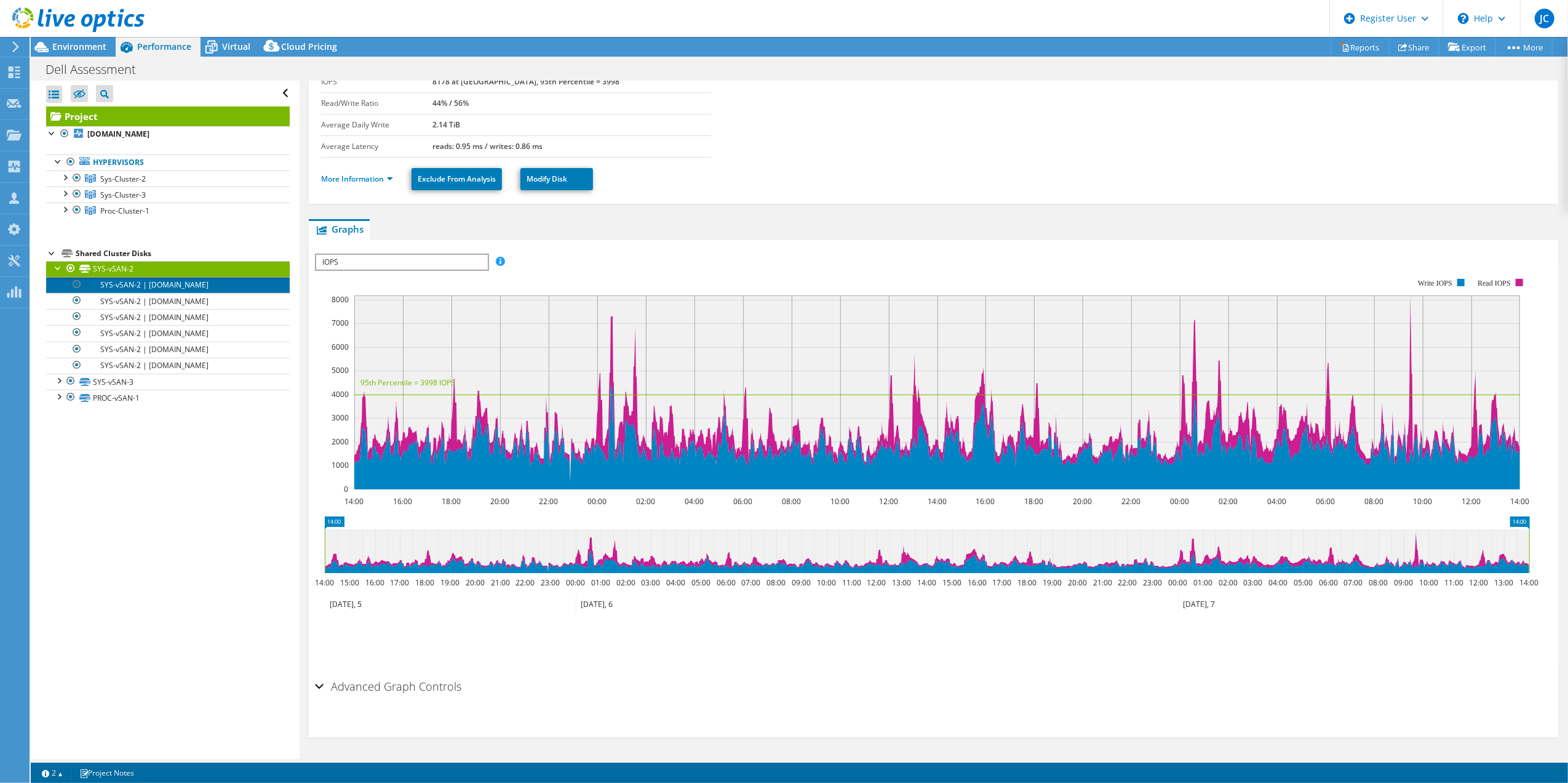
click at [129, 284] on link "SYS-vSAN-2 | [DOMAIN_NAME]" at bounding box center [167, 284] width 244 height 16
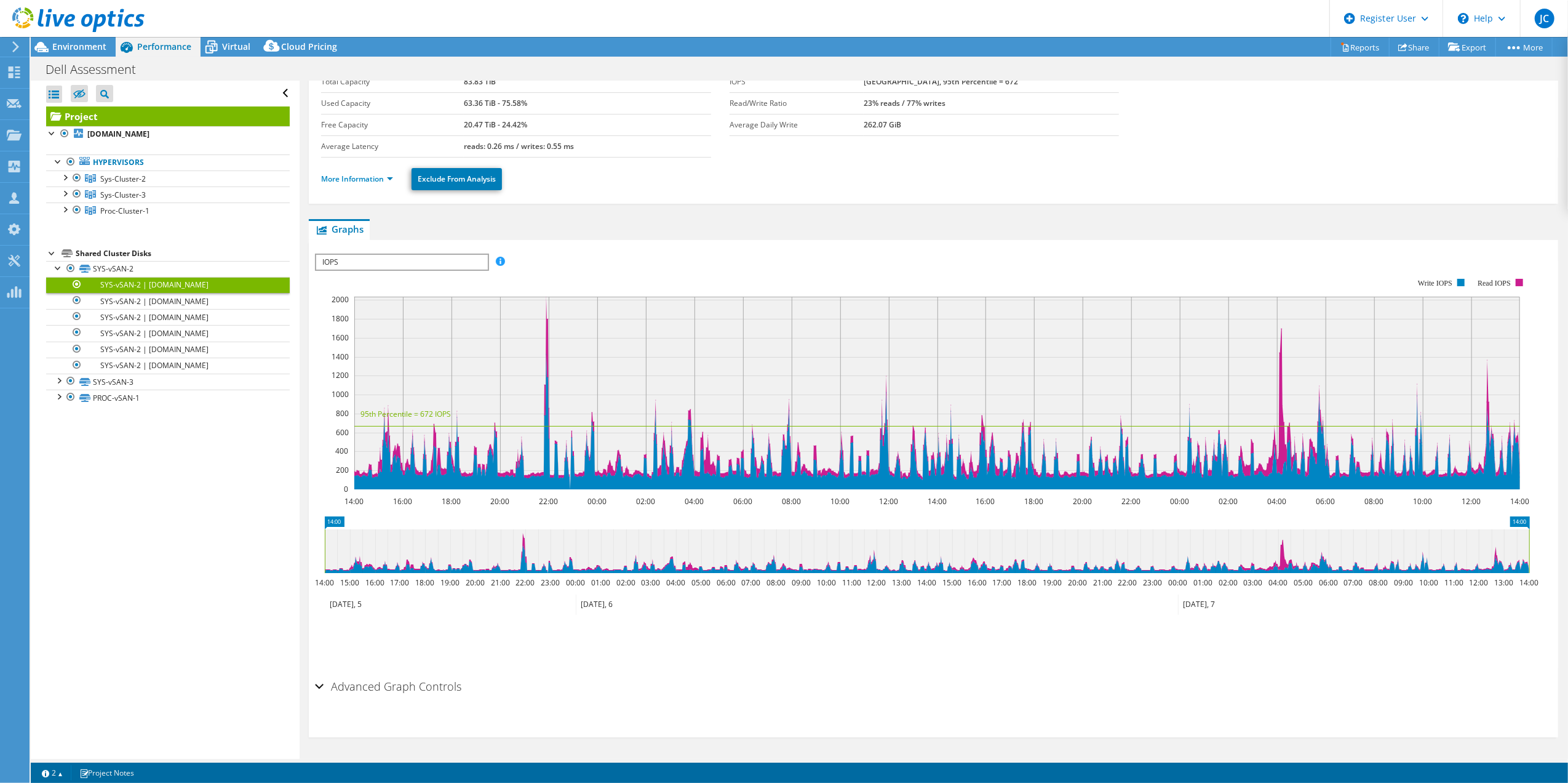
scroll to position [0, 0]
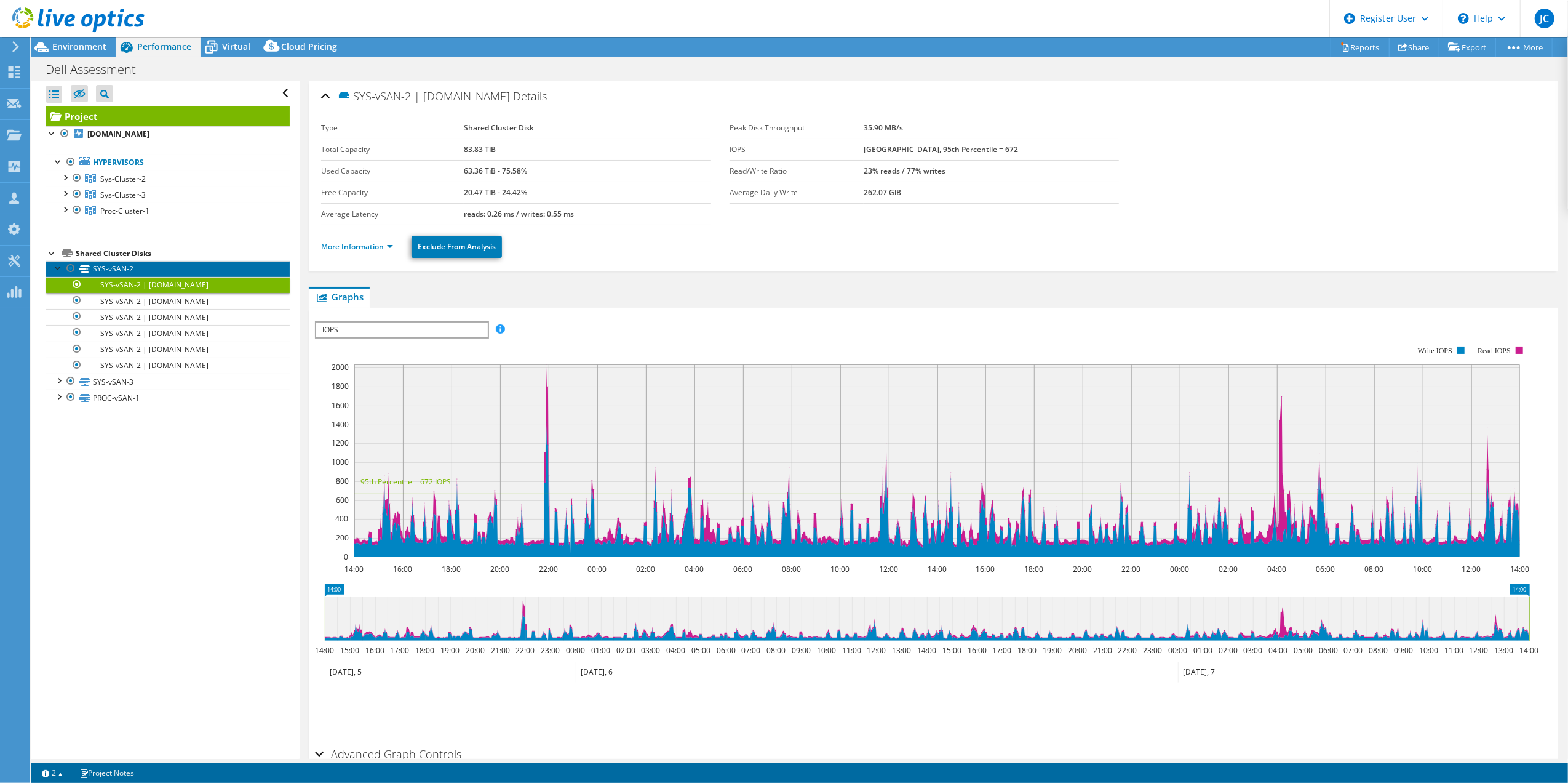
click at [104, 266] on link "SYS-vSAN-2" at bounding box center [167, 269] width 244 height 16
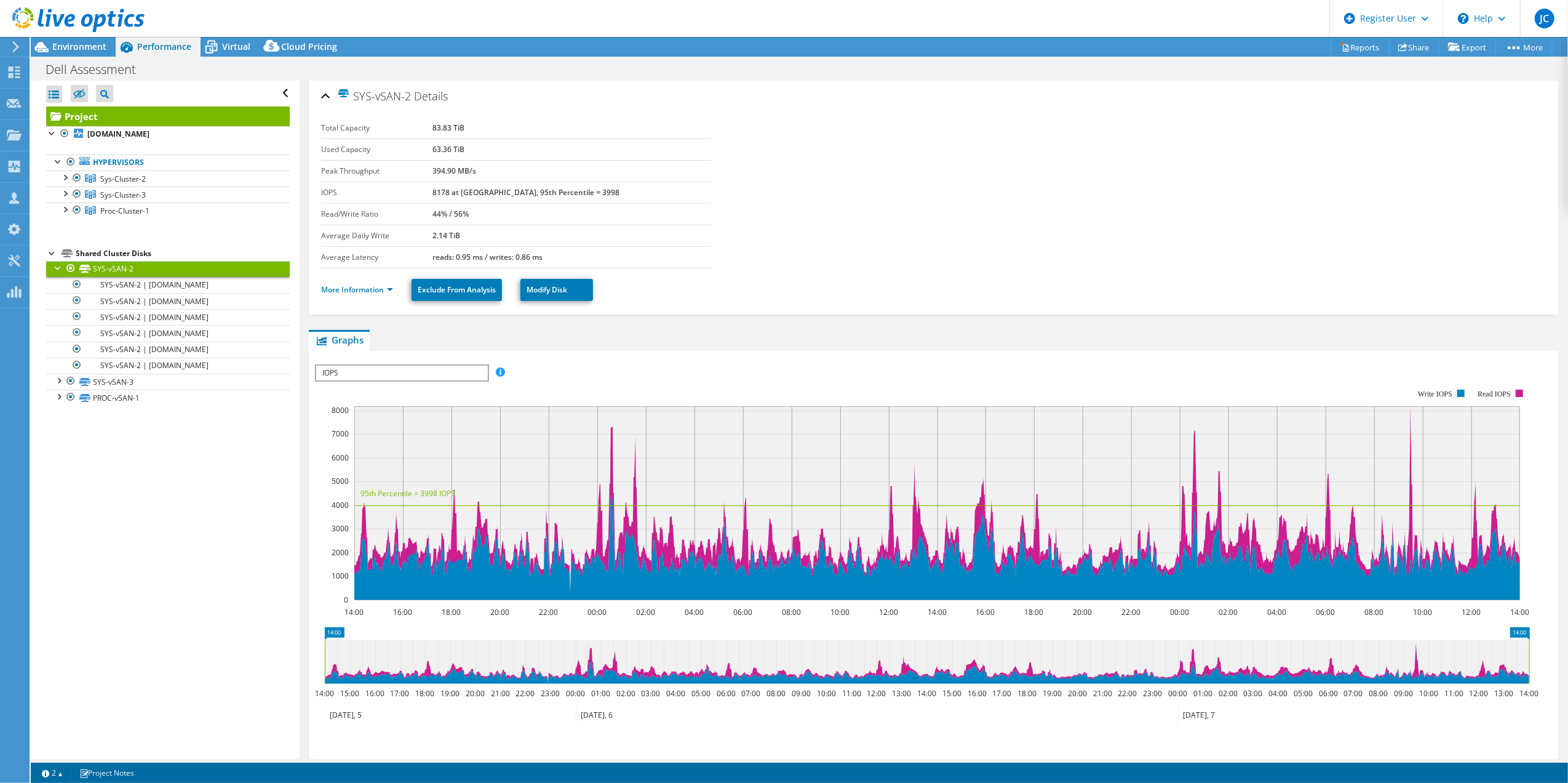
click at [403, 372] on span "IOPS" at bounding box center [401, 372] width 171 height 15
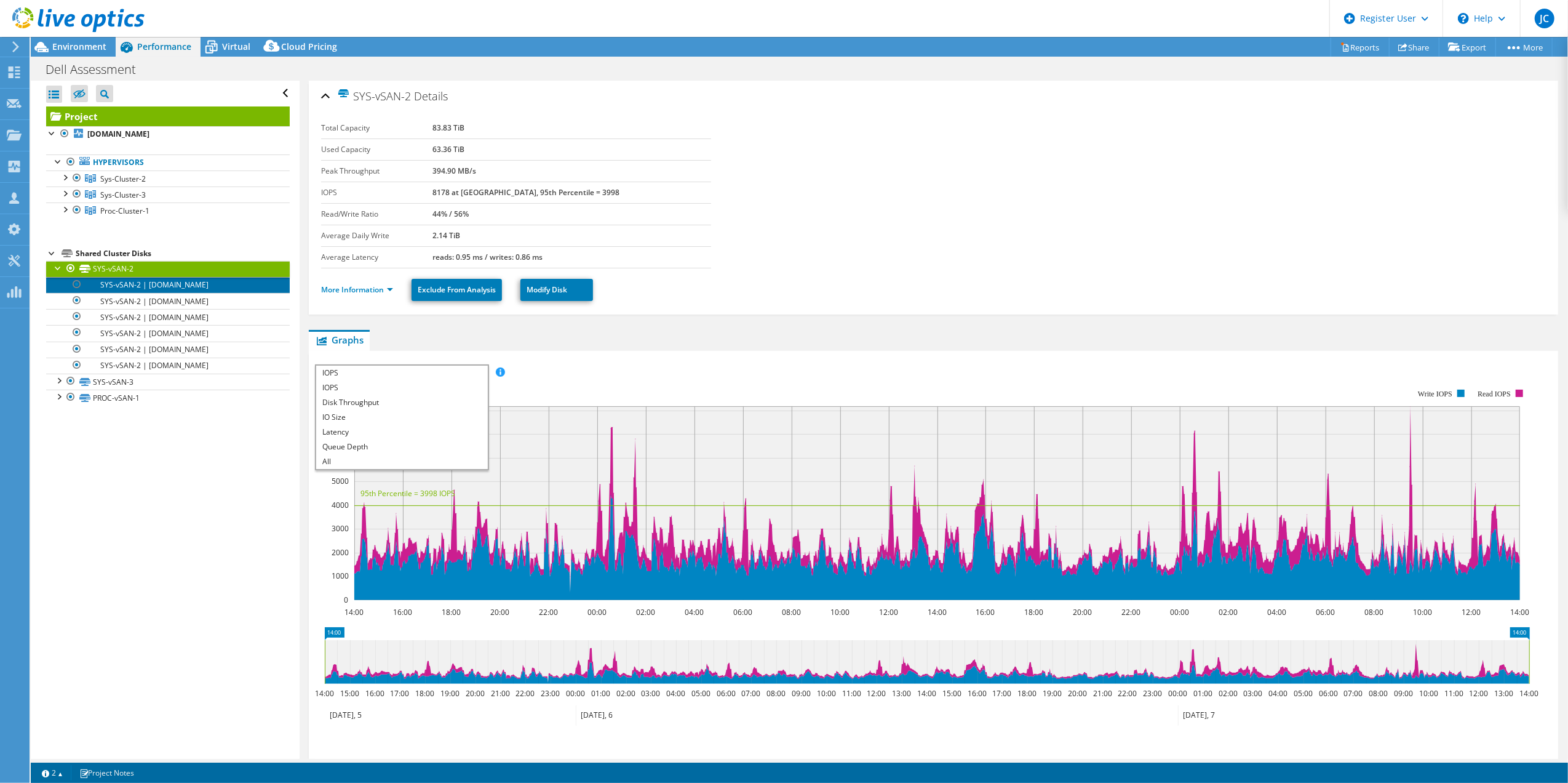
click at [141, 286] on link "SYS-vSAN-2 | [DOMAIN_NAME]" at bounding box center [167, 284] width 244 height 16
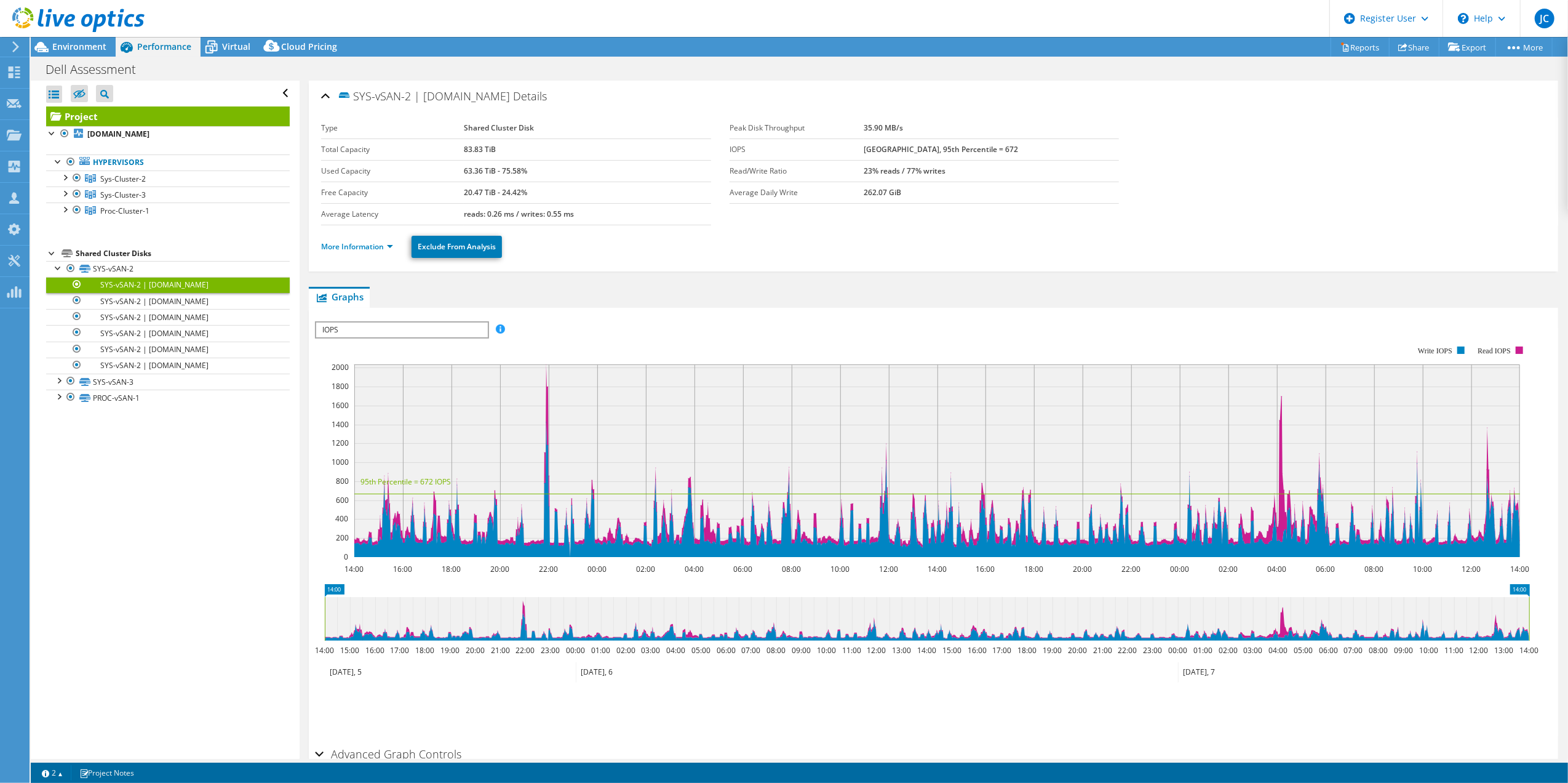
click at [368, 259] on div "More Information Exclude From Analysis" at bounding box center [933, 246] width 1225 height 43
click at [382, 245] on link "More Information" at bounding box center [357, 246] width 72 height 10
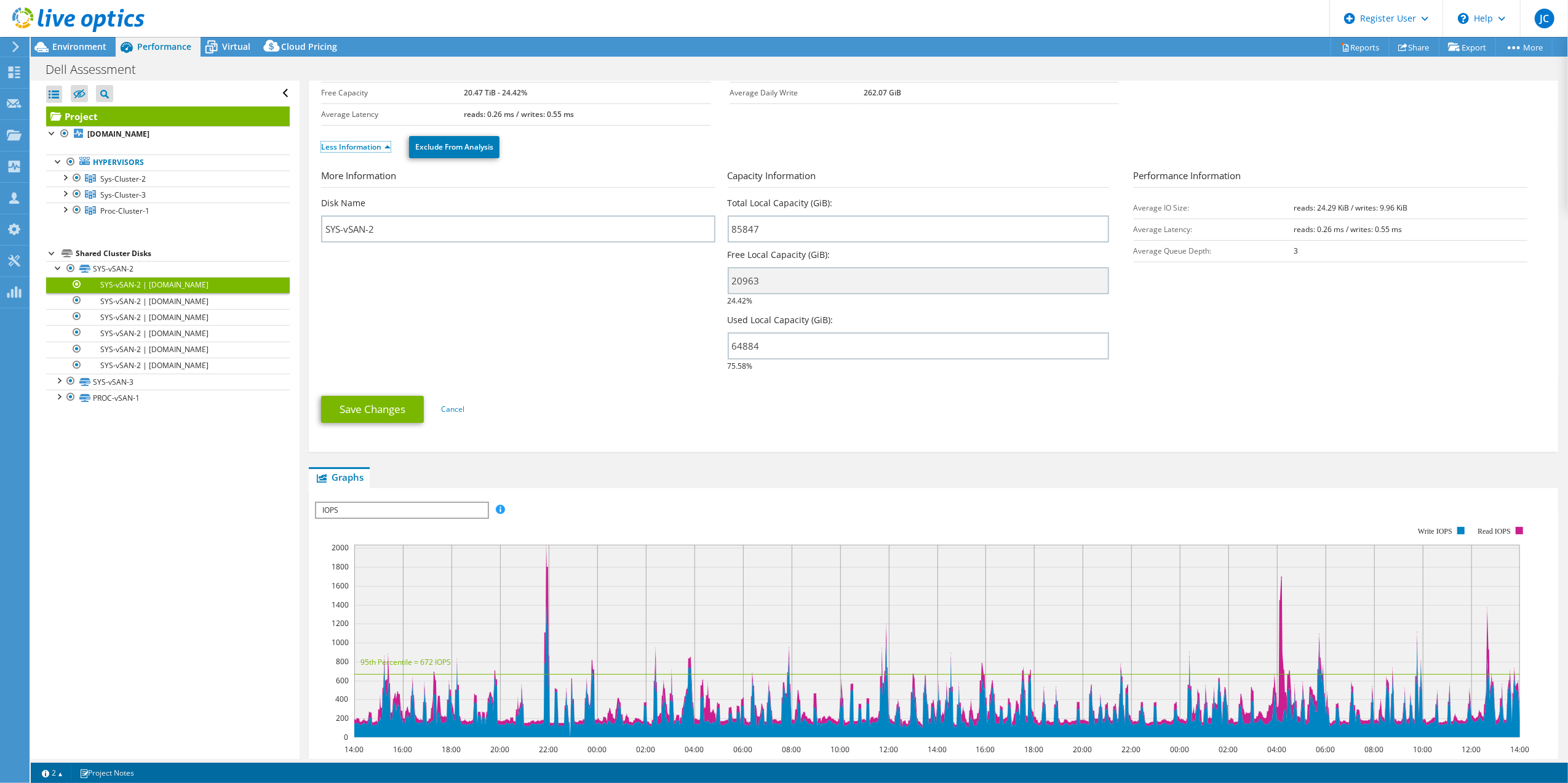
scroll to position [246, 0]
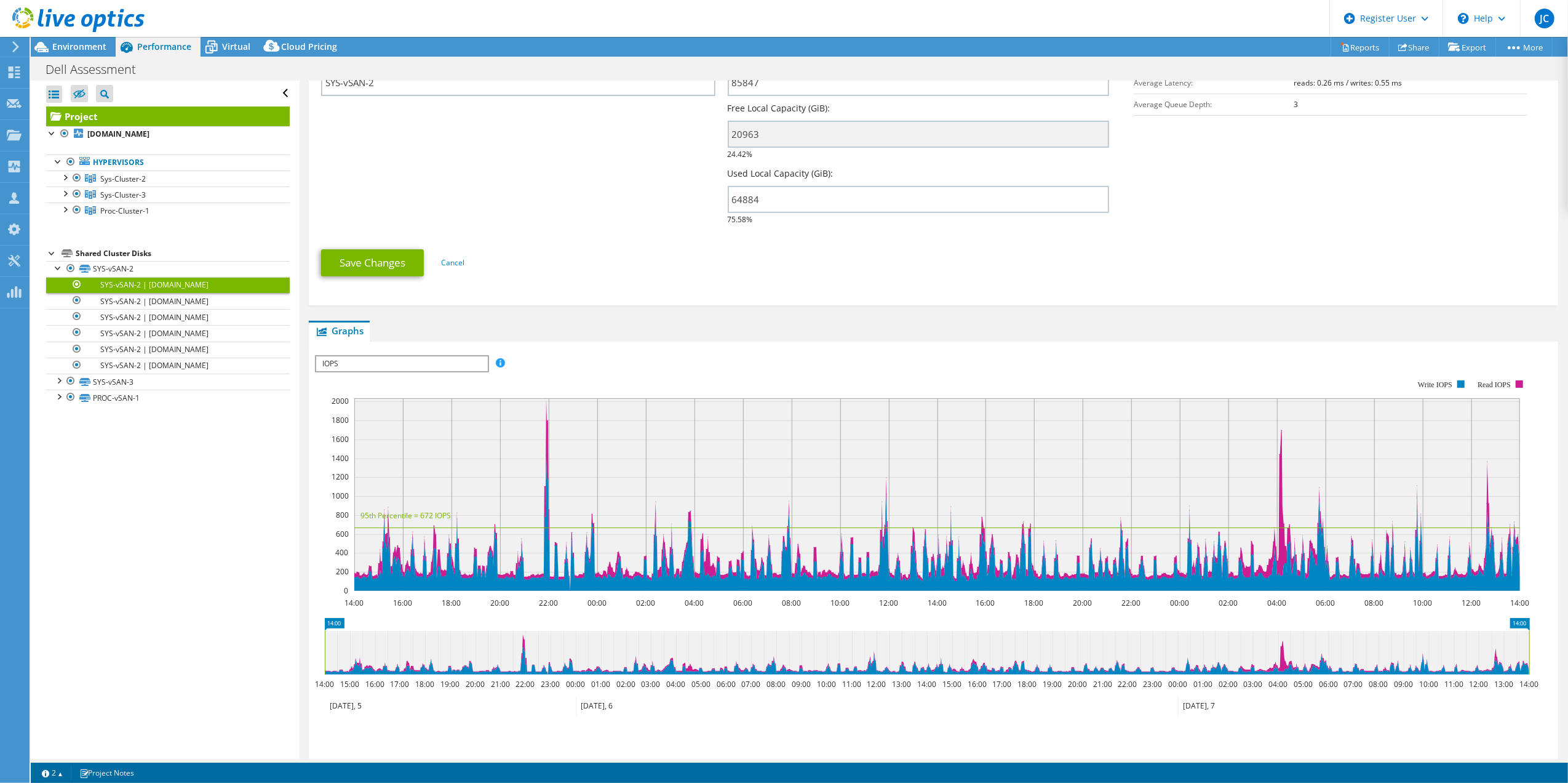
click at [446, 356] on span "IOPS" at bounding box center [401, 363] width 171 height 15
click at [359, 388] on li "Disk Throughput" at bounding box center [401, 393] width 171 height 15
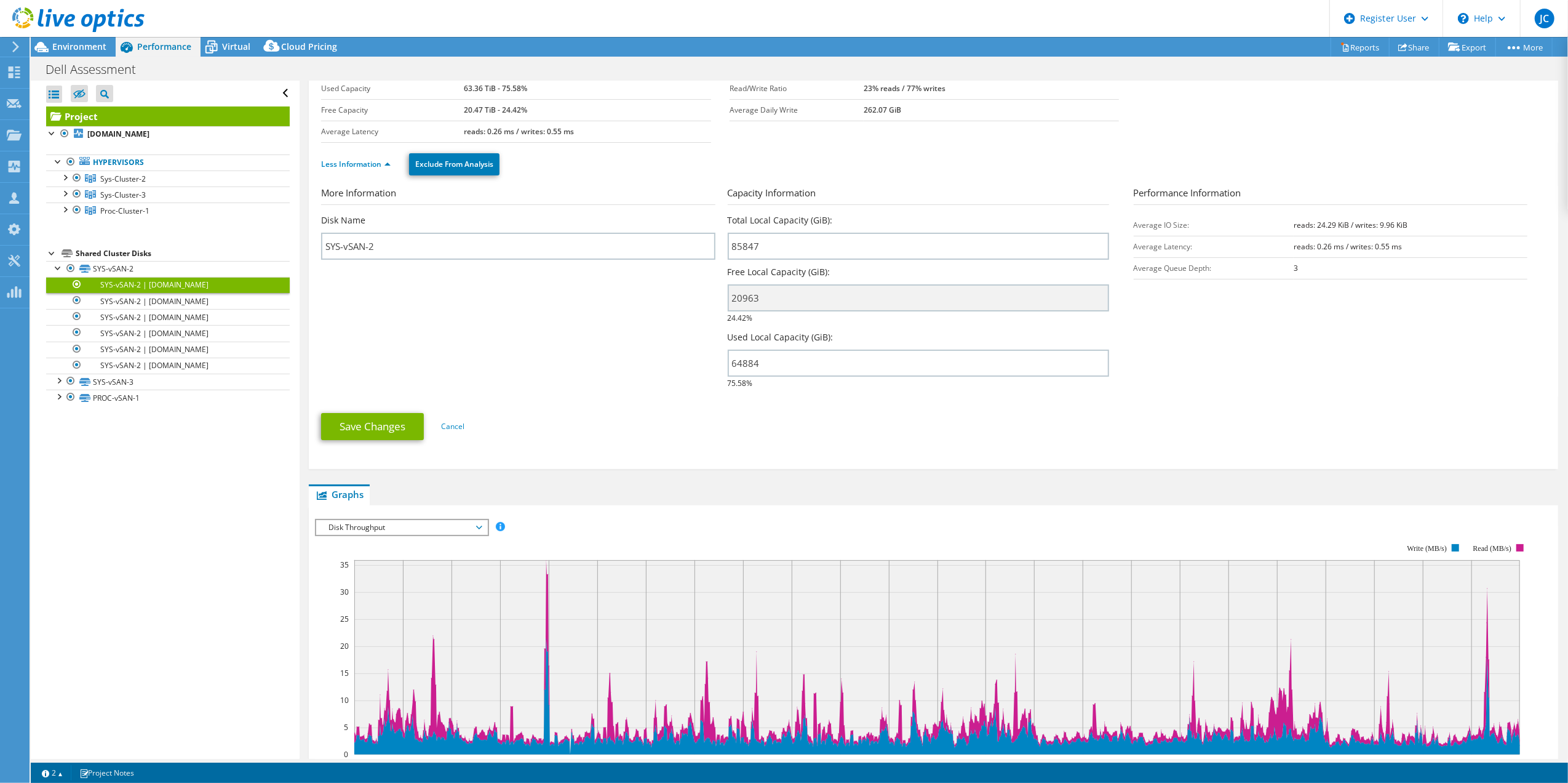
scroll to position [0, 0]
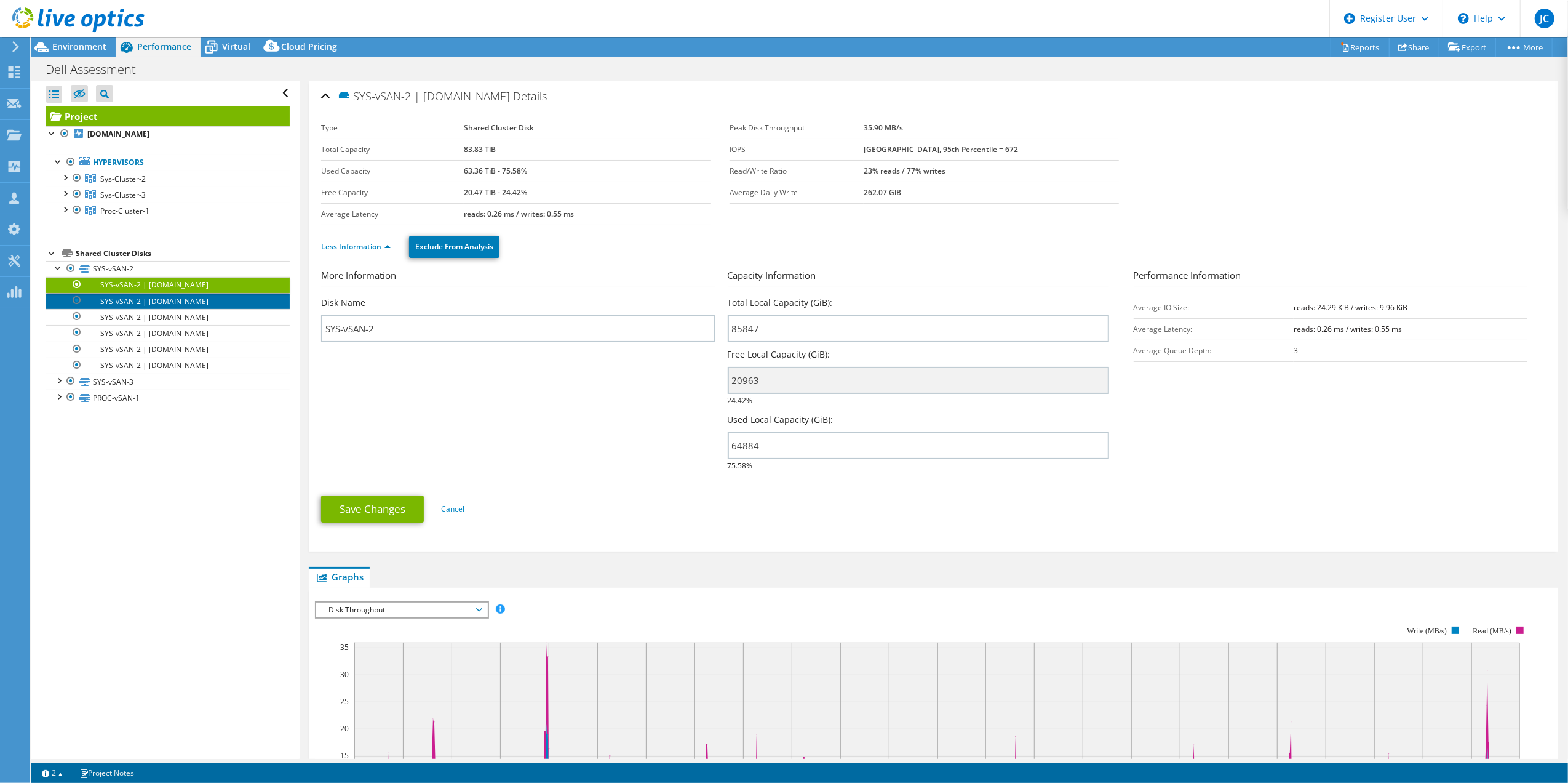
click at [172, 298] on link "SYS-vSAN-2 | [DOMAIN_NAME]" at bounding box center [167, 301] width 244 height 16
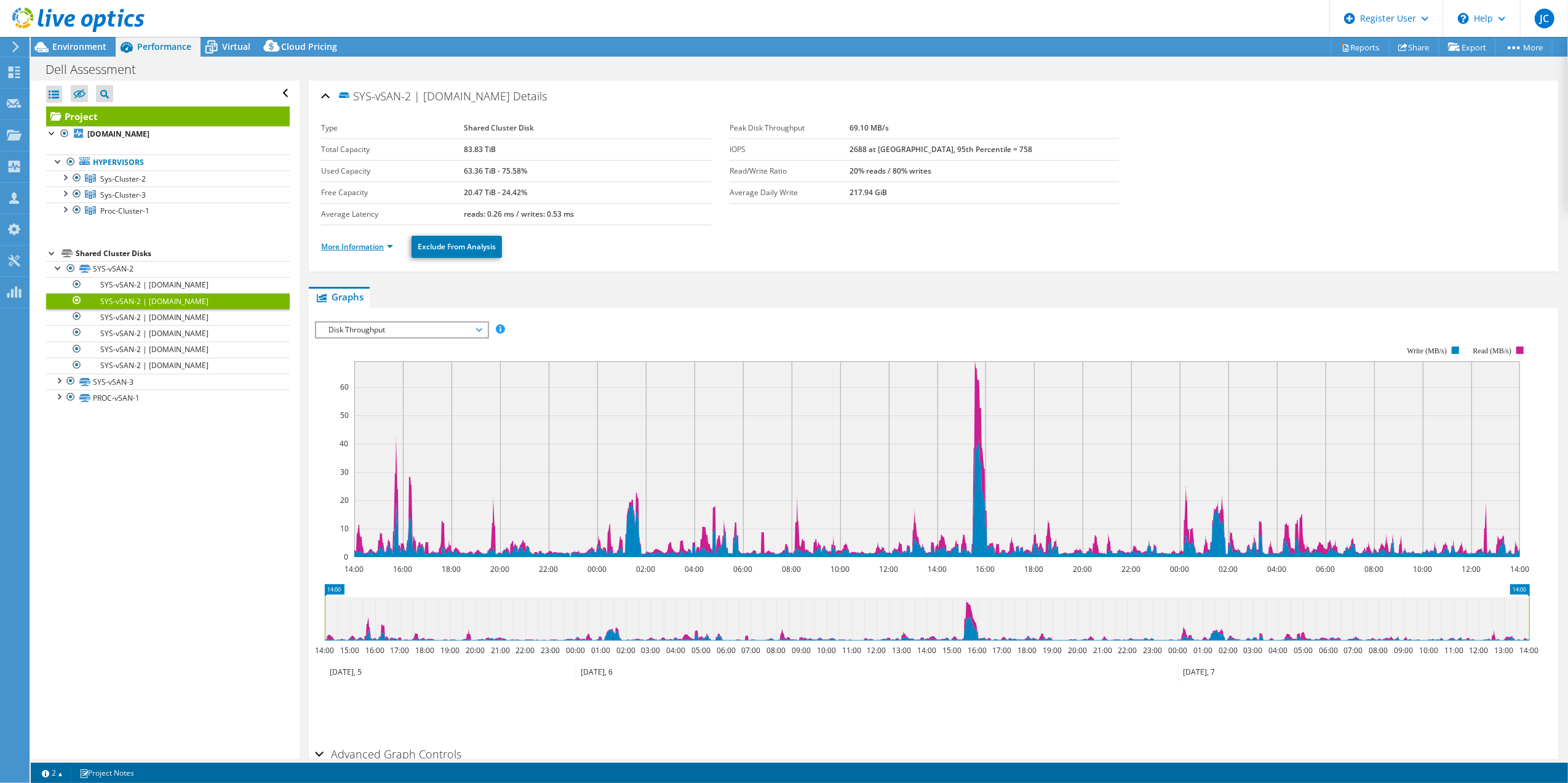
click at [361, 250] on link "More Information" at bounding box center [357, 246] width 72 height 10
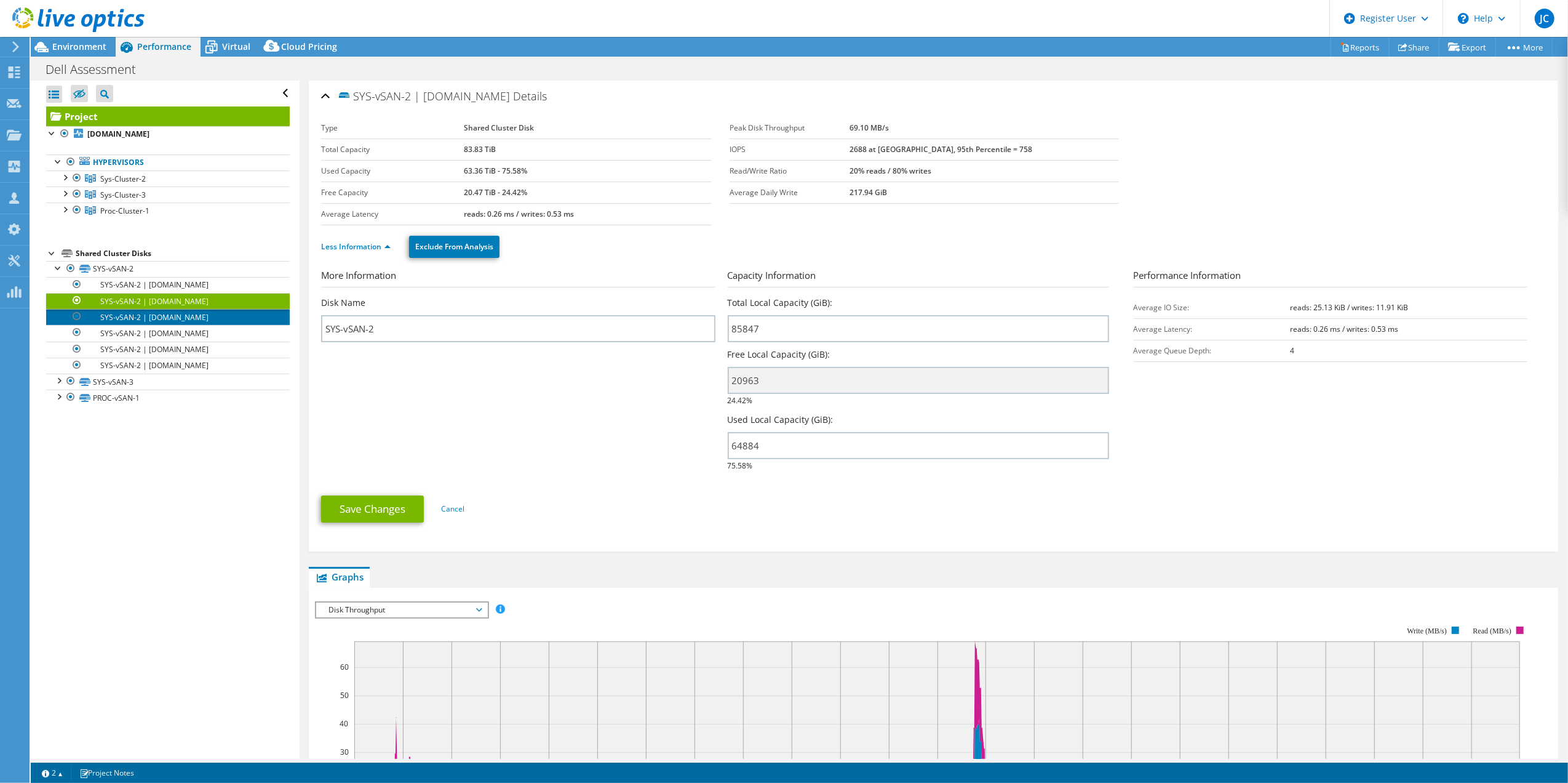
click at [176, 319] on link "SYS-vSAN-2 | [DOMAIN_NAME]" at bounding box center [167, 317] width 244 height 16
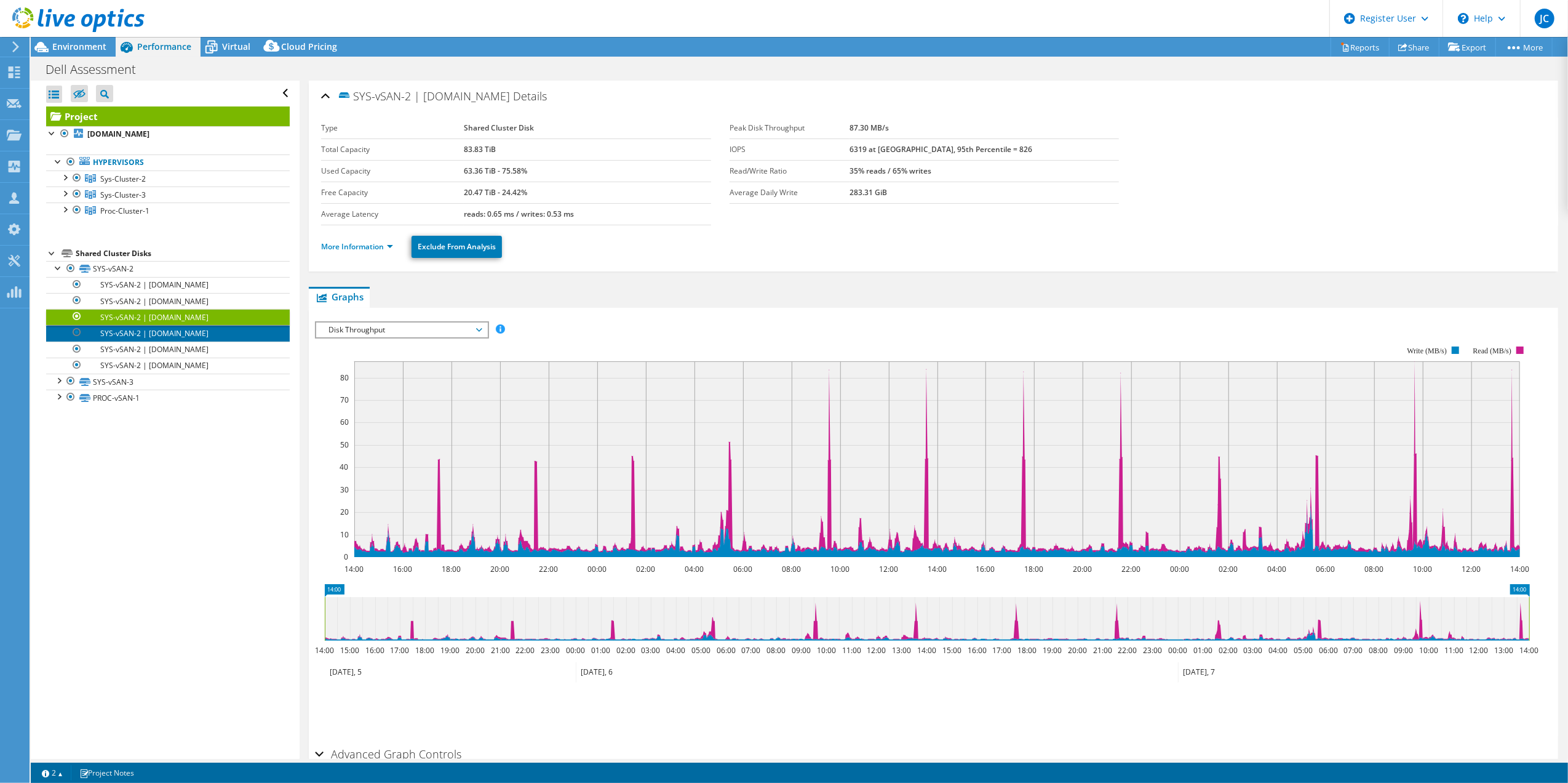
click at [180, 338] on link "SYS-vSAN-2 | [DOMAIN_NAME]" at bounding box center [167, 333] width 244 height 16
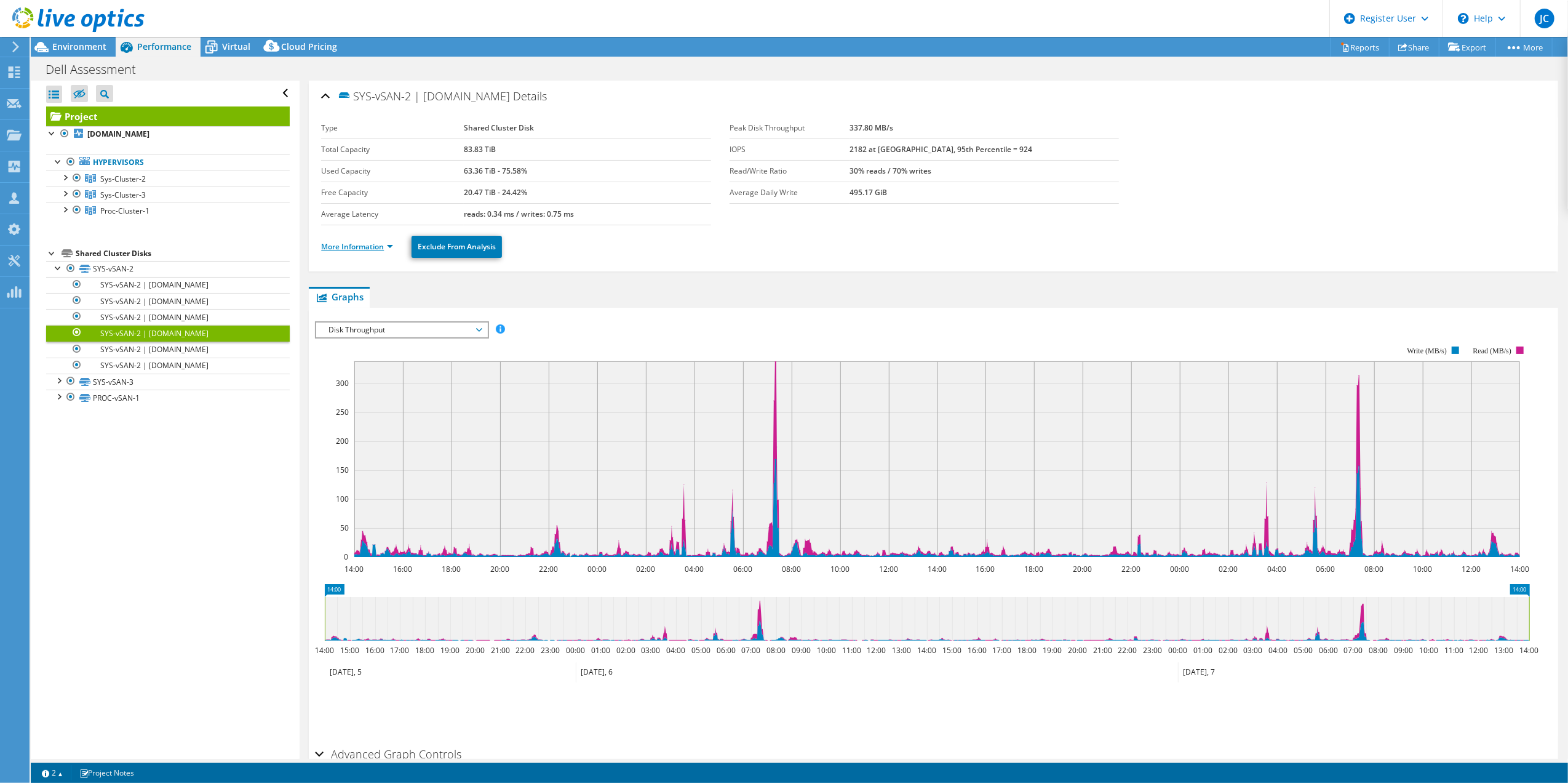
click at [344, 251] on link "More Information" at bounding box center [357, 246] width 72 height 10
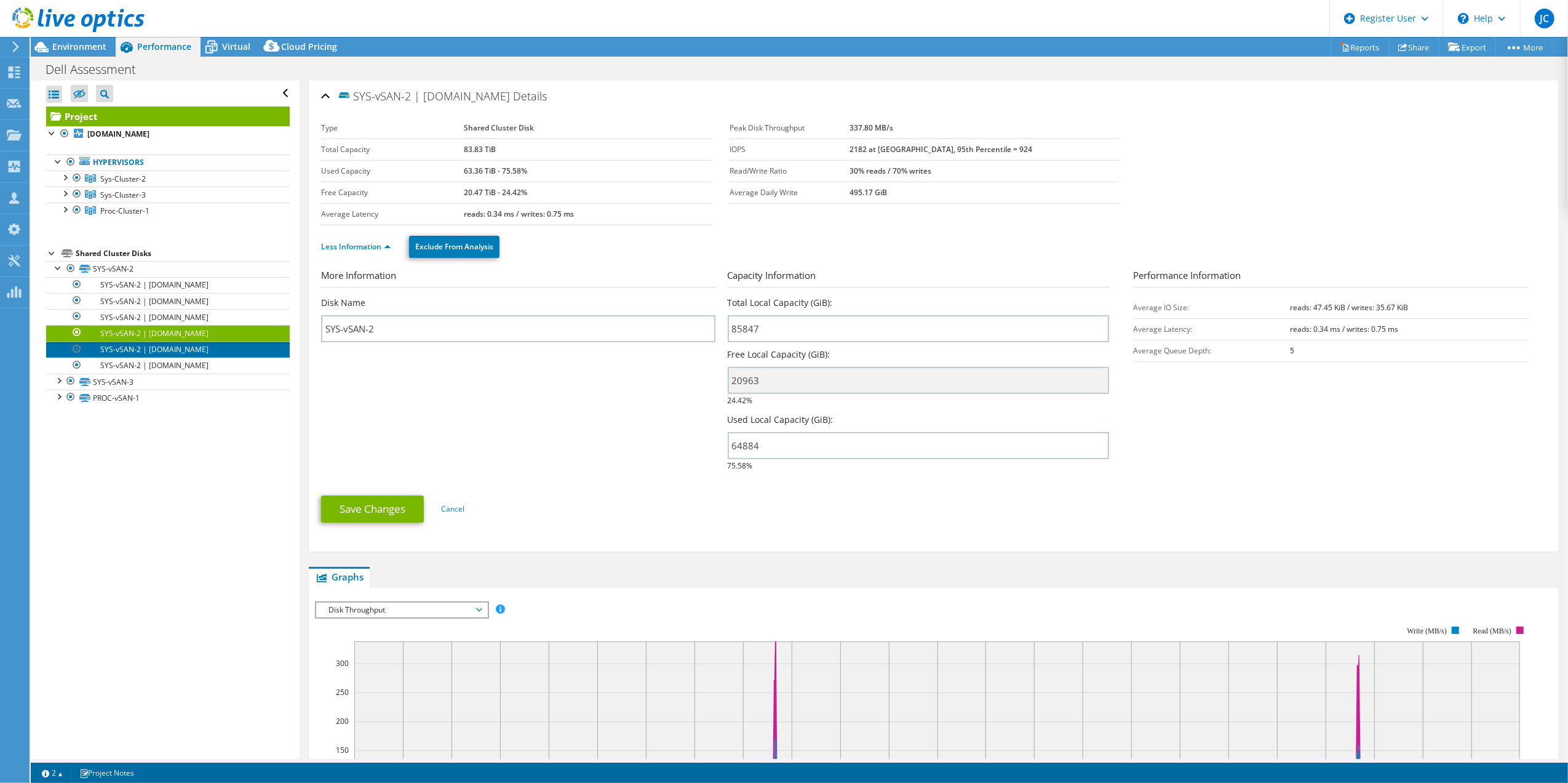
click at [222, 350] on link "SYS-vSAN-2 | [DOMAIN_NAME]" at bounding box center [167, 349] width 244 height 16
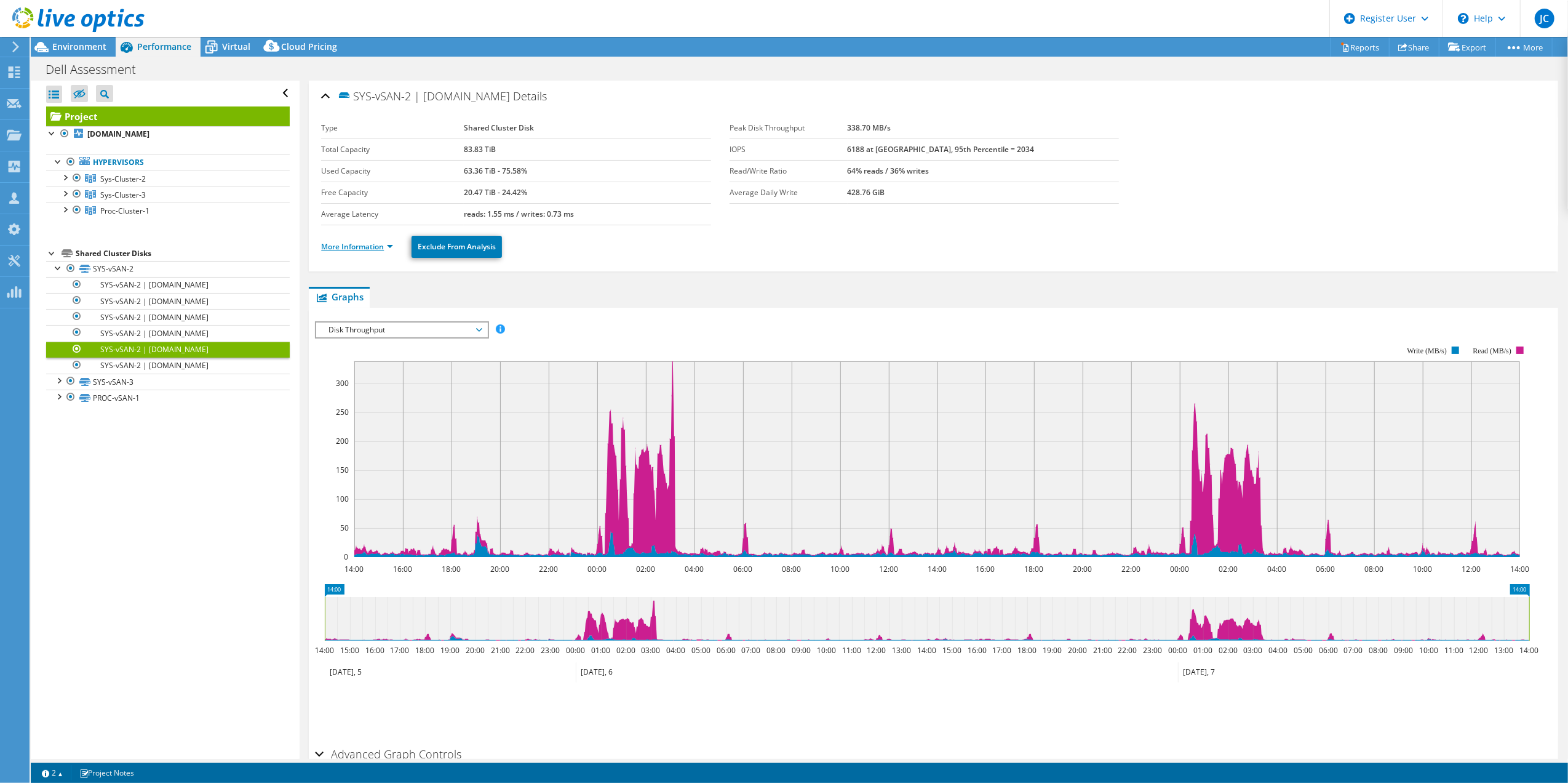
click at [363, 245] on link "More Information" at bounding box center [357, 246] width 72 height 10
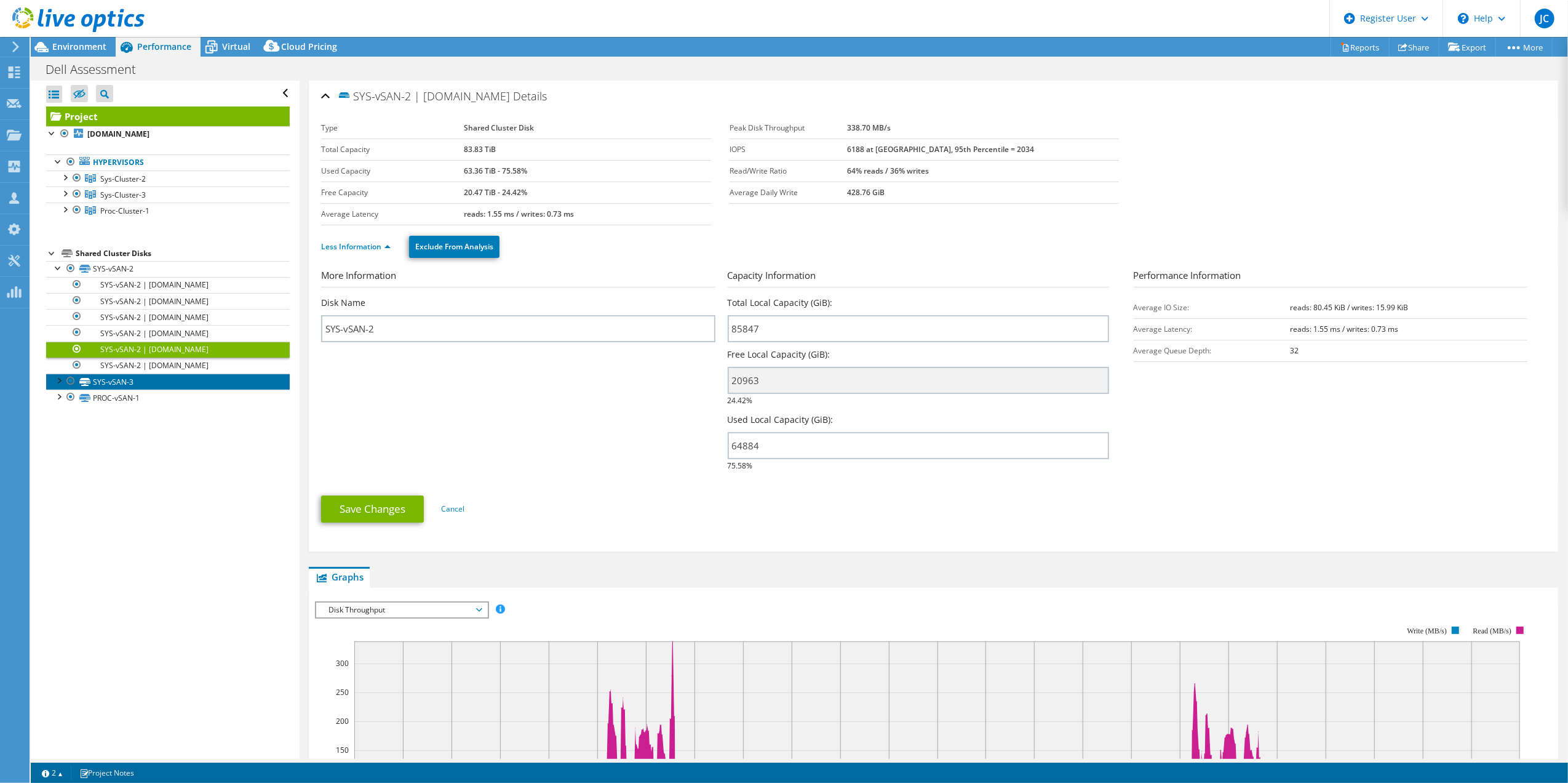
click at [134, 383] on link "SYS-vSAN-3" at bounding box center [167, 381] width 244 height 16
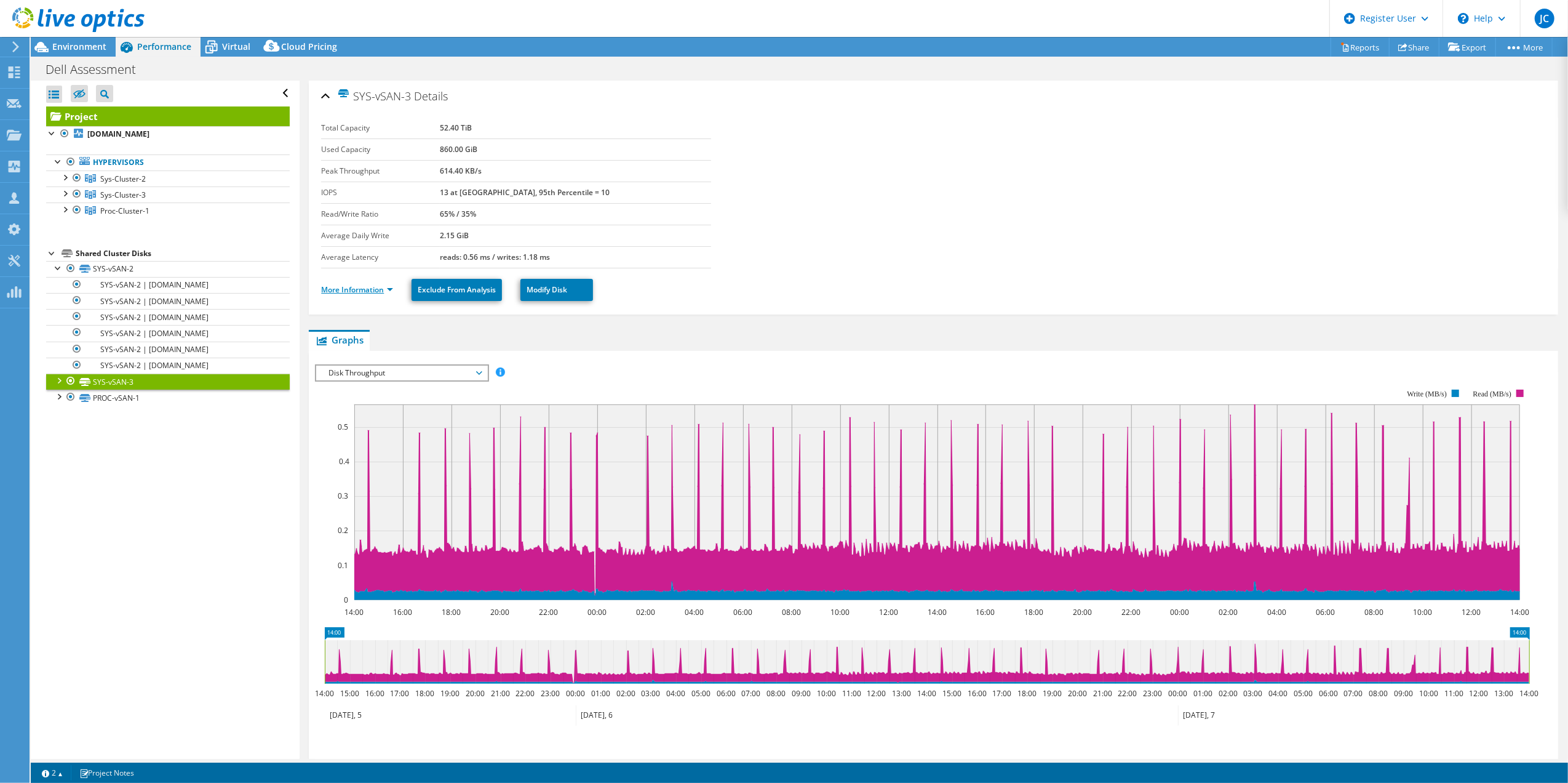
click at [373, 291] on link "More Information" at bounding box center [357, 289] width 72 height 10
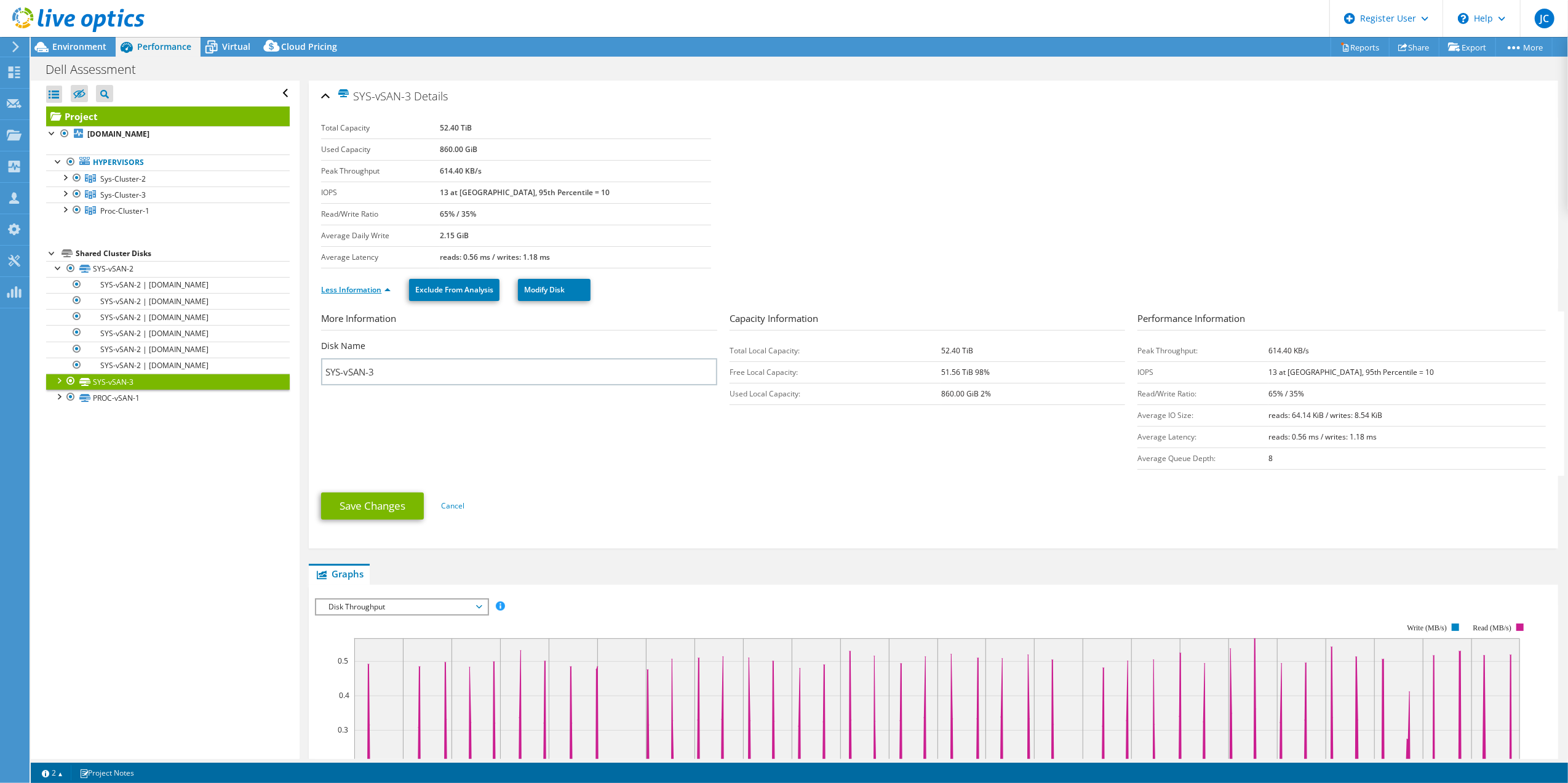
click at [373, 291] on link "Less Information" at bounding box center [355, 289] width 69 height 10
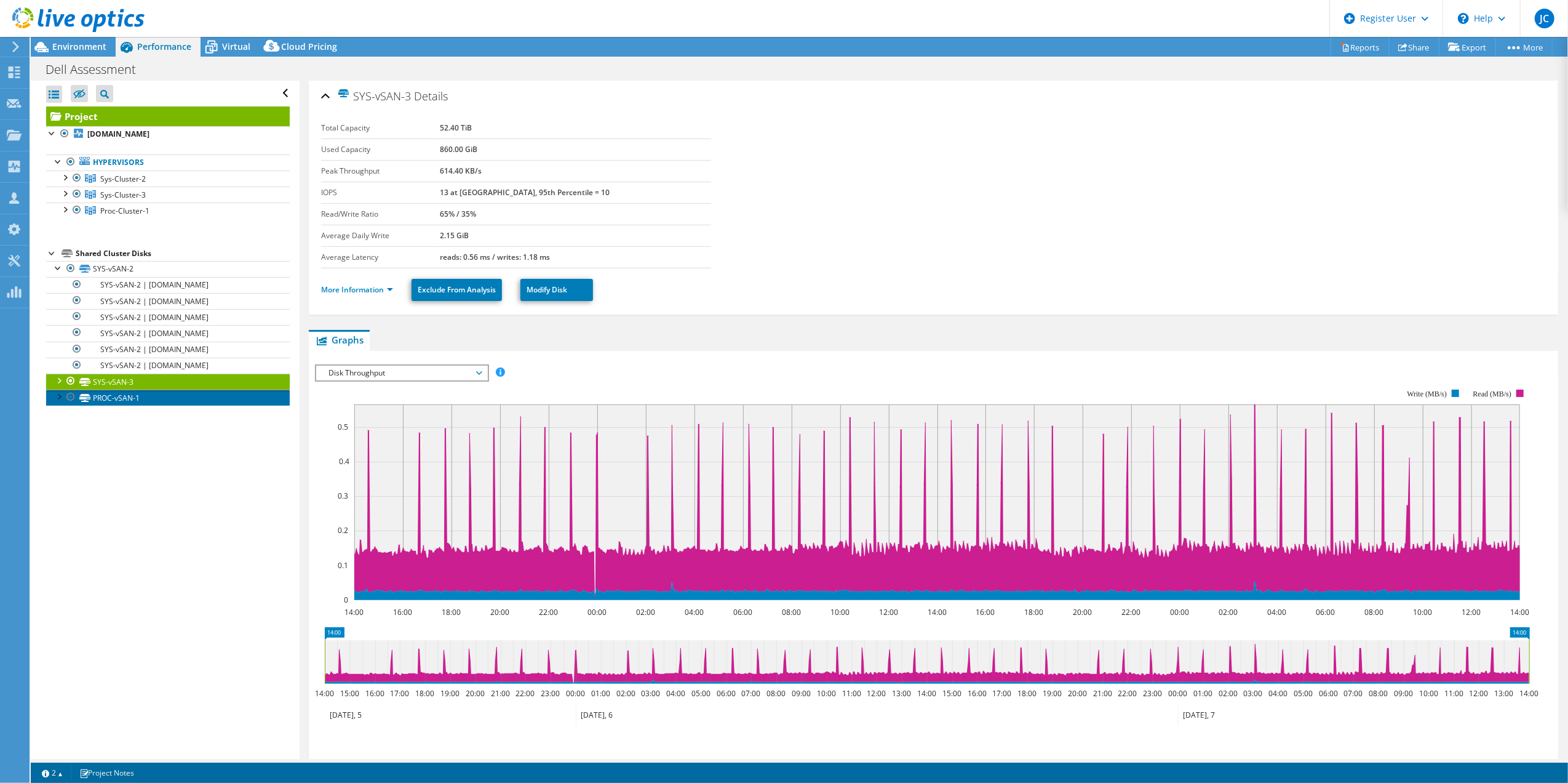
click at [123, 402] on link "PROC-vSAN-1" at bounding box center [167, 397] width 244 height 16
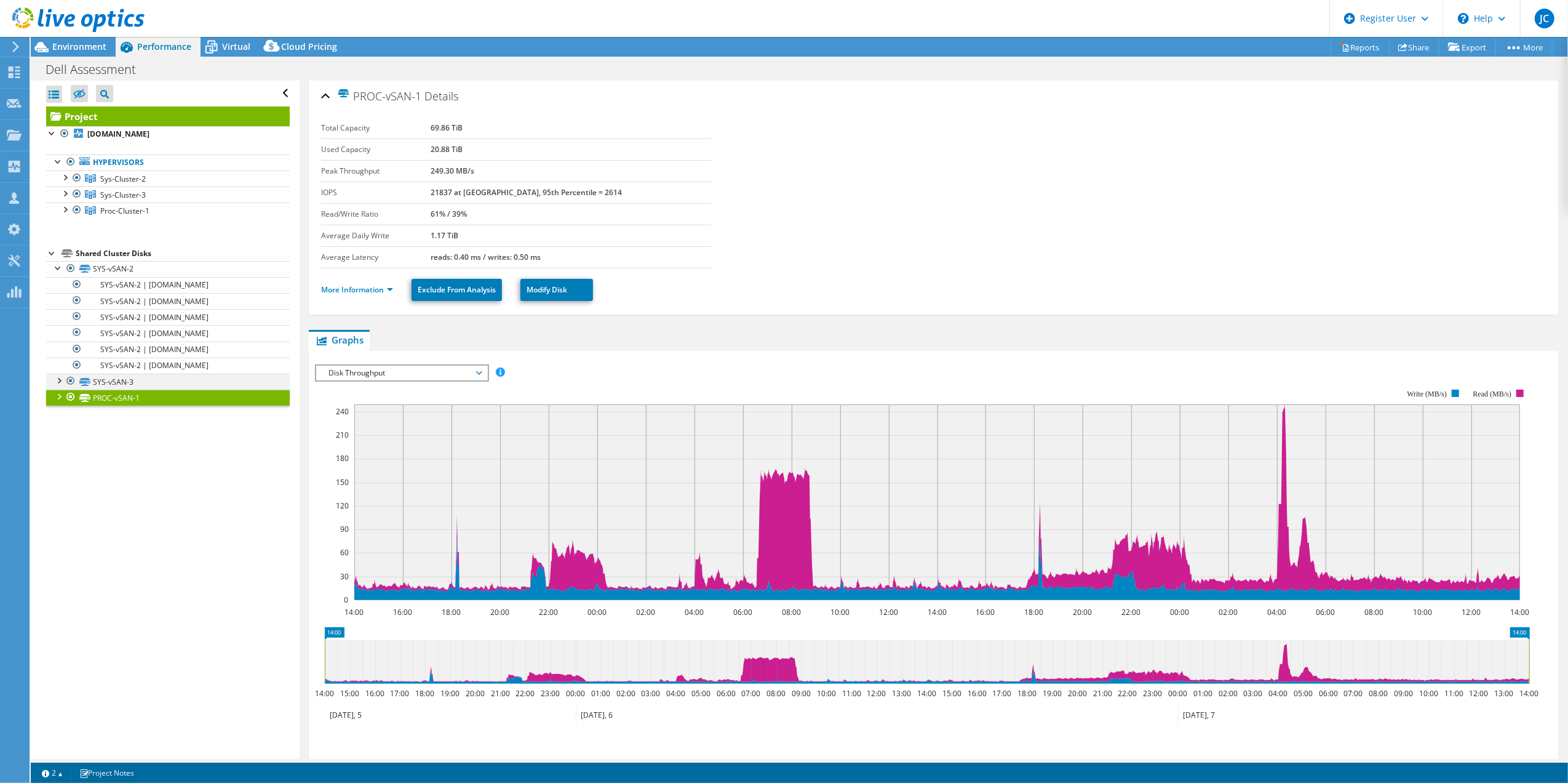
click at [55, 383] on div at bounding box center [58, 379] width 12 height 12
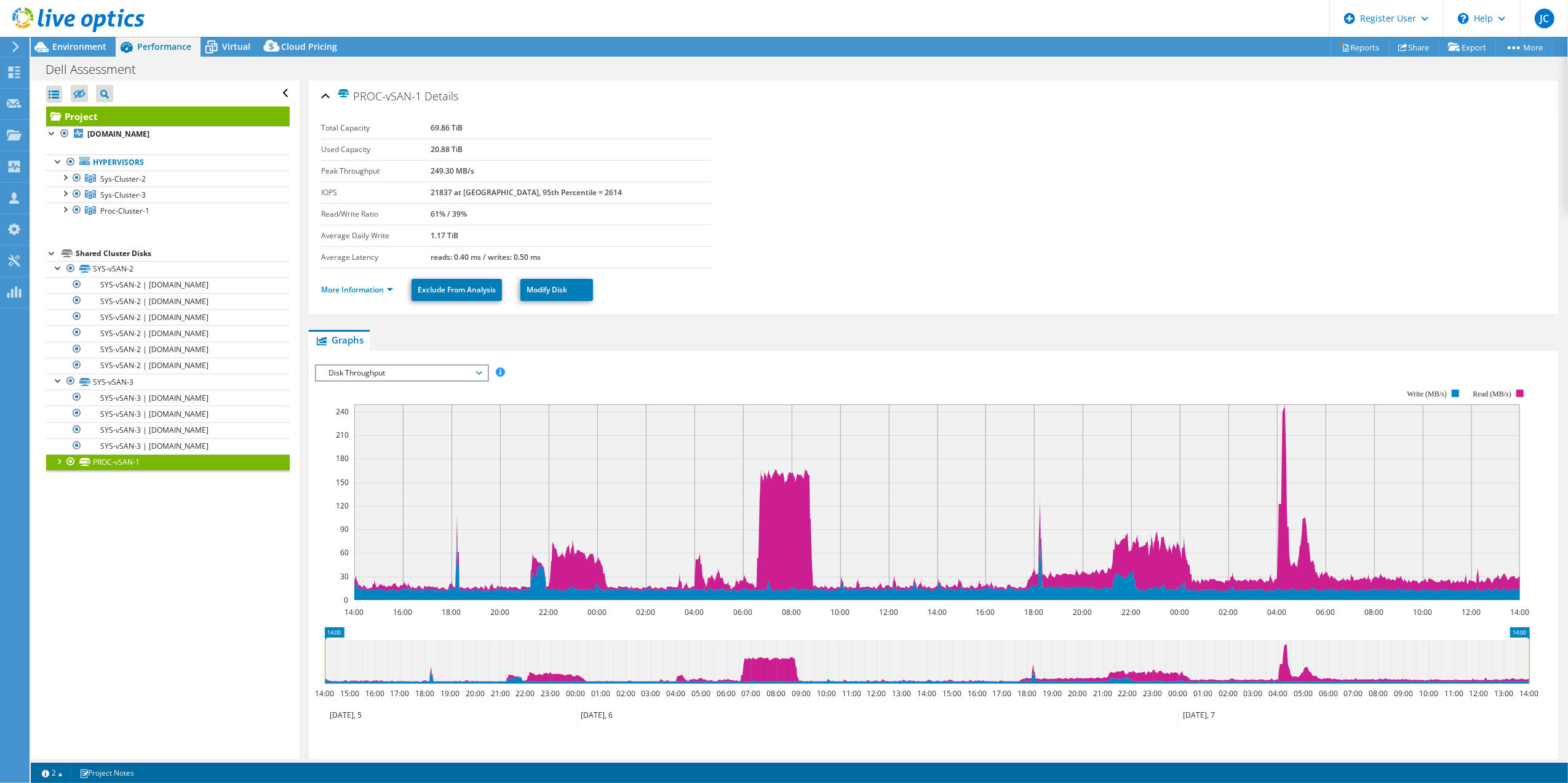
click at [55, 464] on div at bounding box center [58, 460] width 12 height 12
click at [90, 51] on span "Environment" at bounding box center [79, 46] width 55 height 12
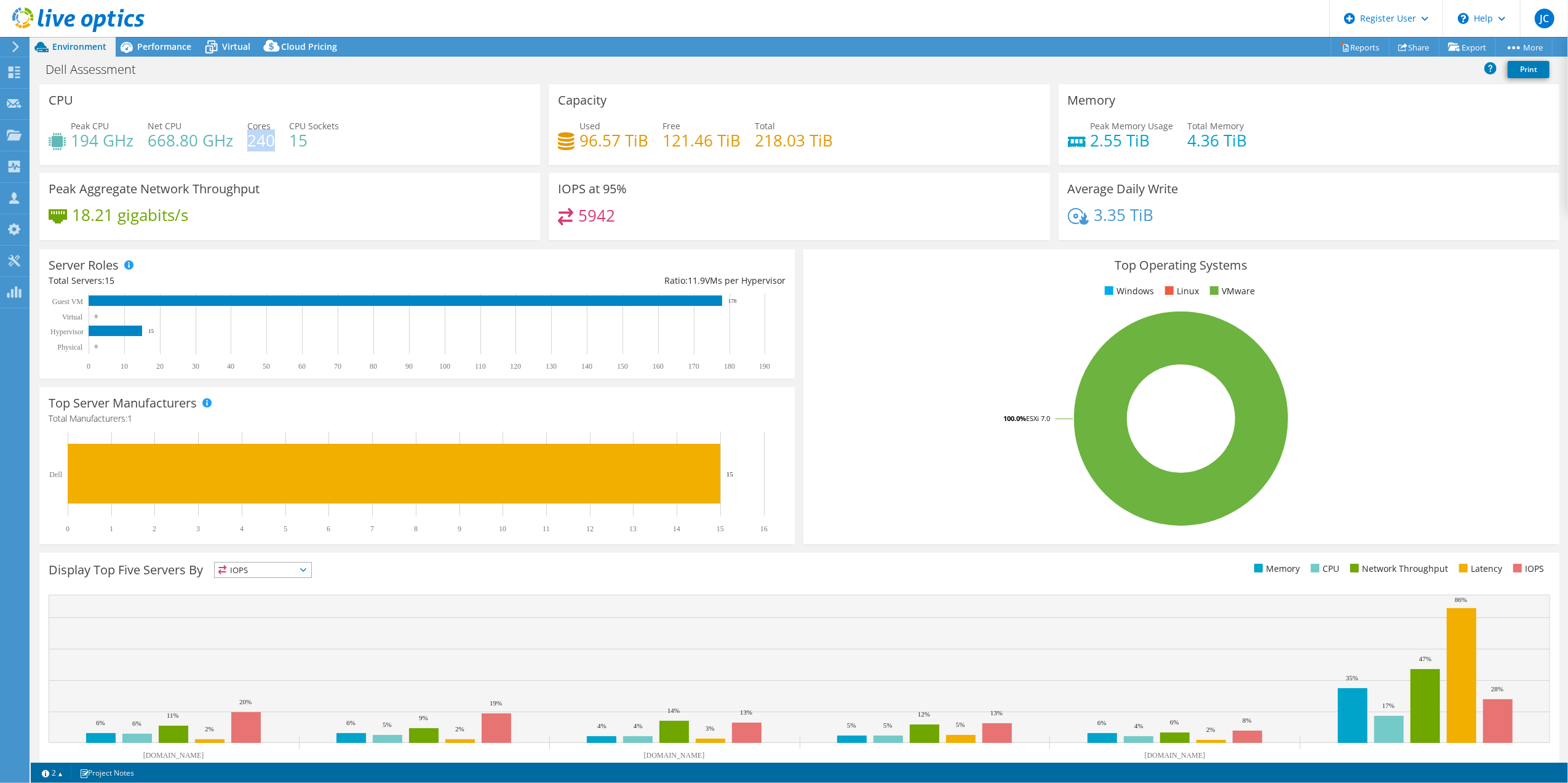
drag, startPoint x: 251, startPoint y: 144, endPoint x: 271, endPoint y: 150, distance: 20.9
click at [271, 147] on h4 "240" at bounding box center [262, 139] width 28 height 13
drag, startPoint x: 271, startPoint y: 150, endPoint x: 266, endPoint y: 161, distance: 12.1
click at [266, 161] on div "CPU Peak CPU 194 GHz Net CPU 668.80 GHz Cores 240 CPU Sockets 15" at bounding box center [290, 124] width 501 height 80
click at [165, 47] on span "Performance" at bounding box center [164, 46] width 55 height 12
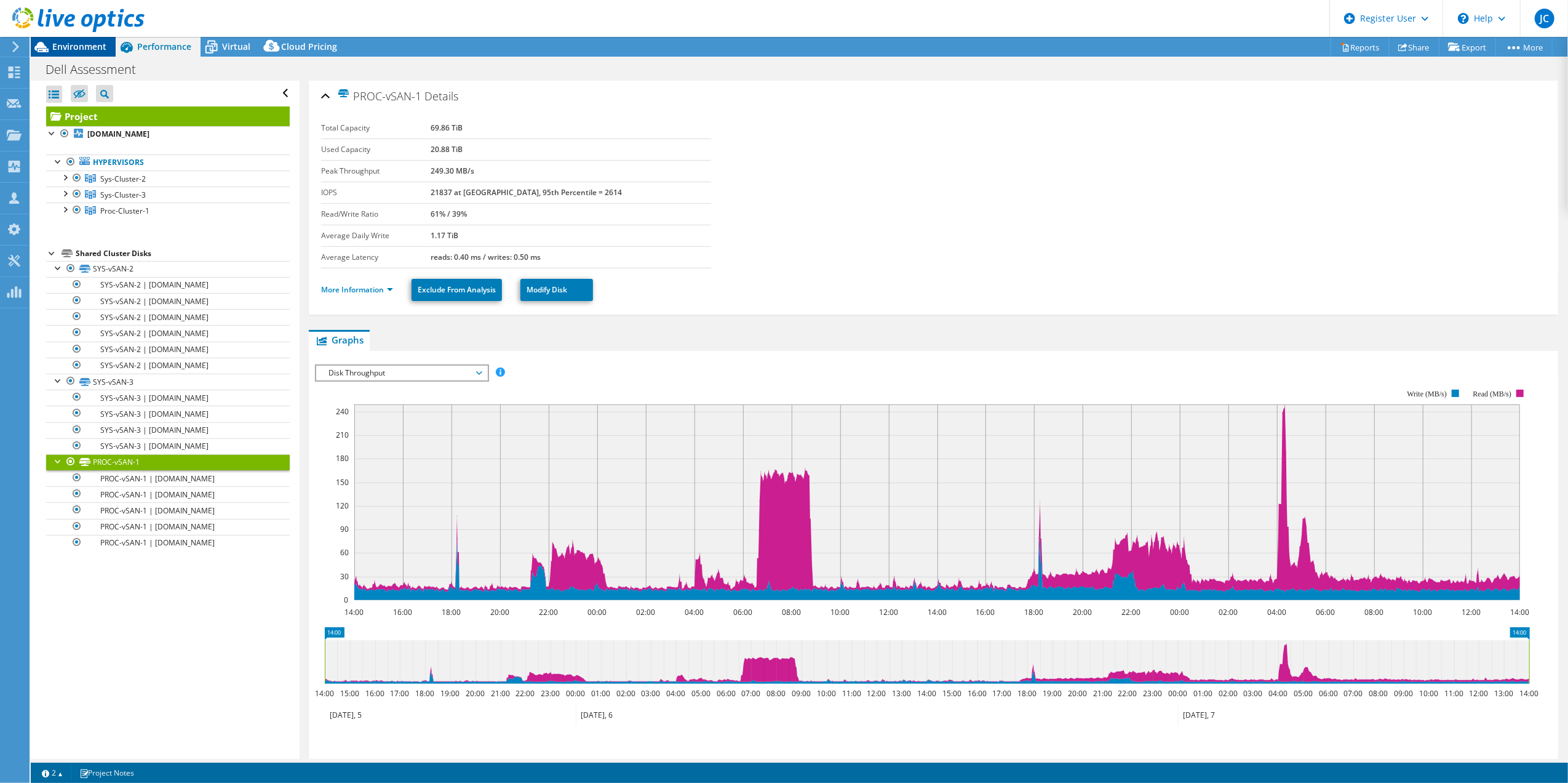
click at [69, 48] on span "Environment" at bounding box center [79, 46] width 55 height 12
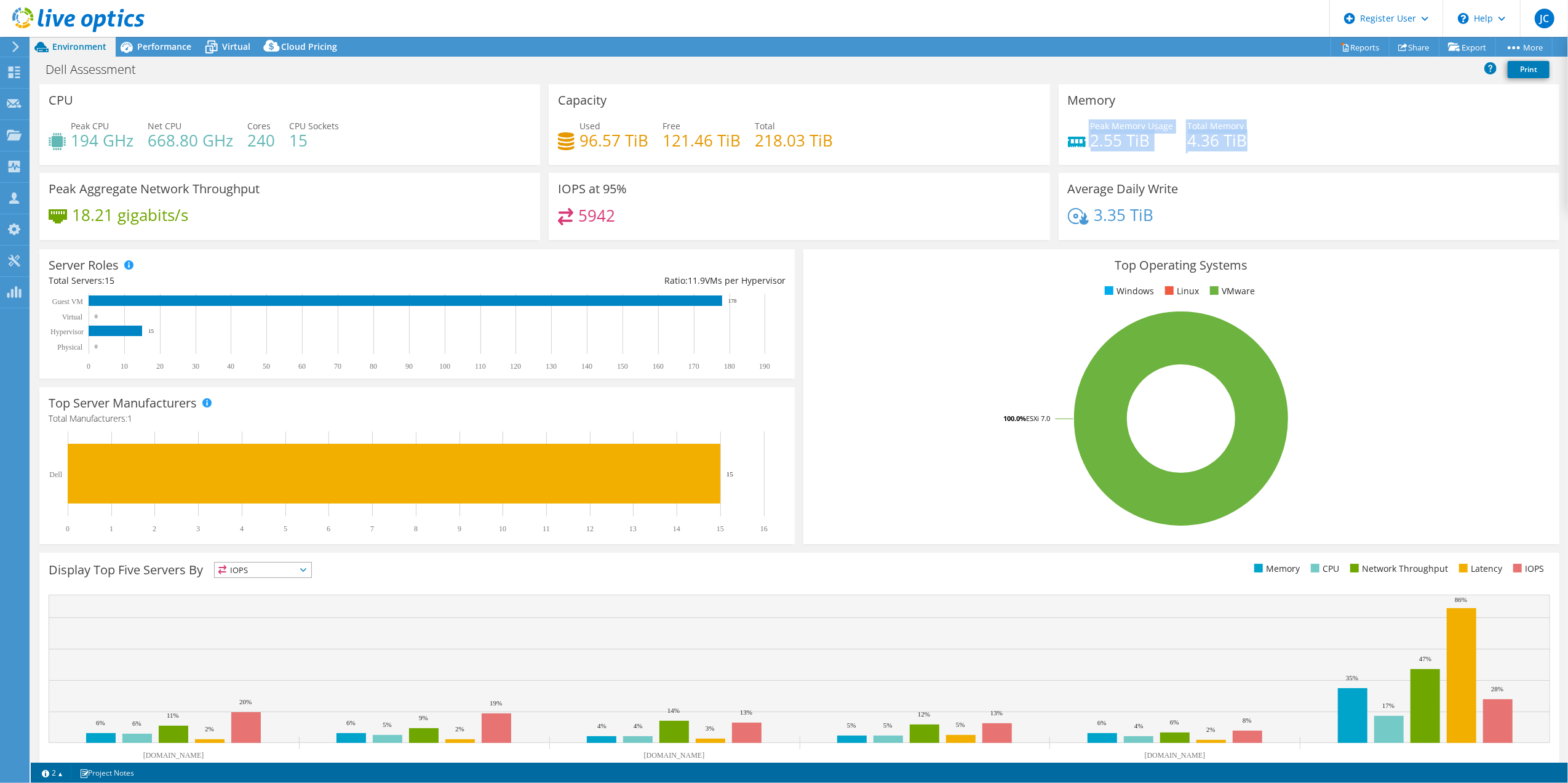
drag, startPoint x: 1243, startPoint y: 143, endPoint x: 1076, endPoint y: 143, distance: 167.0
click at [1076, 143] on div "Peak Memory Usage 2.55 TiB Total Memory 4.36 TiB" at bounding box center [1309, 139] width 482 height 40
drag, startPoint x: 1076, startPoint y: 143, endPoint x: 1100, endPoint y: 153, distance: 26.0
click at [1100, 153] on div "Peak Memory Usage 2.55 TiB Total Memory 4.36 TiB" at bounding box center [1309, 139] width 482 height 40
click at [177, 50] on span "Performance" at bounding box center [164, 46] width 55 height 12
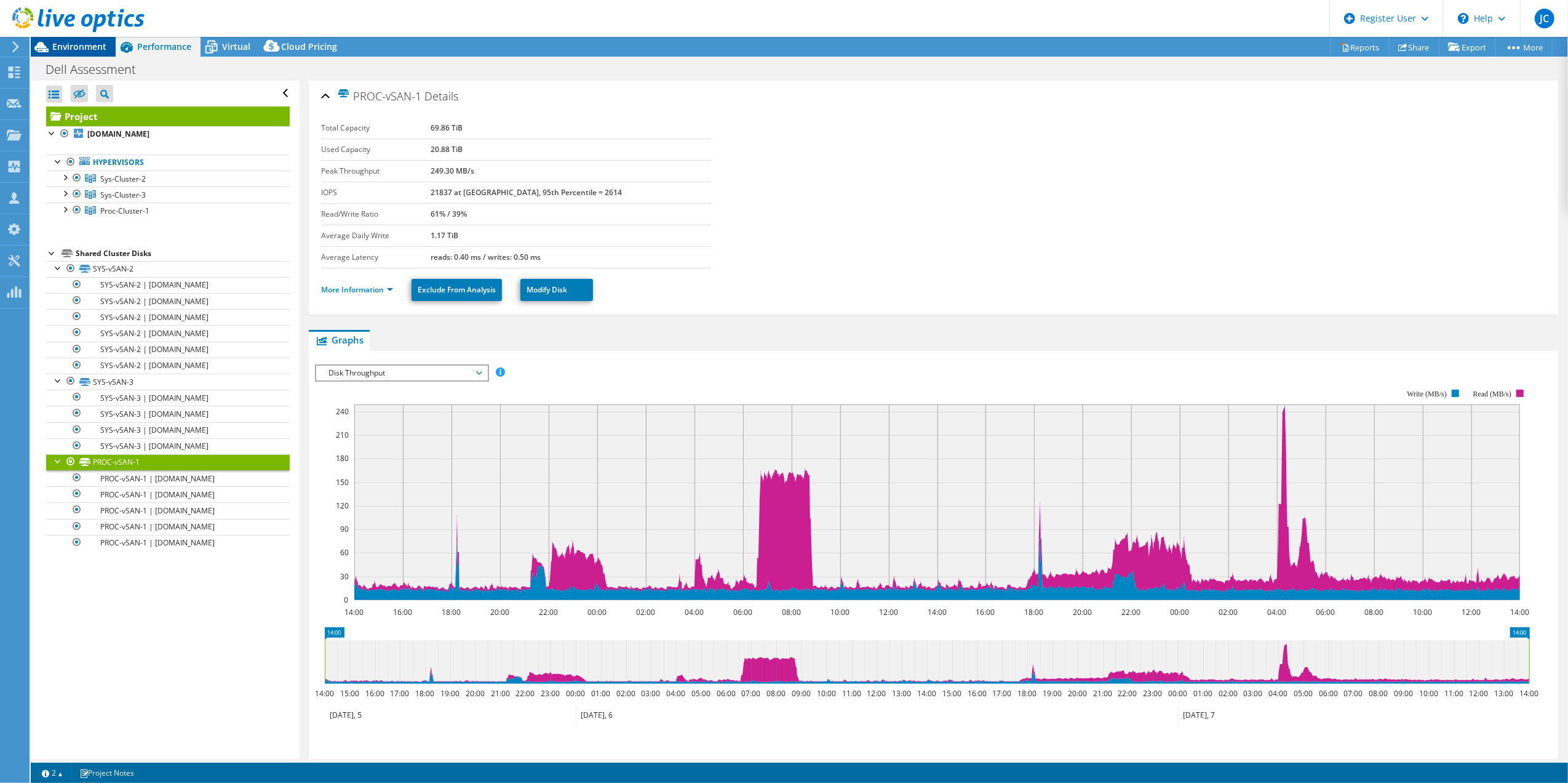
click at [86, 42] on span "Environment" at bounding box center [79, 46] width 55 height 12
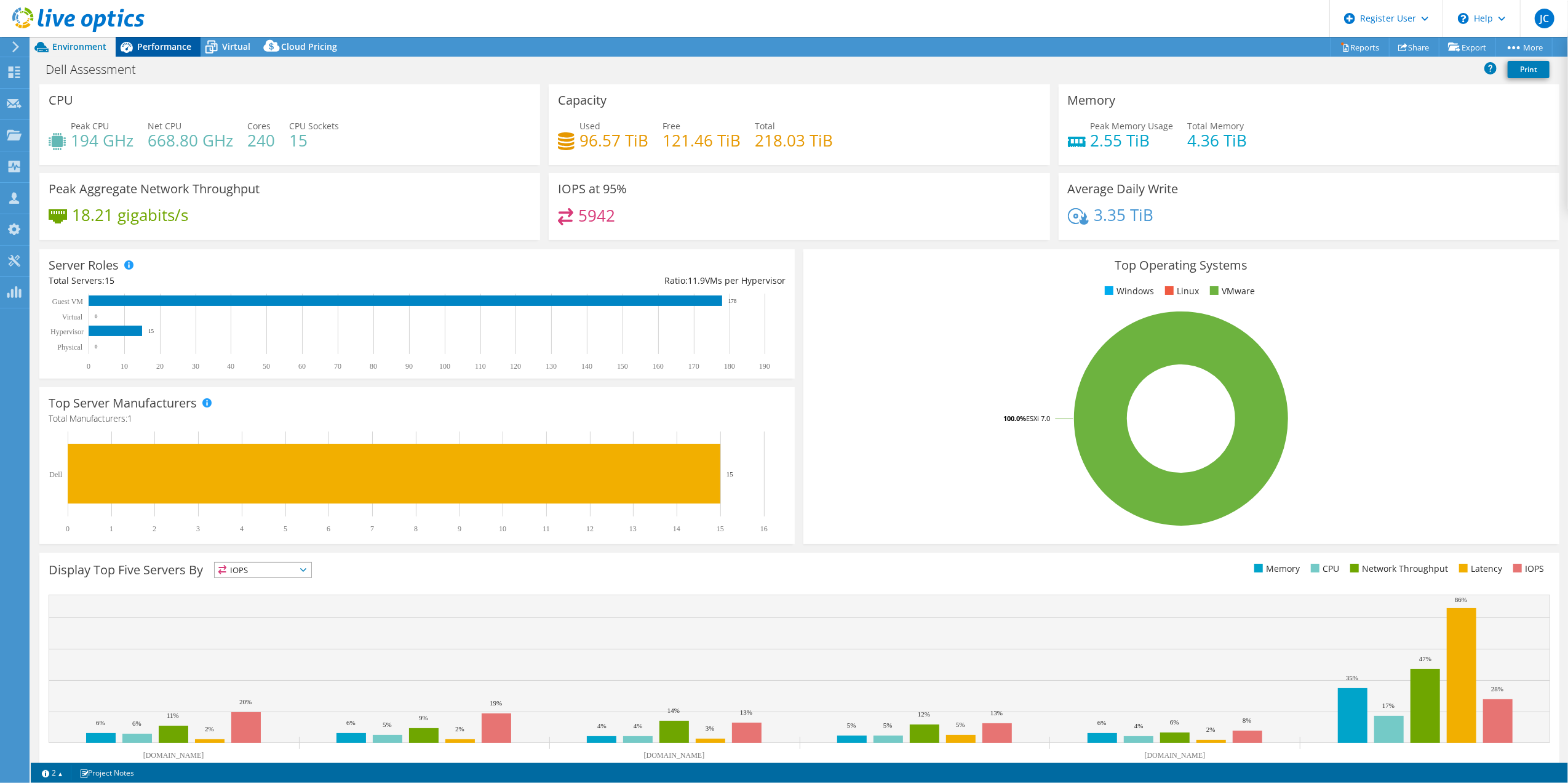
click at [198, 55] on div "Performance" at bounding box center [158, 46] width 85 height 19
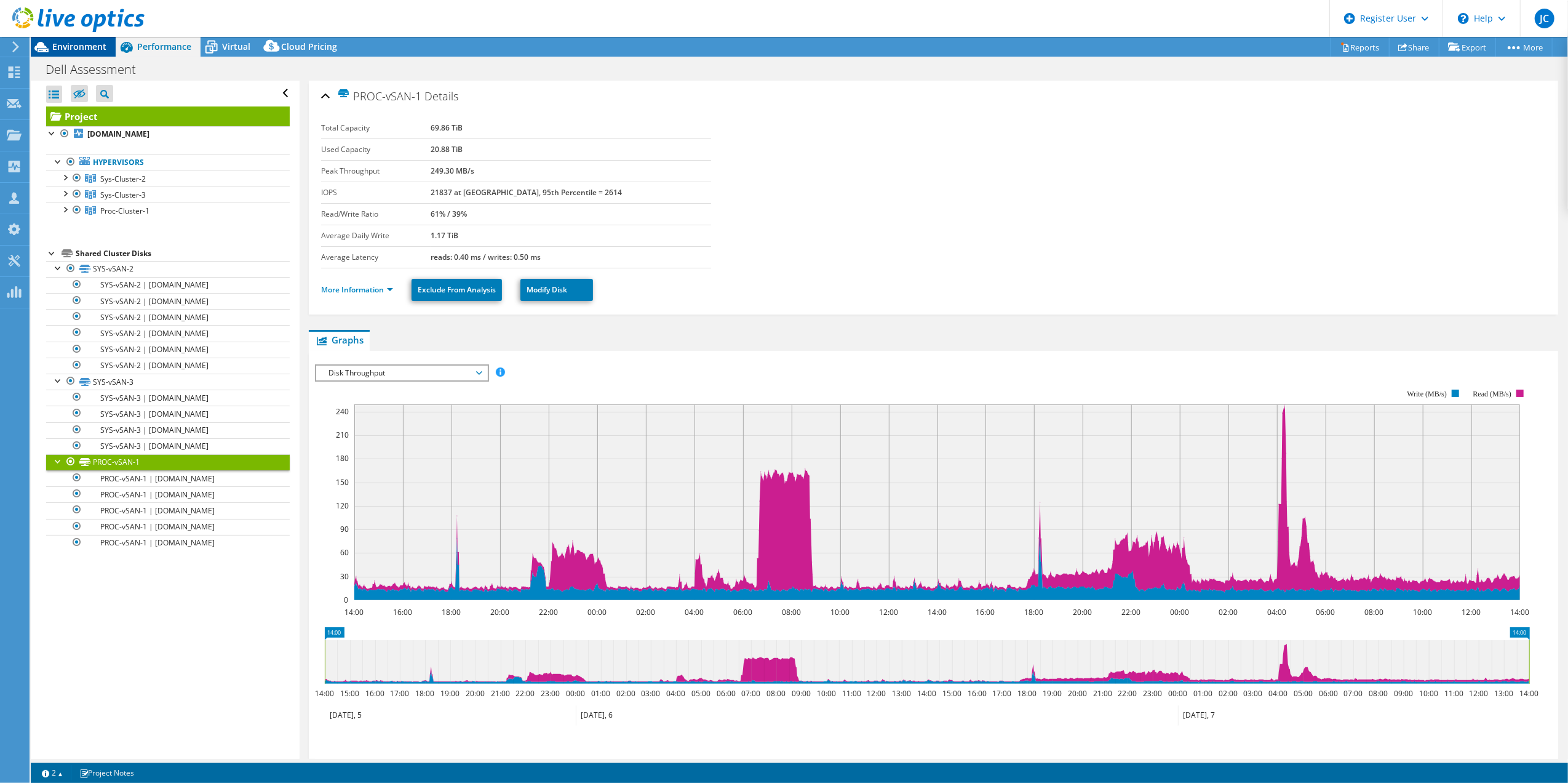
click at [75, 47] on span "Environment" at bounding box center [79, 46] width 55 height 12
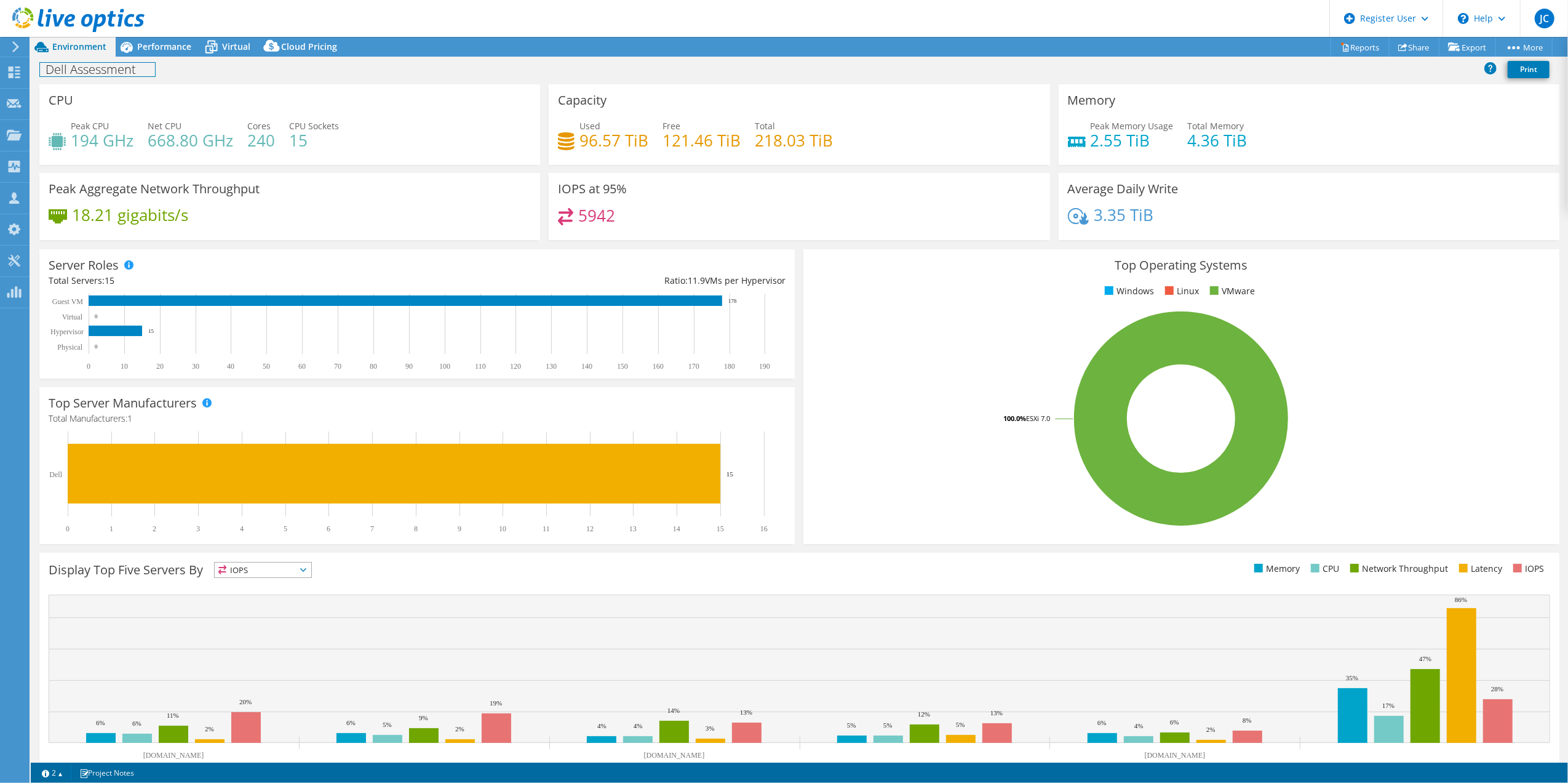
click at [160, 65] on div "Dell Assessment Print" at bounding box center [799, 69] width 1538 height 23
click at [160, 52] on div "Performance" at bounding box center [158, 46] width 85 height 19
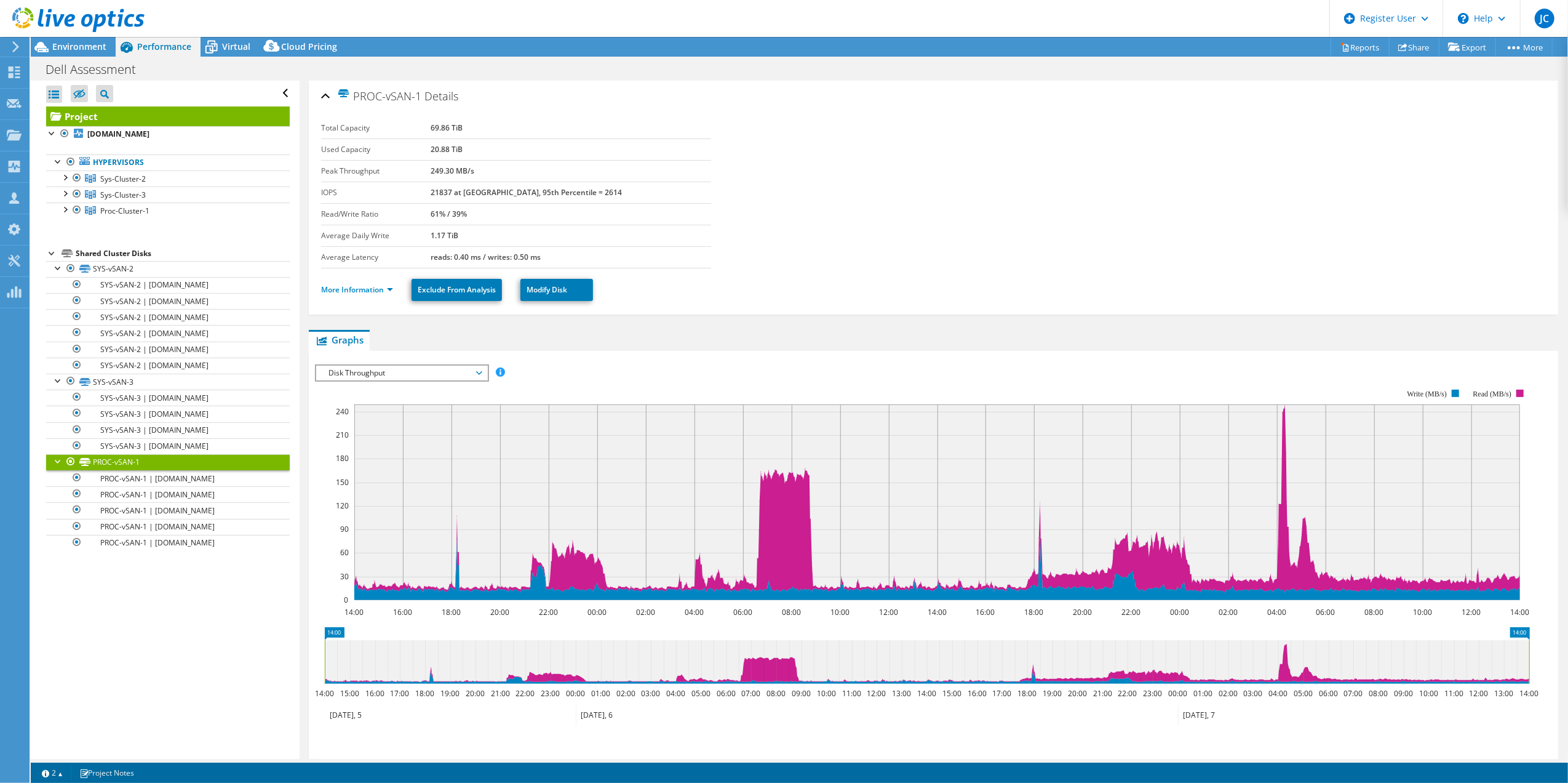
click at [368, 284] on li "More Information" at bounding box center [361, 289] width 79 height 13
click at [373, 291] on link "More Information" at bounding box center [357, 289] width 72 height 10
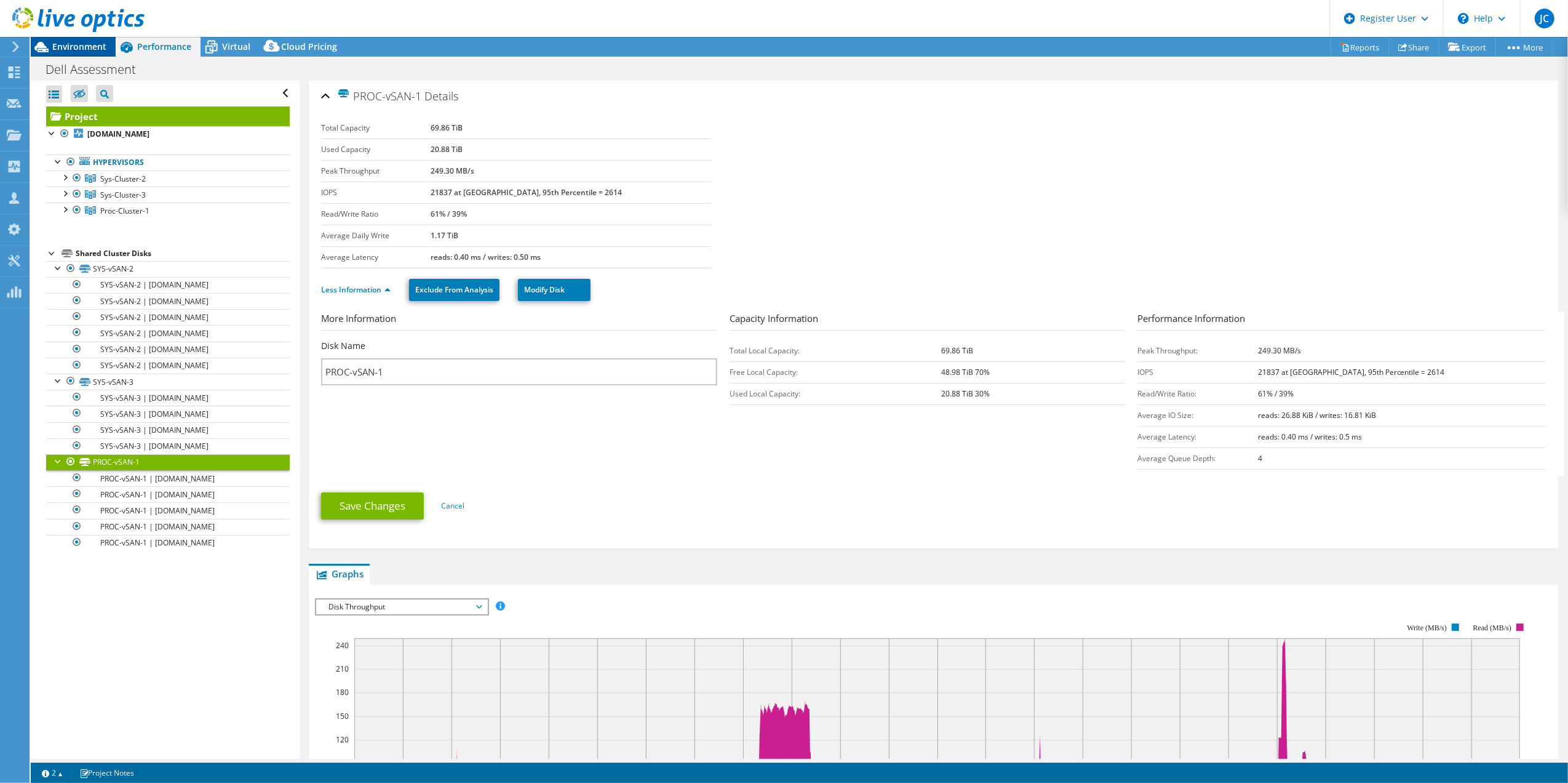
click at [108, 53] on div "Environment" at bounding box center [72, 46] width 85 height 19
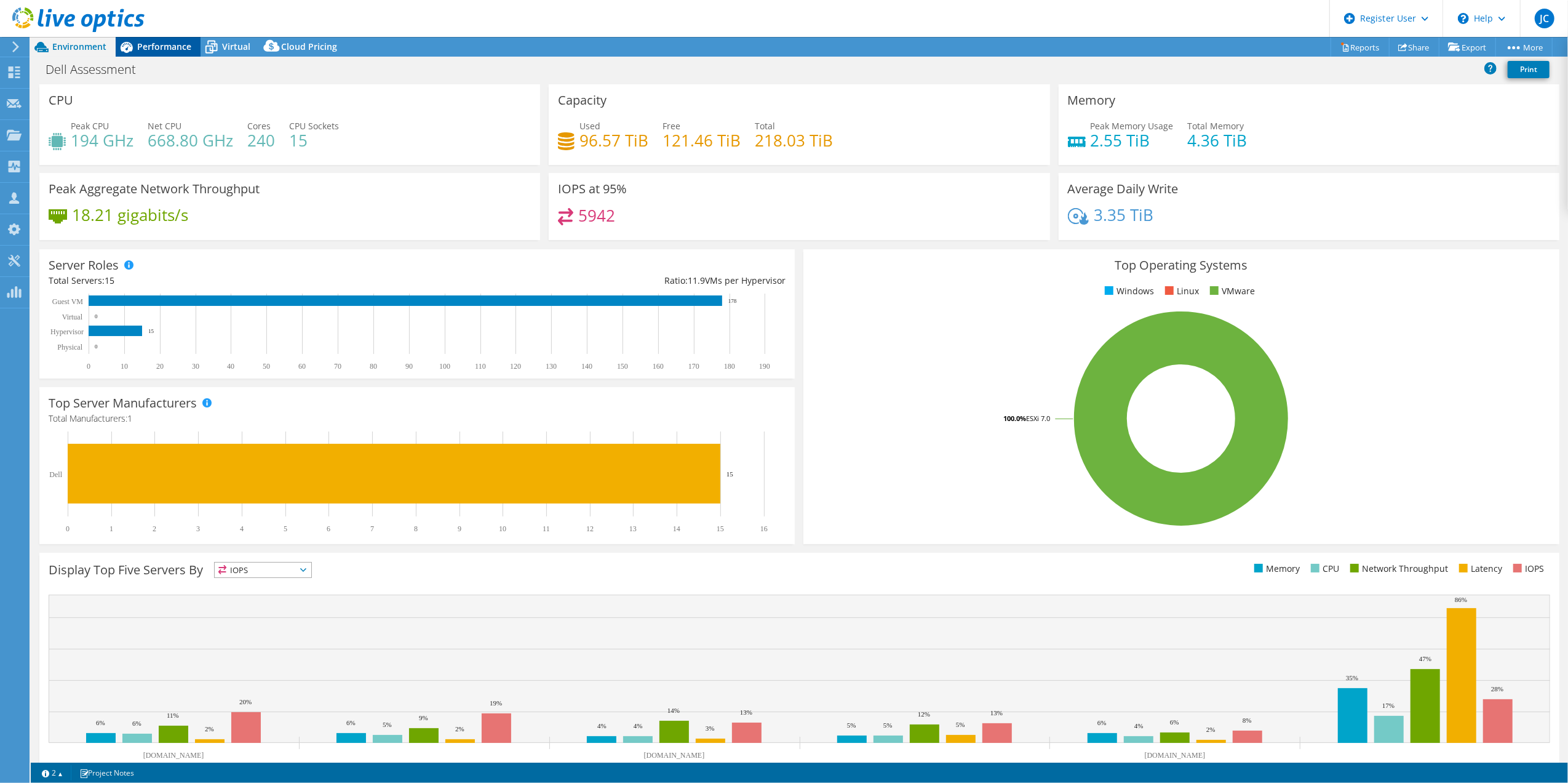
click at [136, 45] on icon at bounding box center [127, 48] width 22 height 22
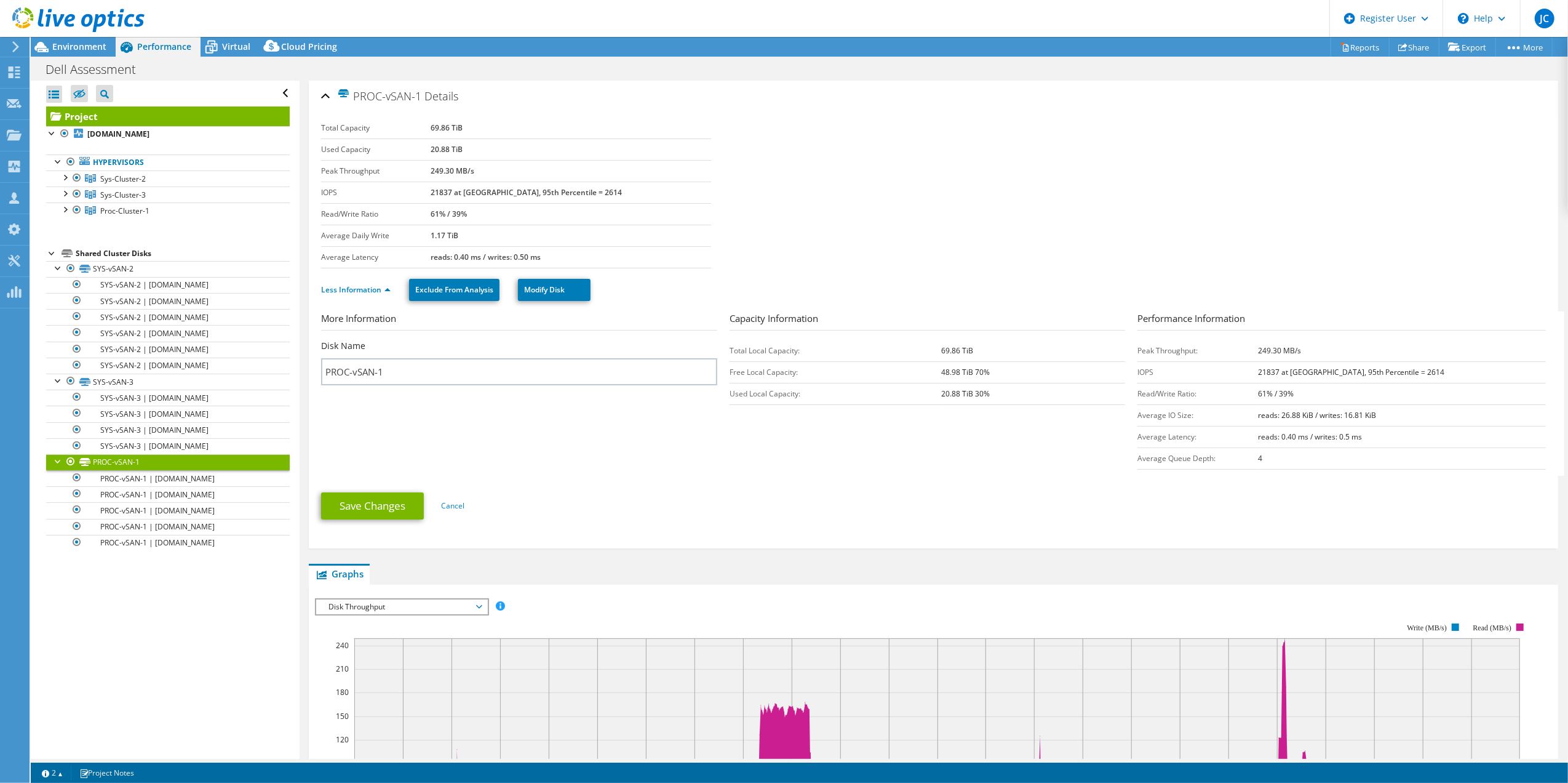
click at [81, 122] on link "Project" at bounding box center [167, 116] width 244 height 19
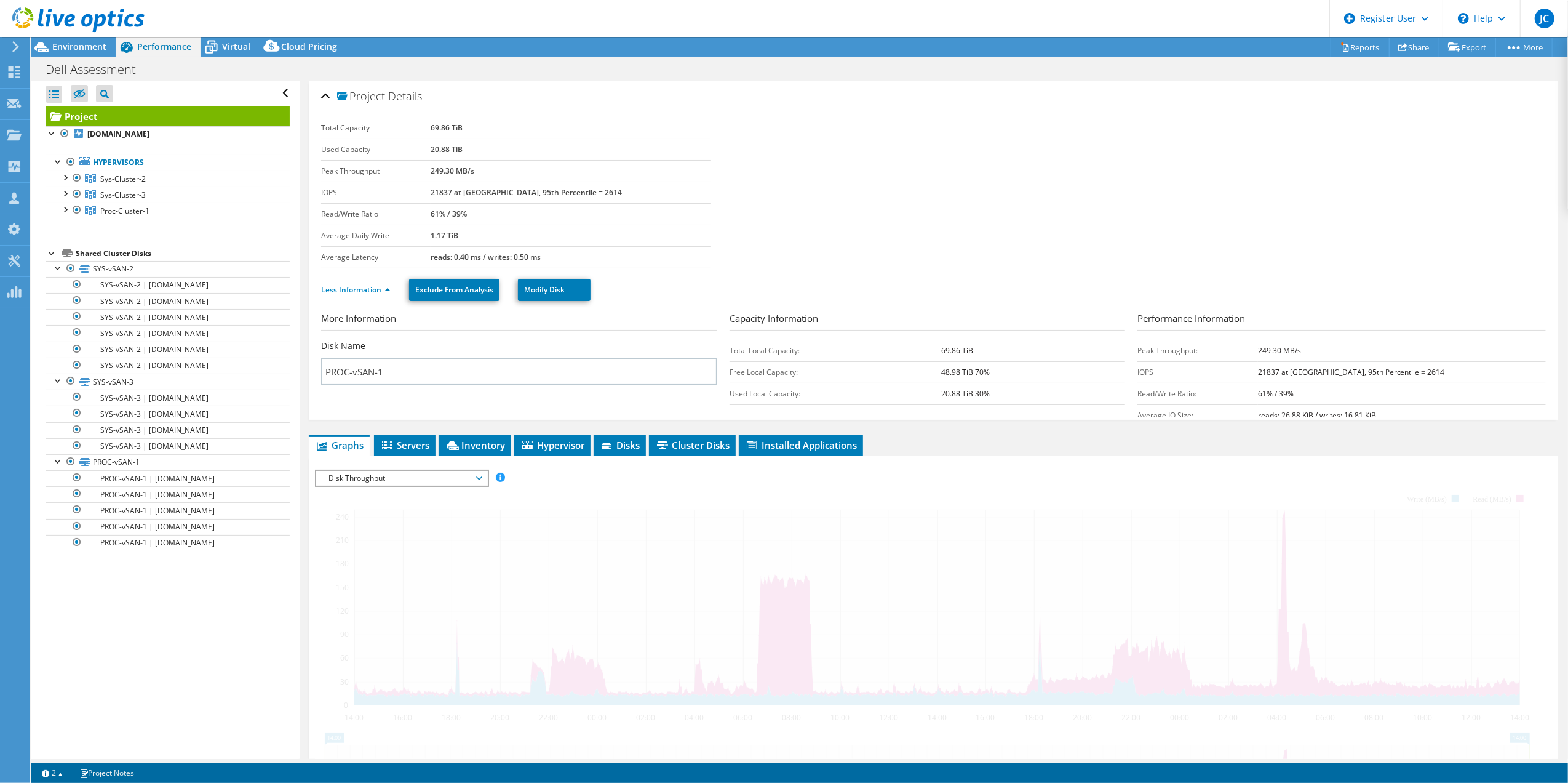
click at [81, 122] on link "Project" at bounding box center [167, 116] width 244 height 19
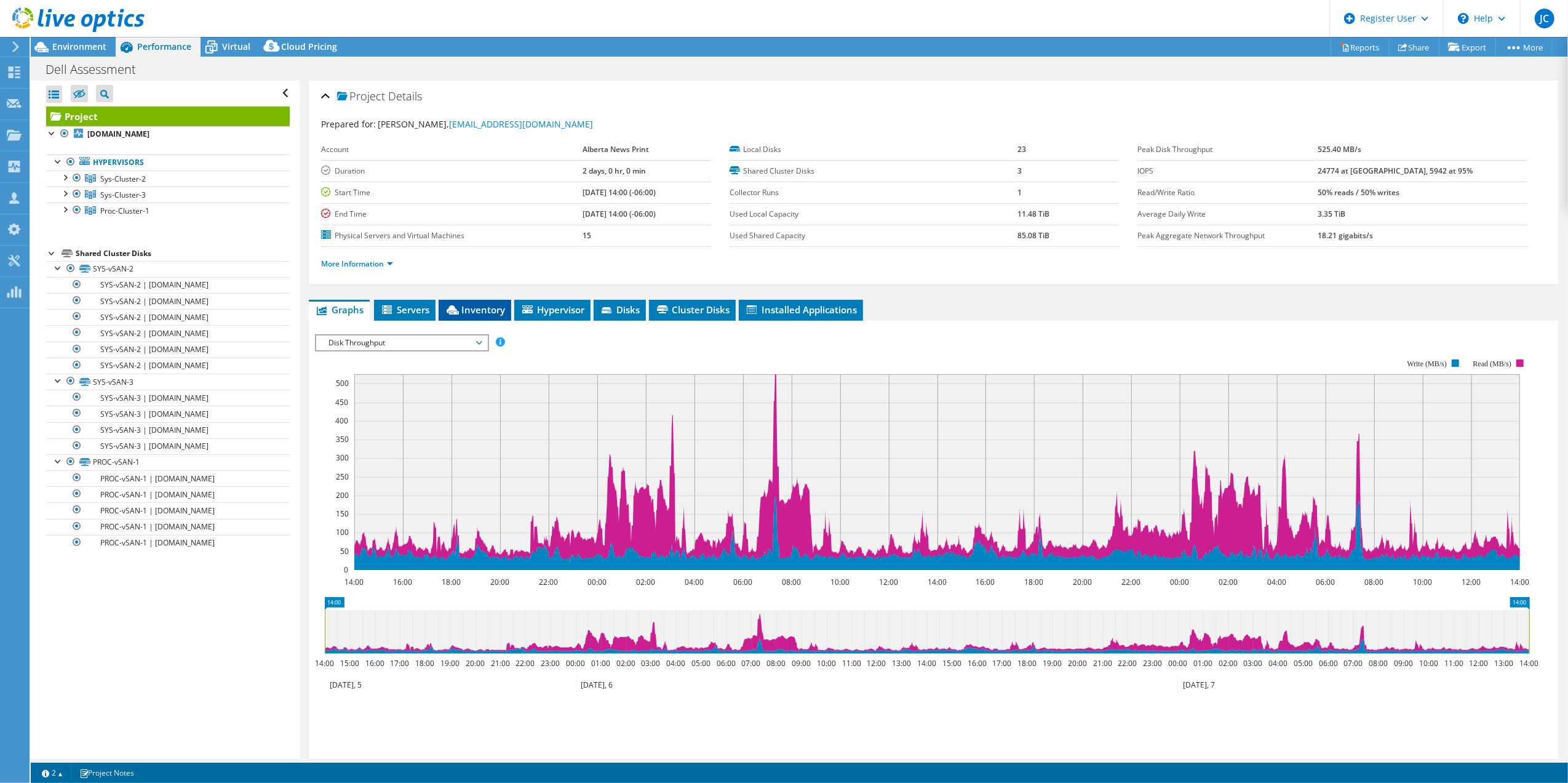
click at [468, 309] on span "Inventory" at bounding box center [474, 309] width 60 height 12
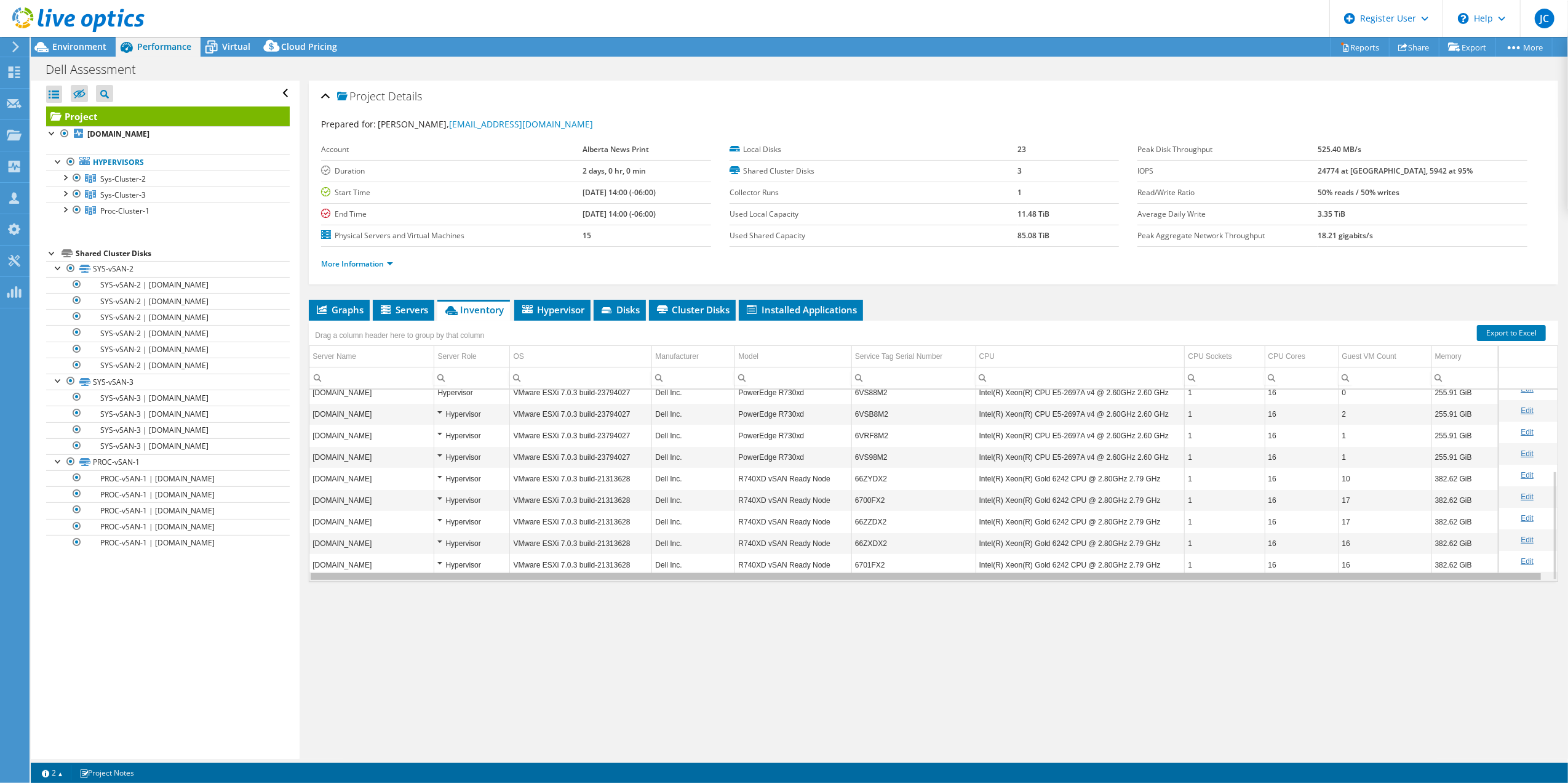
drag, startPoint x: 726, startPoint y: 580, endPoint x: 784, endPoint y: 584, distance: 58.1
click at [784, 584] on body "JC Dell User Jeneshan Chandrarajan Jeneshan.Chandrarajan@Dell.com Dell My Profi…" at bounding box center [784, 391] width 1568 height 783
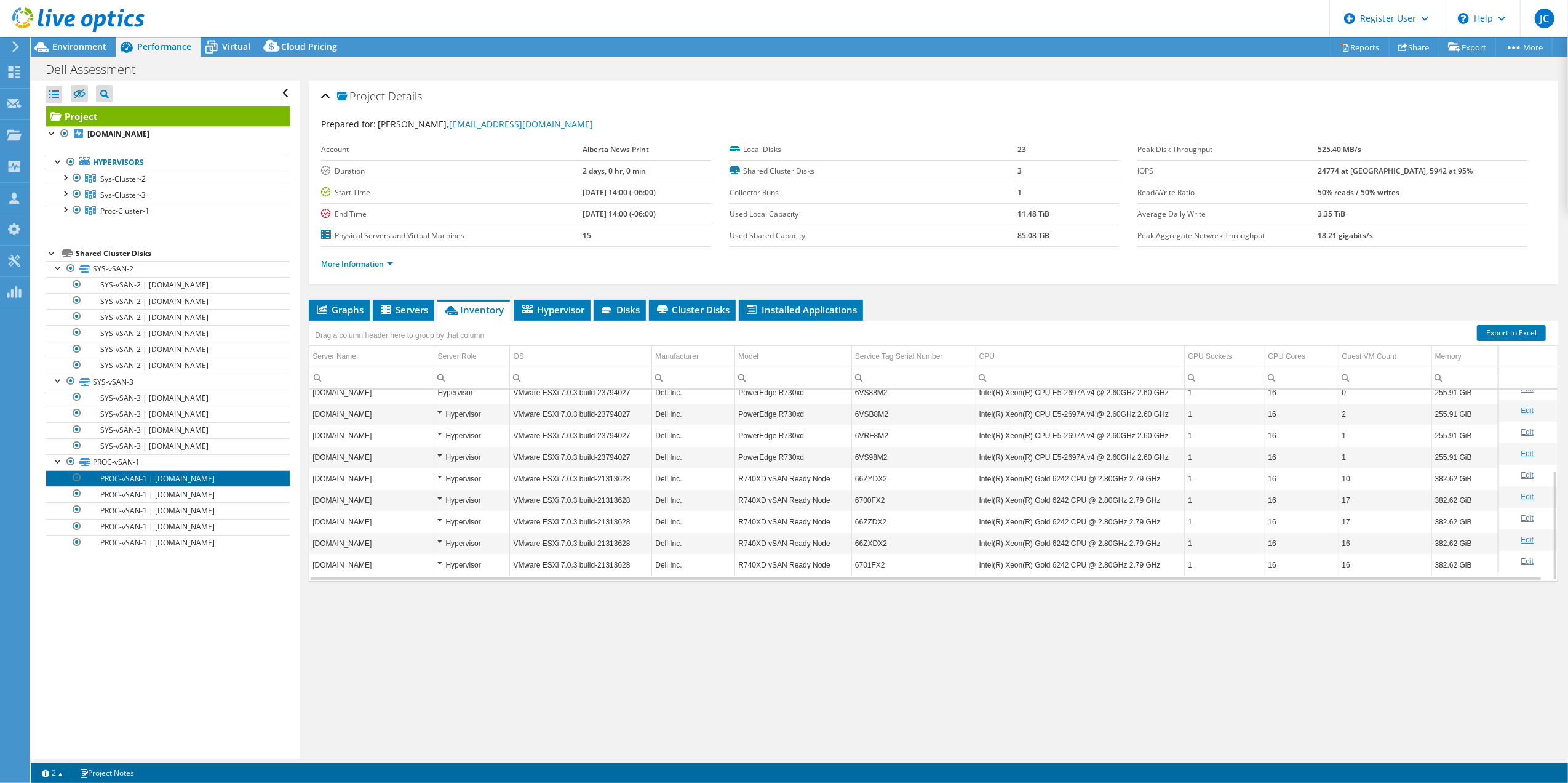
click at [95, 485] on link "PROC-vSAN-1 | [DOMAIN_NAME]" at bounding box center [167, 478] width 244 height 16
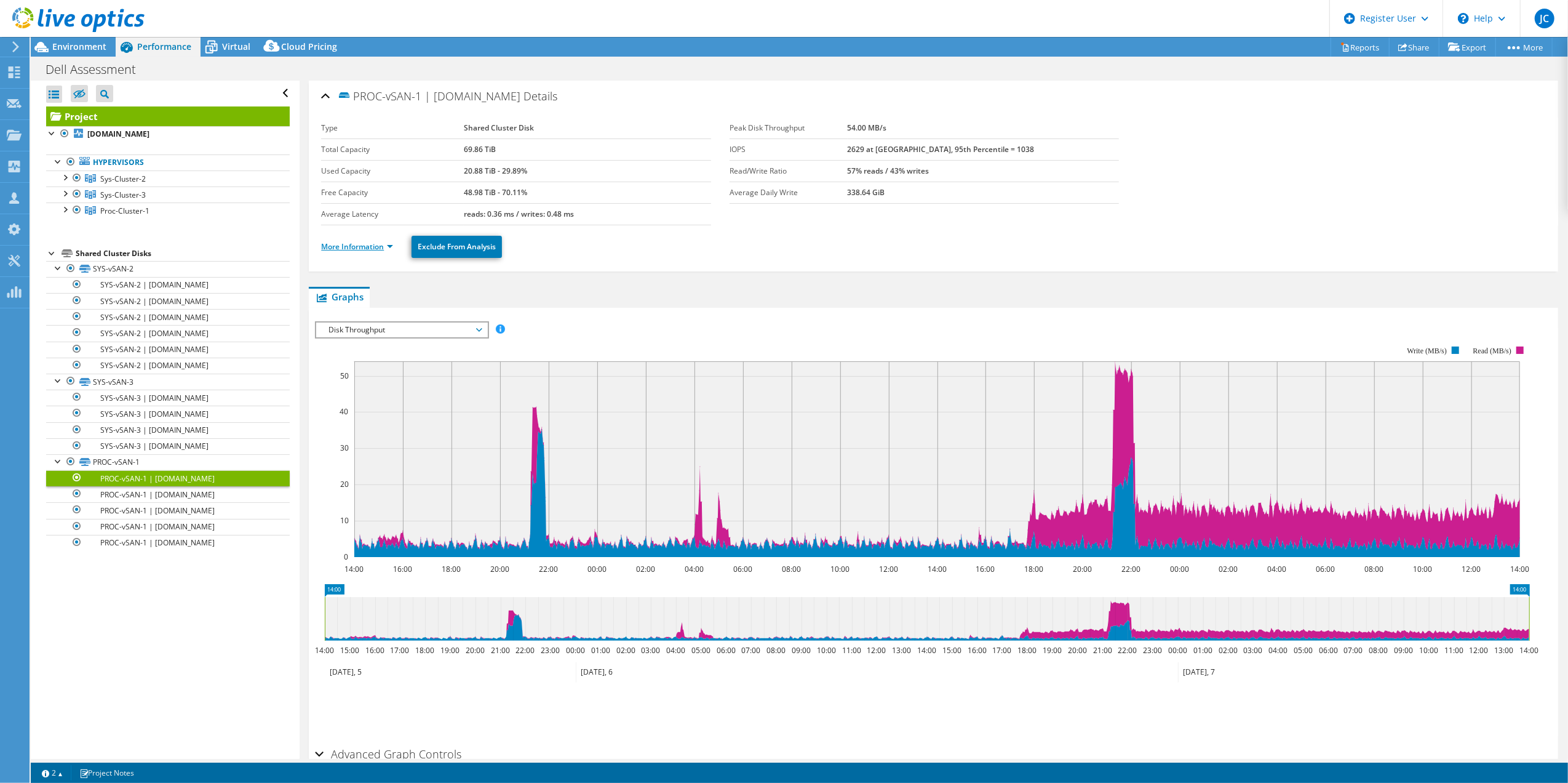
click at [374, 250] on link "More Information" at bounding box center [357, 246] width 72 height 10
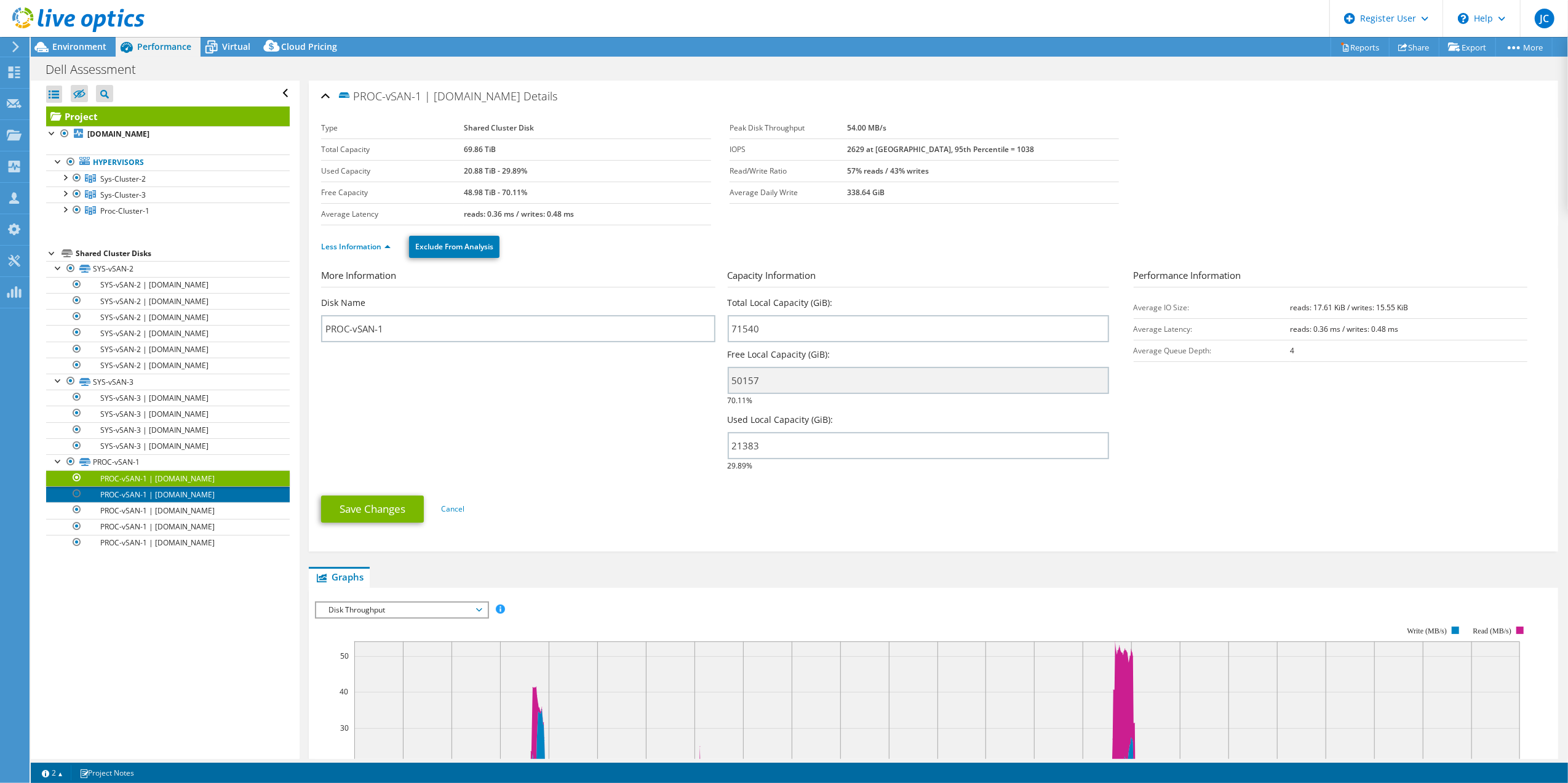
click at [200, 496] on link "PROC-vSAN-1 | [DOMAIN_NAME]" at bounding box center [167, 494] width 244 height 16
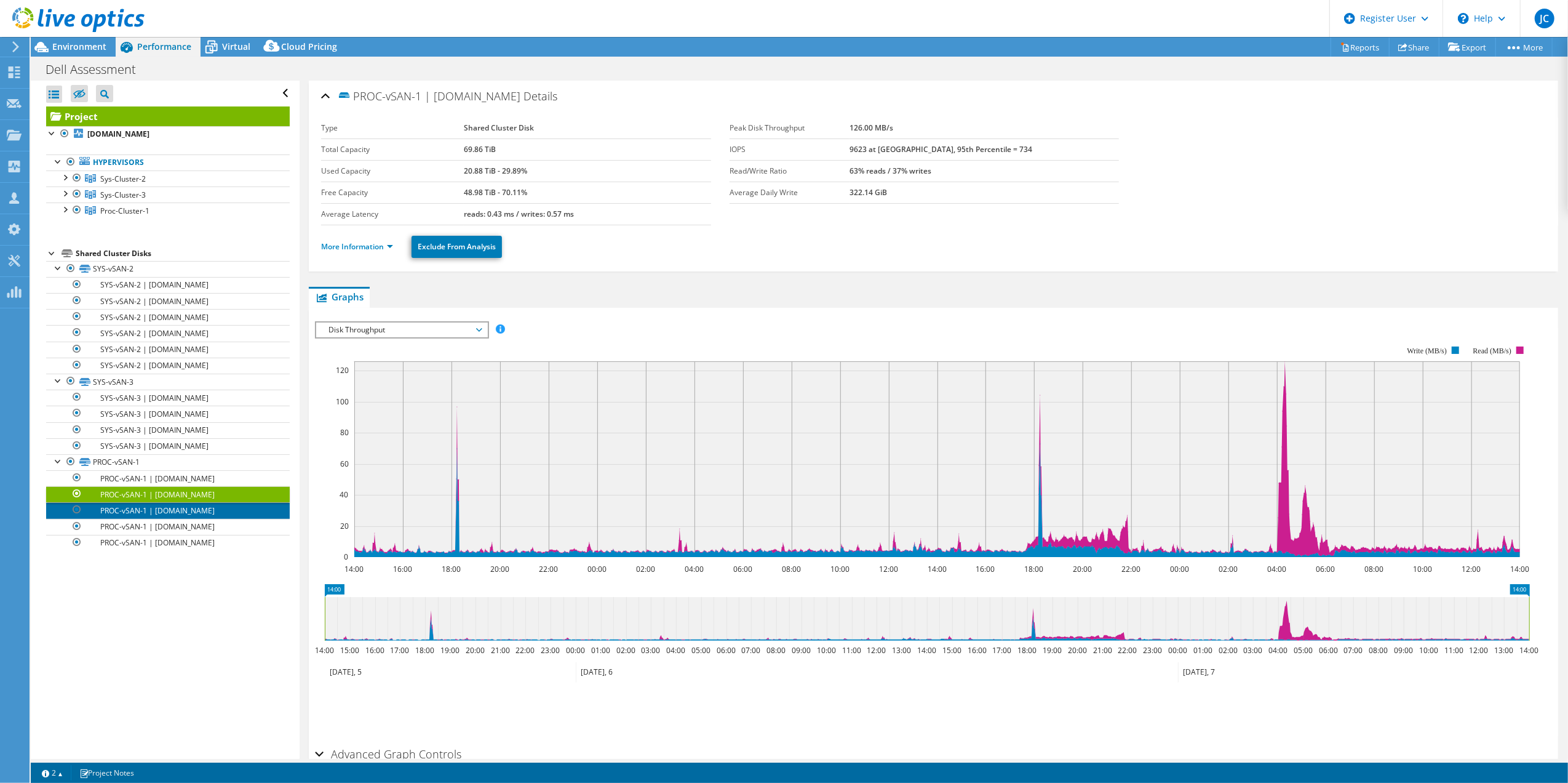
click at [195, 518] on link "PROC-vSAN-1 | [DOMAIN_NAME]" at bounding box center [167, 510] width 244 height 16
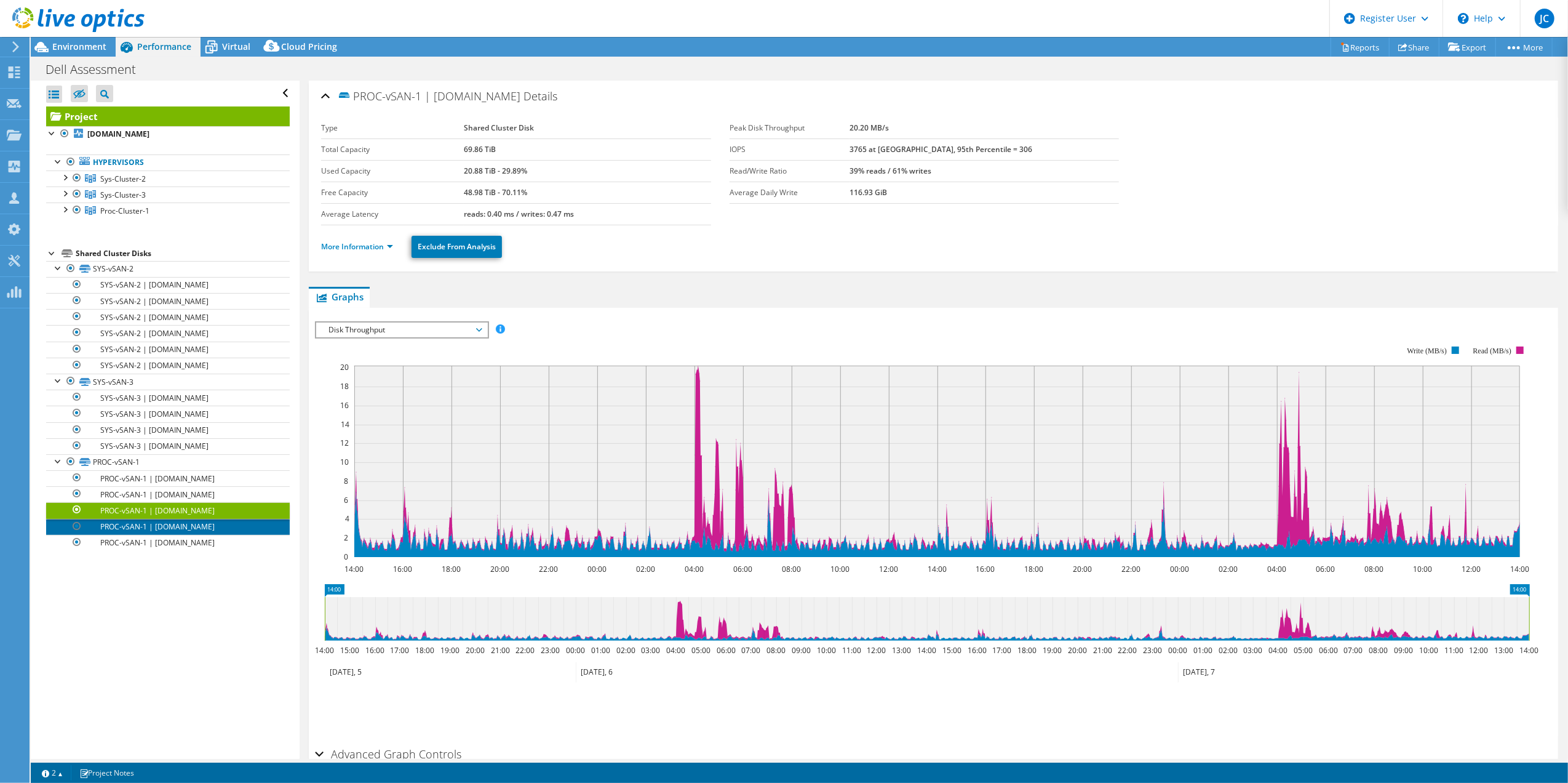
click at [192, 533] on link "PROC-vSAN-1 | [DOMAIN_NAME]" at bounding box center [167, 527] width 244 height 16
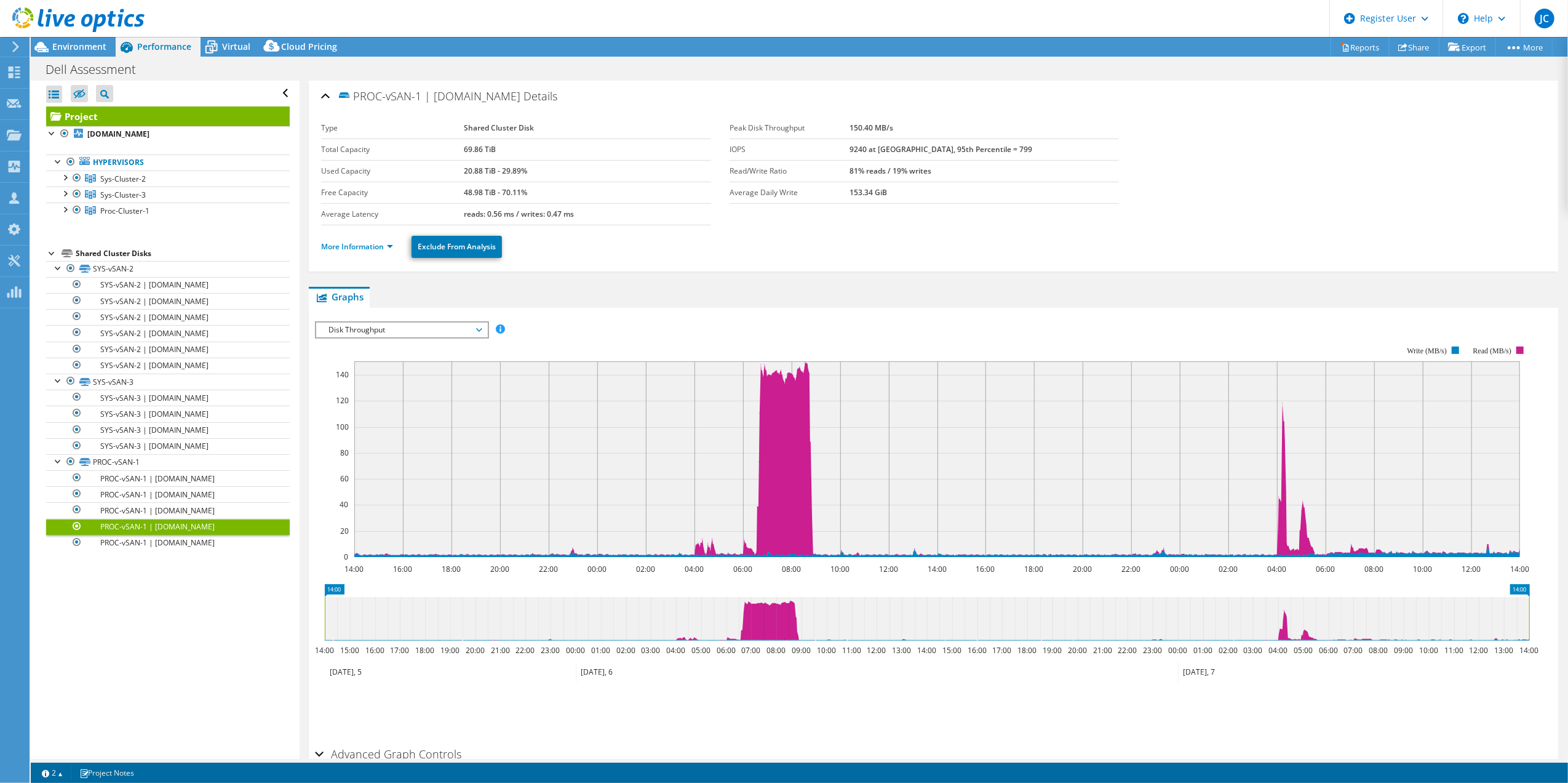
click at [145, 124] on link "Project" at bounding box center [167, 116] width 244 height 19
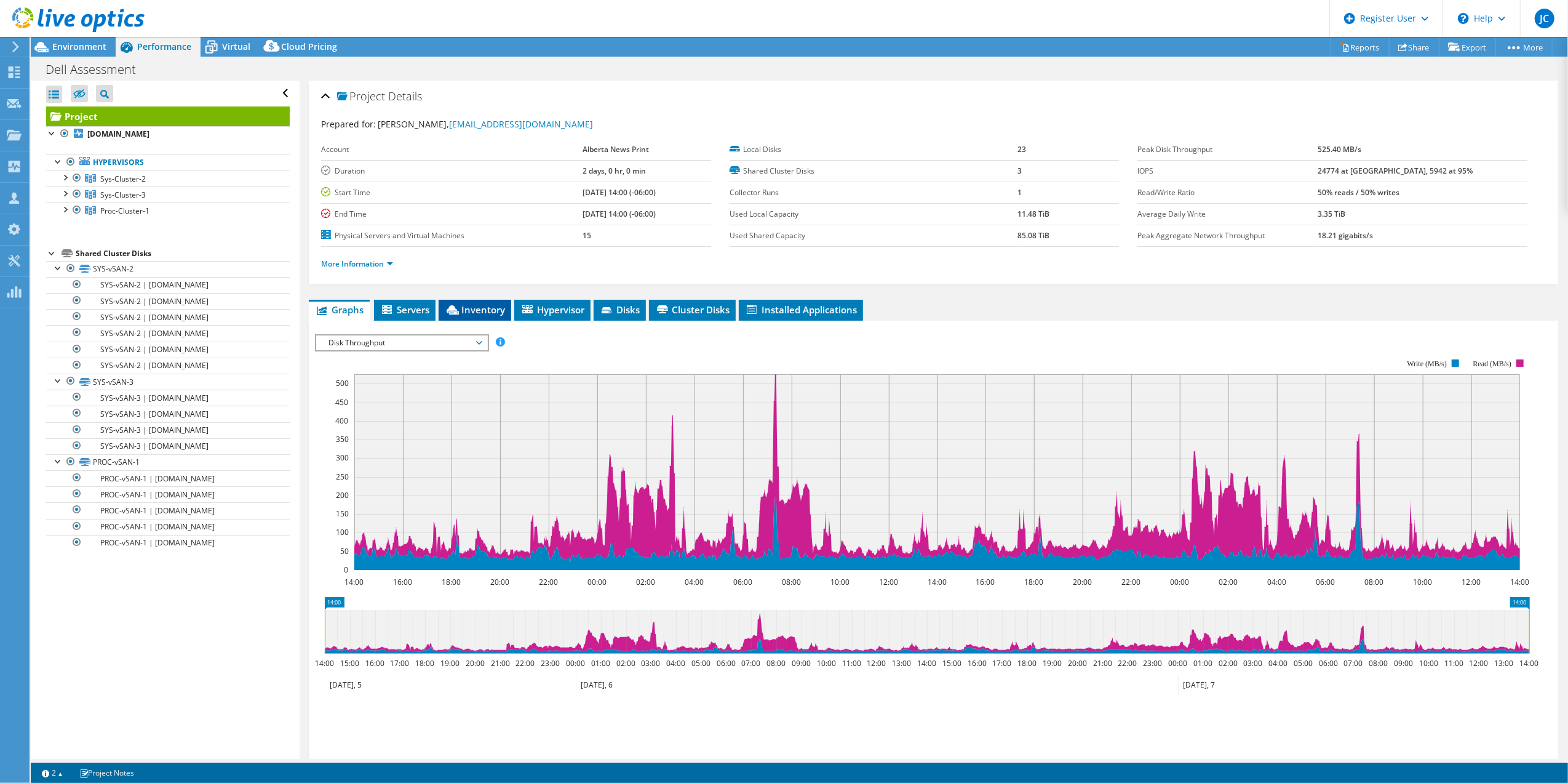
click at [480, 310] on span "Inventory" at bounding box center [474, 309] width 60 height 12
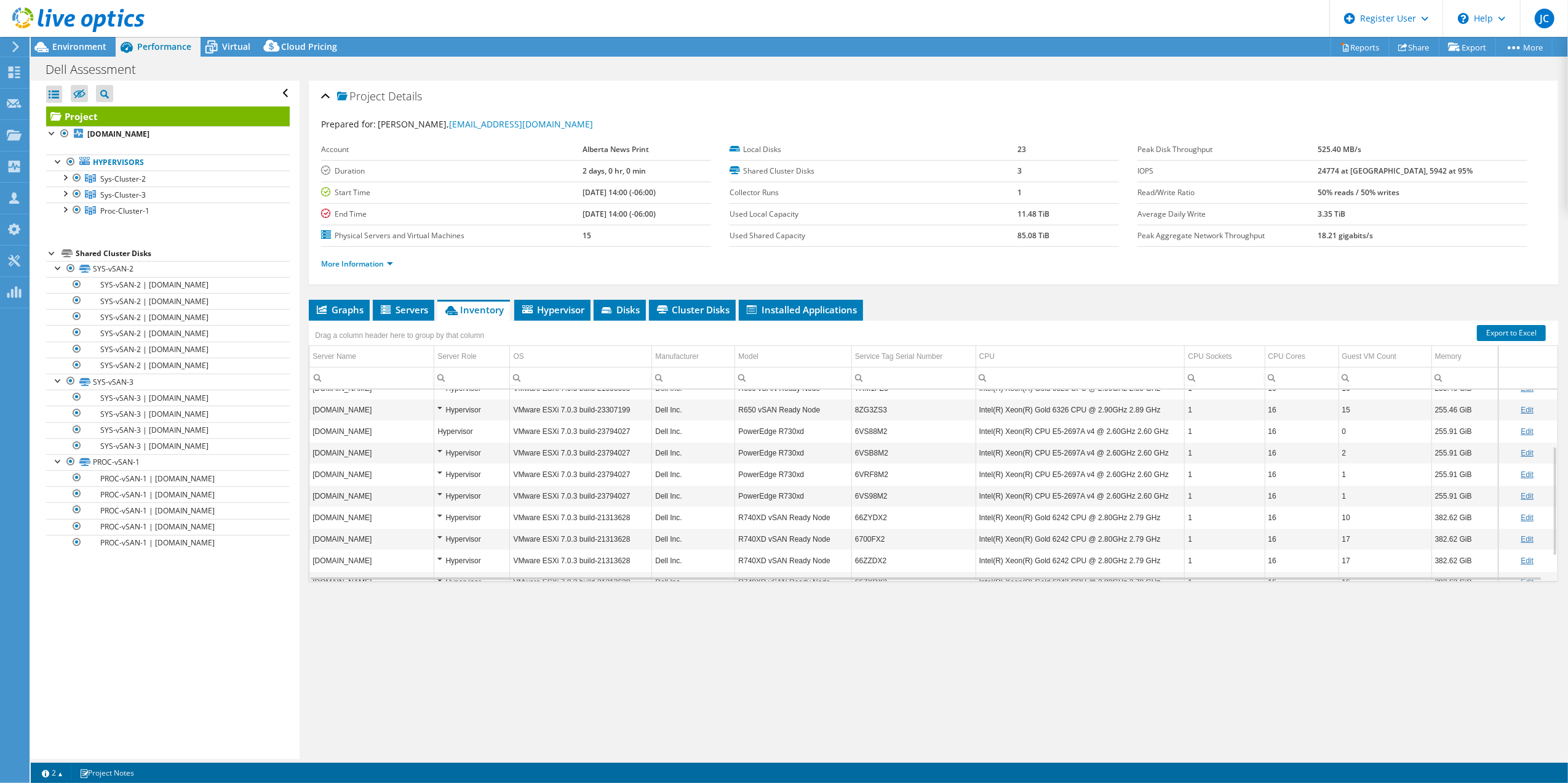
scroll to position [141, 0]
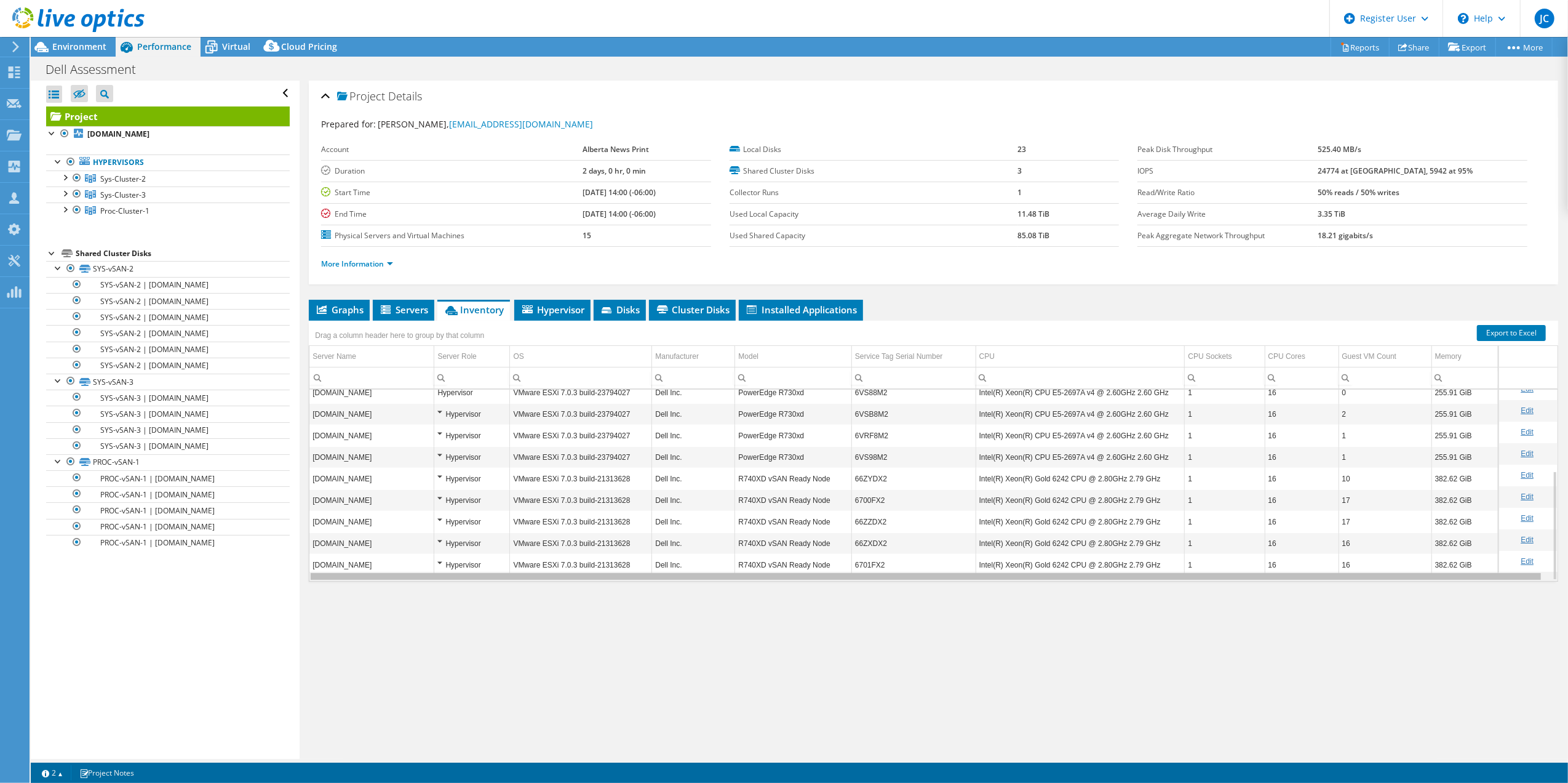
drag, startPoint x: 412, startPoint y: 577, endPoint x: 403, endPoint y: 584, distance: 11.4
click at [403, 584] on body "JC Dell User Jeneshan Chandrarajan Jeneshan.Chandrarajan@Dell.com Dell My Profi…" at bounding box center [784, 391] width 1568 height 783
click at [72, 28] on icon at bounding box center [79, 19] width 132 height 25
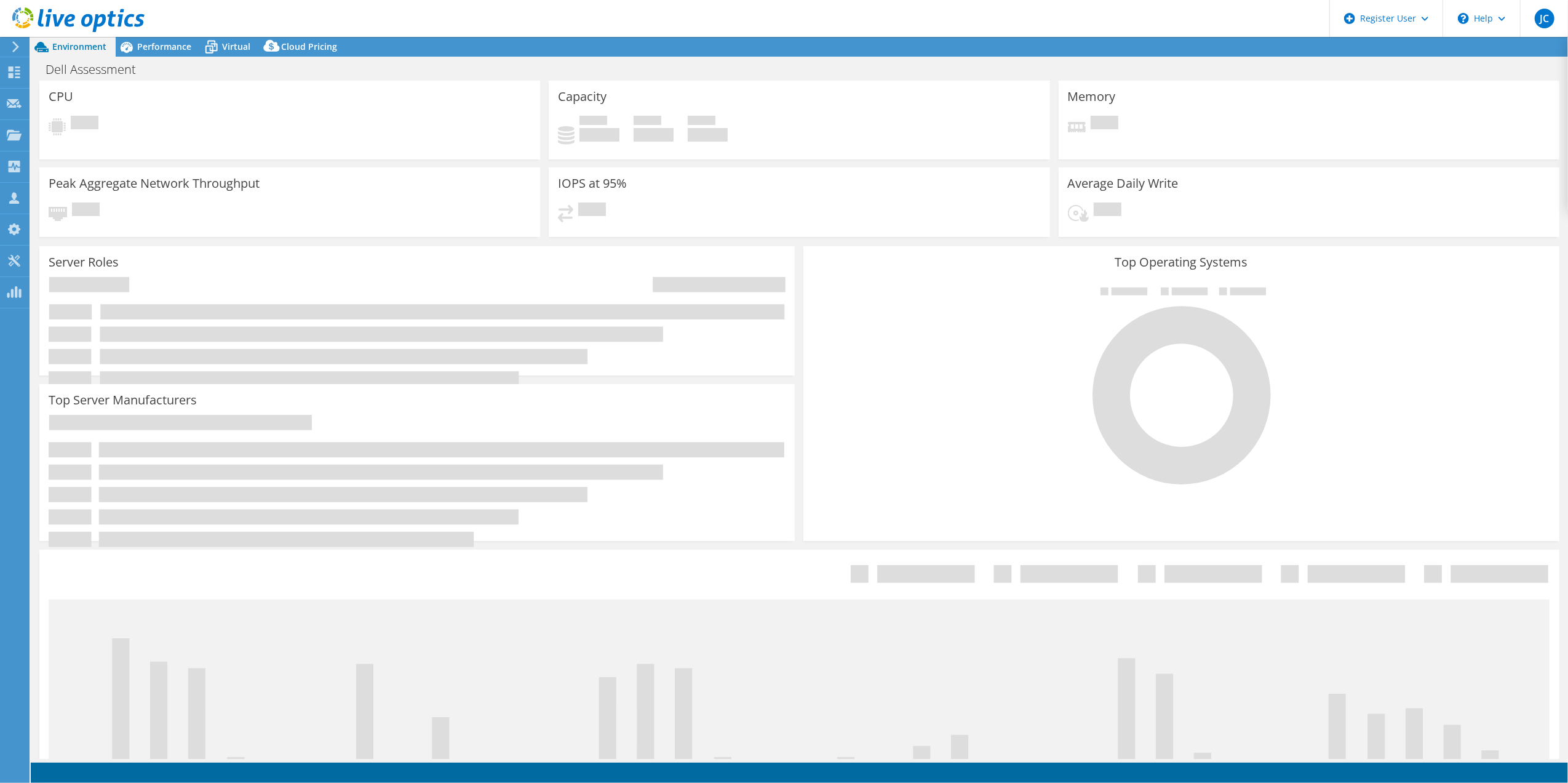
select select "[GEOGRAPHIC_DATA]"
select select "CAD"
